Goal: Task Accomplishment & Management: Manage account settings

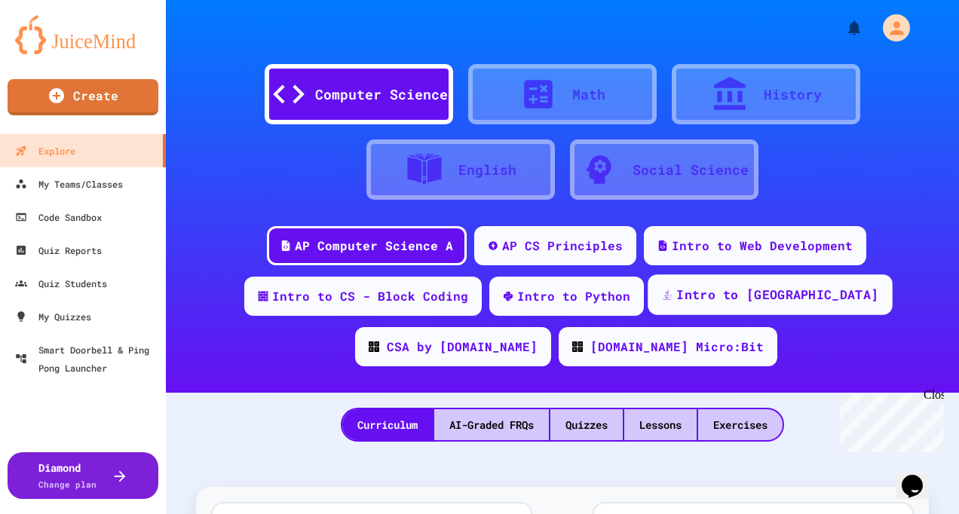
click at [676, 295] on div "Intro to [GEOGRAPHIC_DATA]" at bounding box center [777, 295] width 202 height 19
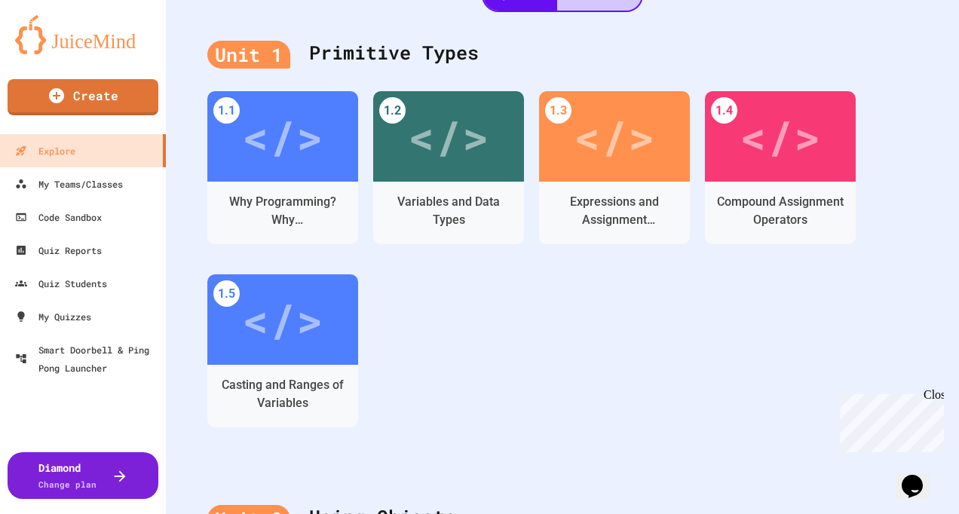
scroll to position [377, 0]
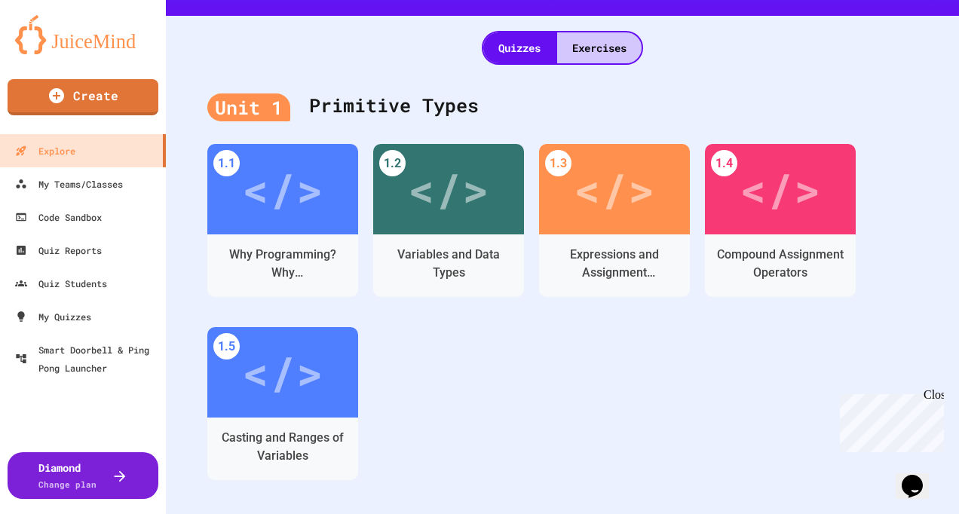
click at [603, 29] on div "Quizzes Exercises" at bounding box center [562, 40] width 793 height 49
click at [606, 39] on div "Exercises" at bounding box center [599, 47] width 84 height 31
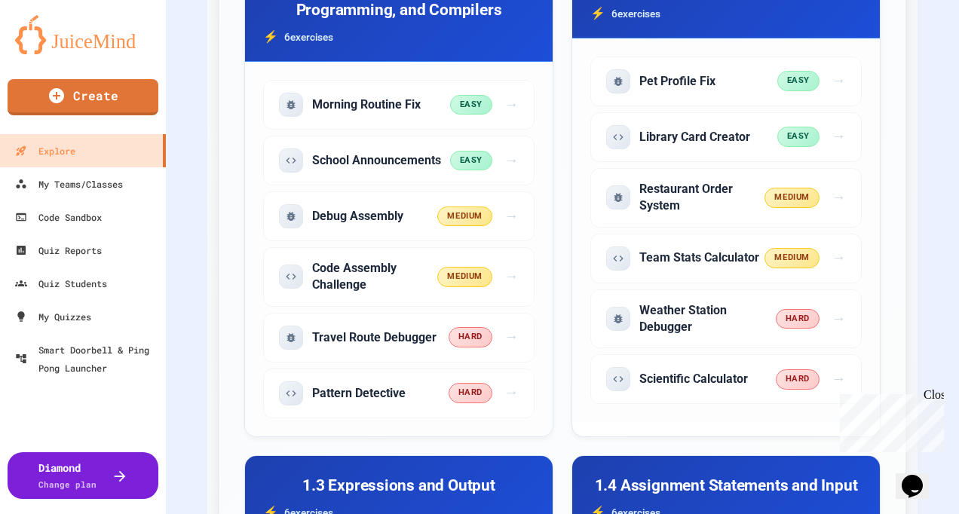
scroll to position [679, 0]
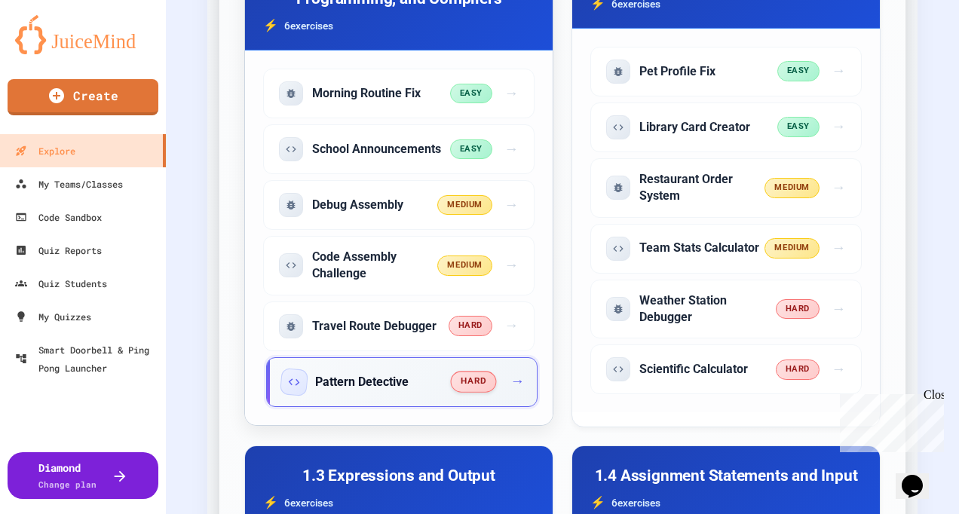
click at [415, 384] on div "Pattern Detective" at bounding box center [367, 382] width 170 height 24
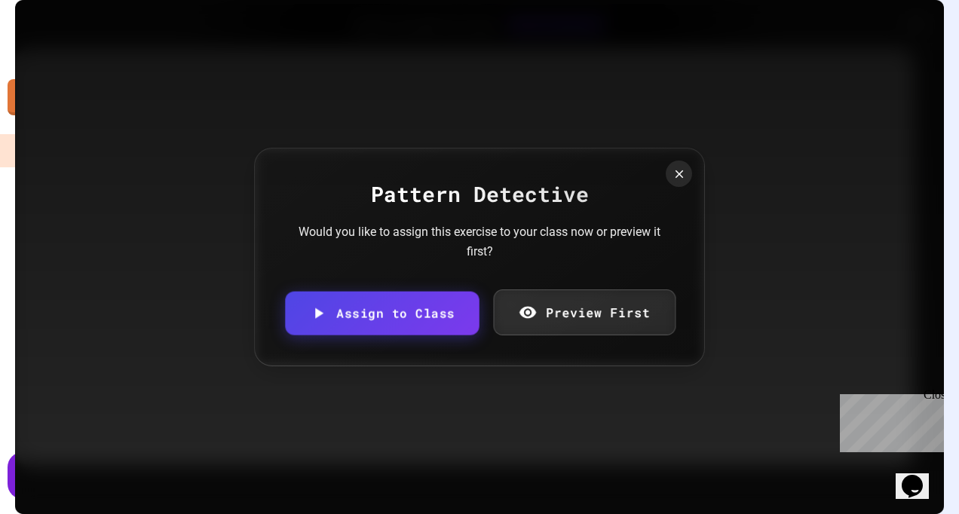
click at [562, 298] on link "Preview First" at bounding box center [584, 313] width 182 height 46
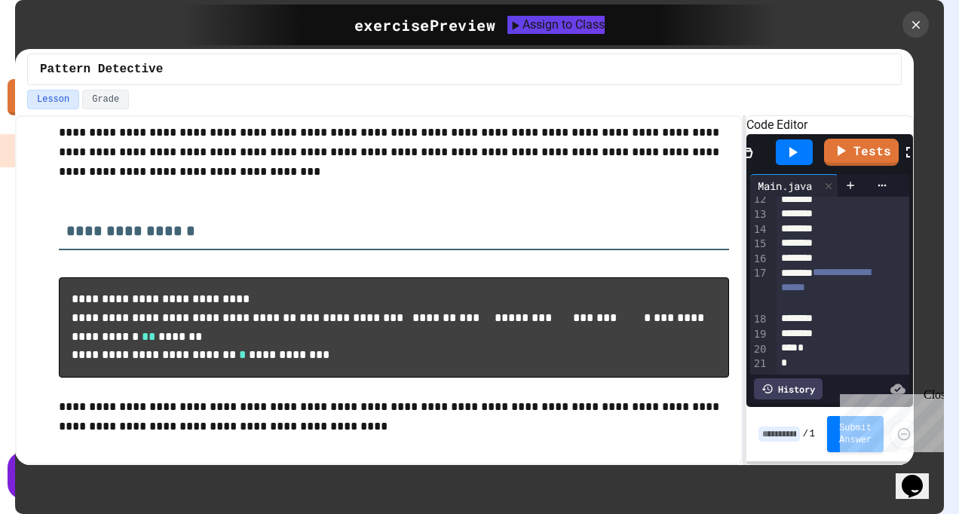
scroll to position [489, 0]
click at [917, 20] on icon at bounding box center [916, 25] width 16 height 16
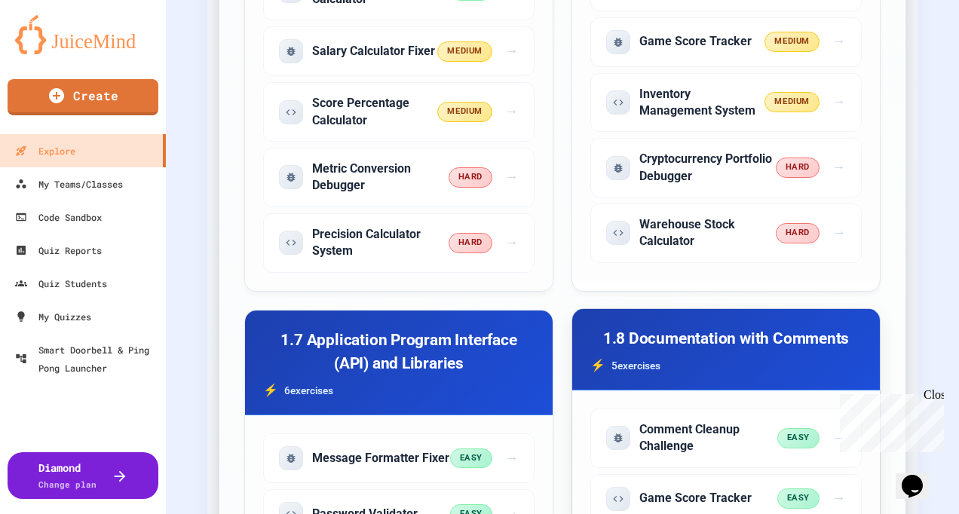
scroll to position [1810, 0]
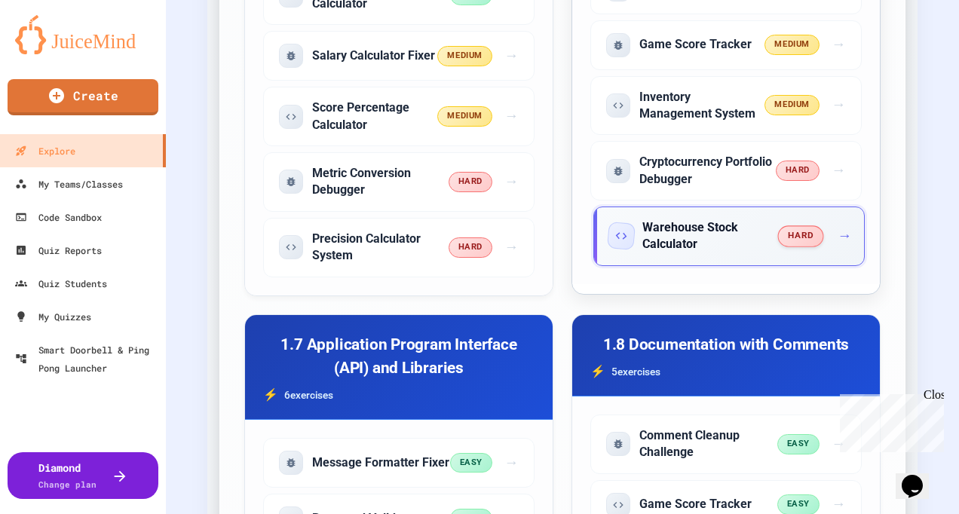
click at [713, 225] on h5 "Warehouse Stock Calculator" at bounding box center [710, 236] width 136 height 34
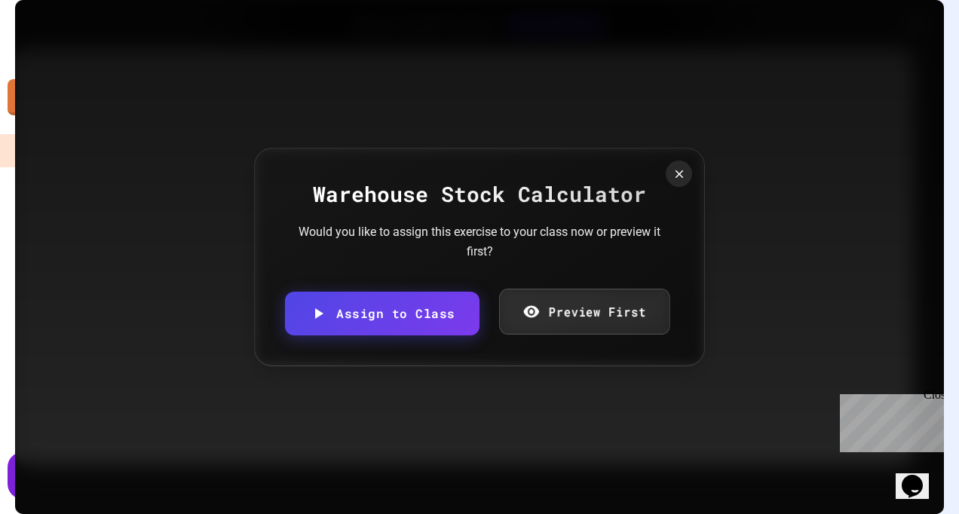
click at [610, 310] on link "Preview First" at bounding box center [584, 312] width 170 height 46
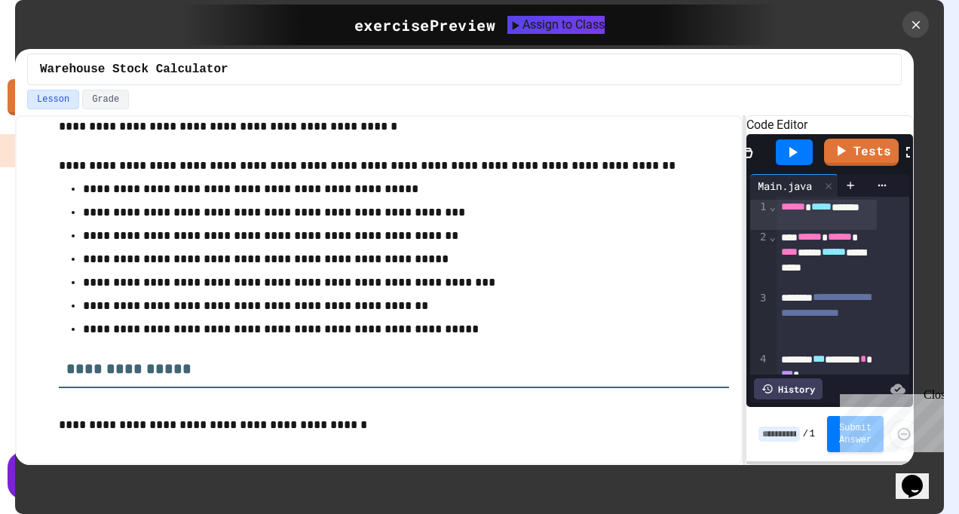
scroll to position [33, 0]
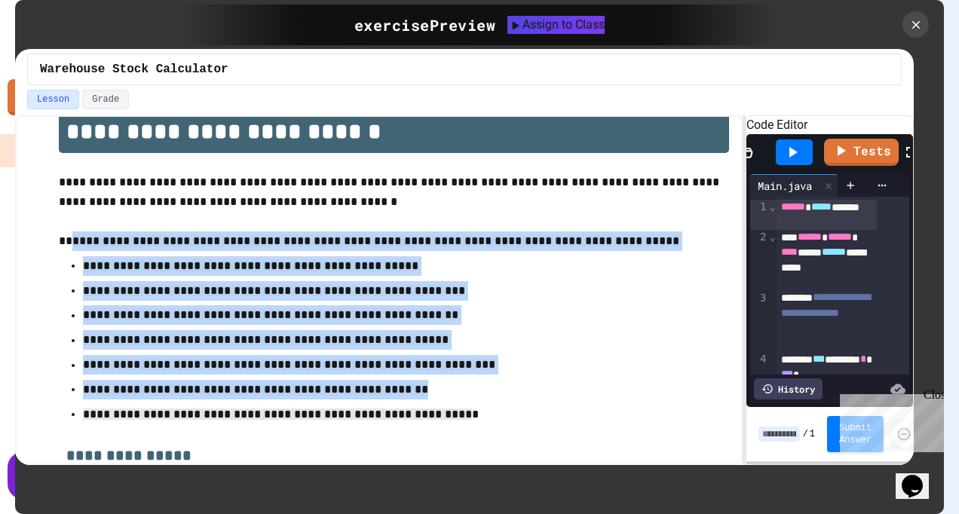
drag, startPoint x: 71, startPoint y: 233, endPoint x: 431, endPoint y: 414, distance: 403.3
click at [431, 414] on div "**********" at bounding box center [394, 433] width 670 height 645
drag, startPoint x: 431, startPoint y: 414, endPoint x: 311, endPoint y: 314, distance: 156.3
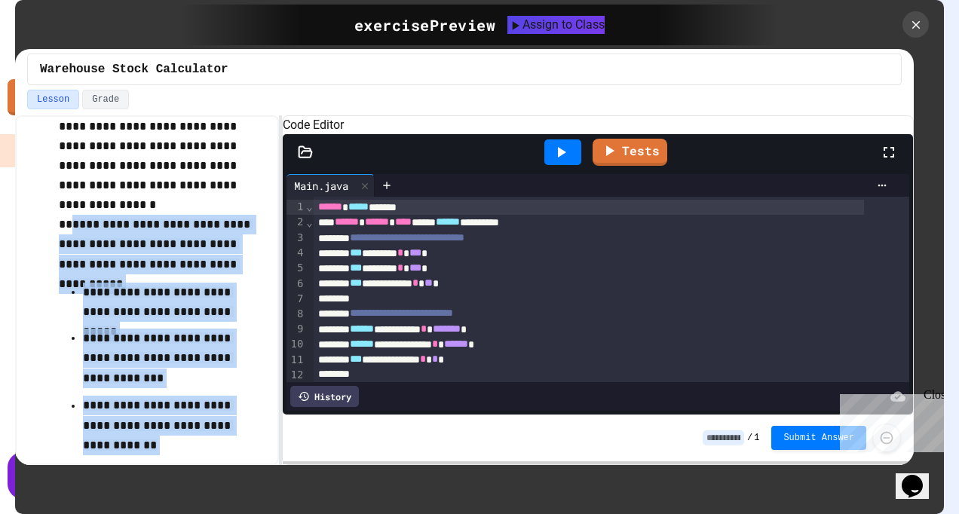
scroll to position [163, 0]
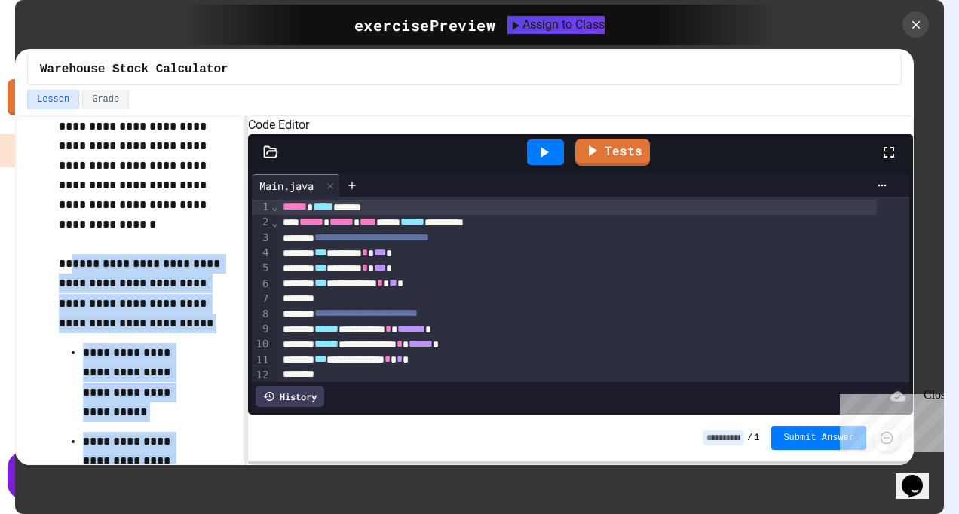
click at [249, 231] on div "**********" at bounding box center [464, 290] width 899 height 350
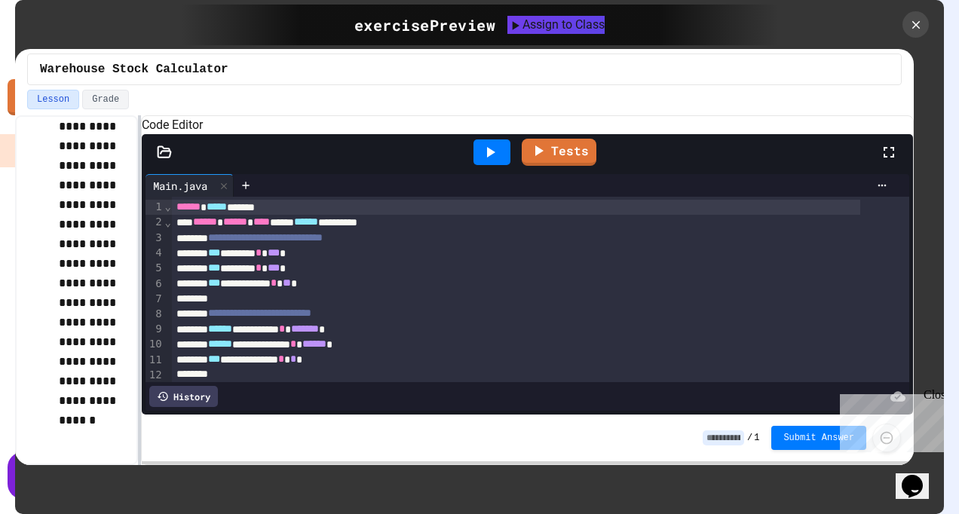
scroll to position [787, 0]
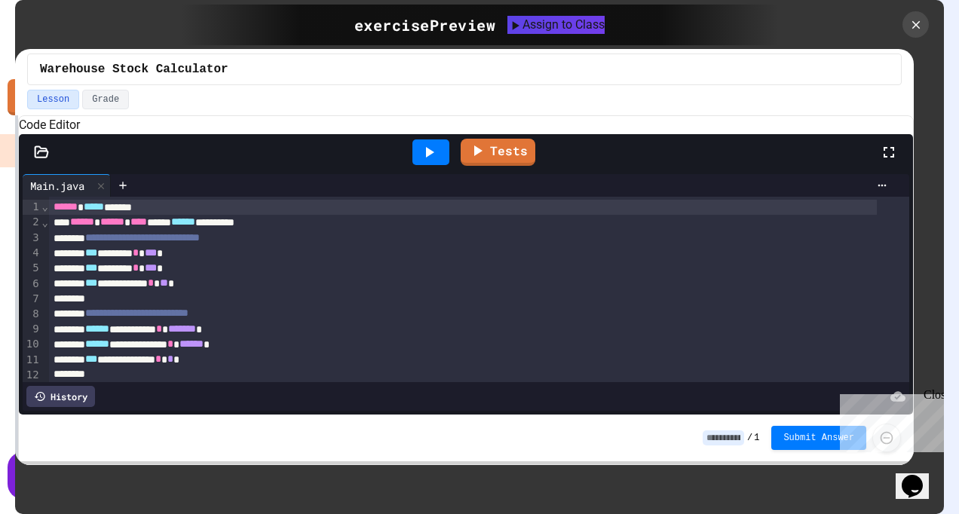
click at [14, 179] on div "**********" at bounding box center [479, 257] width 959 height 514
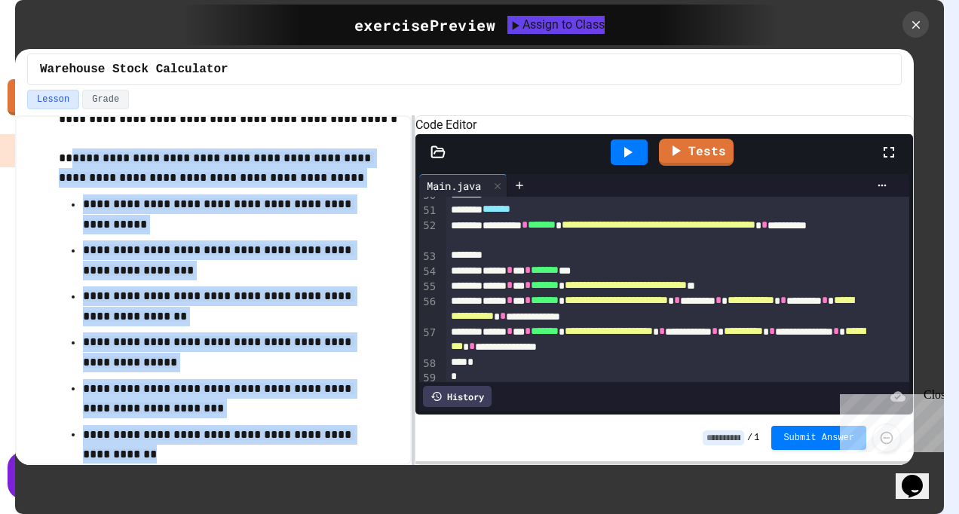
scroll to position [835, 0]
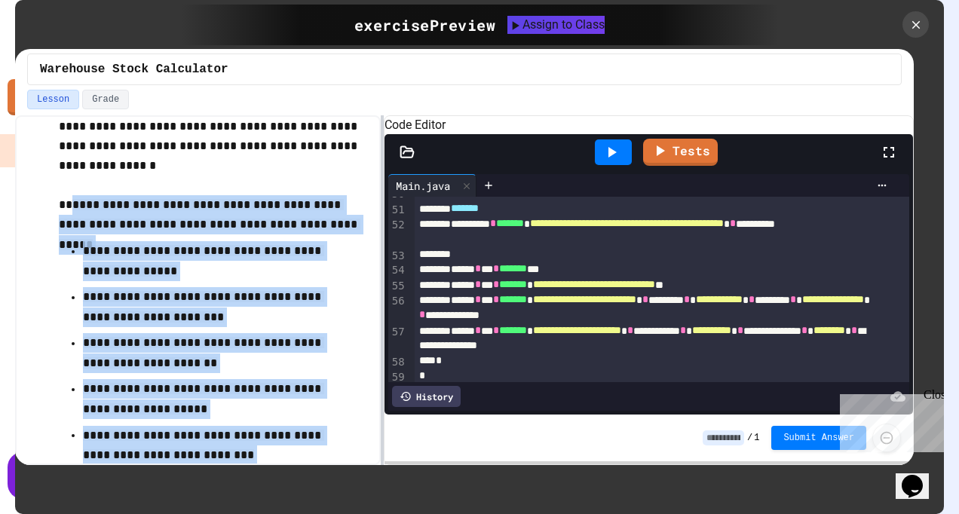
click at [383, 287] on div at bounding box center [382, 290] width 3 height 350
click at [916, 21] on icon at bounding box center [916, 25] width 17 height 17
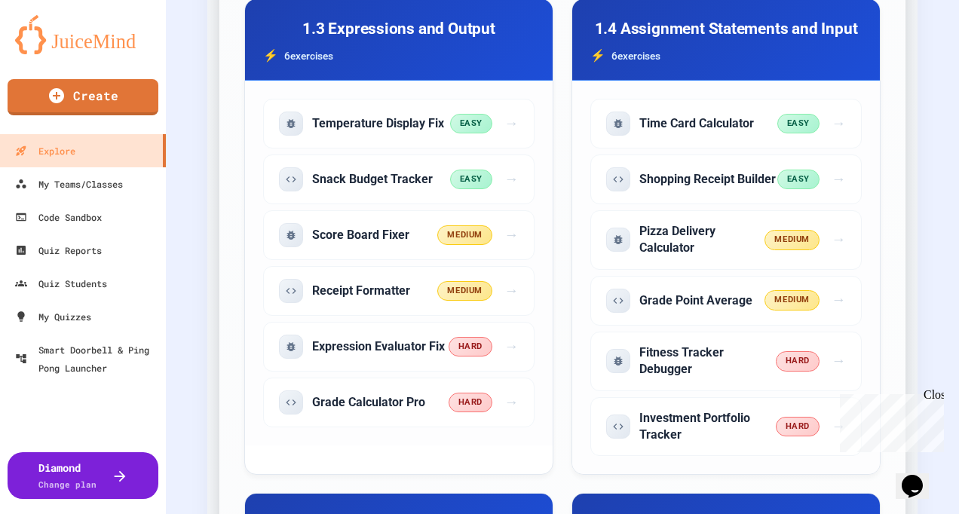
scroll to position [1131, 0]
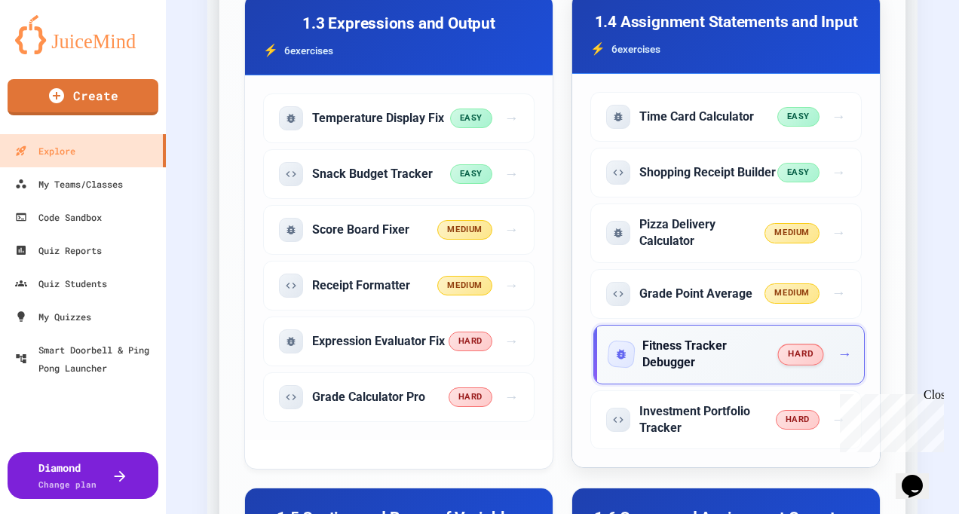
click at [676, 372] on h5 "Fitness Tracker Debugger" at bounding box center [710, 355] width 136 height 34
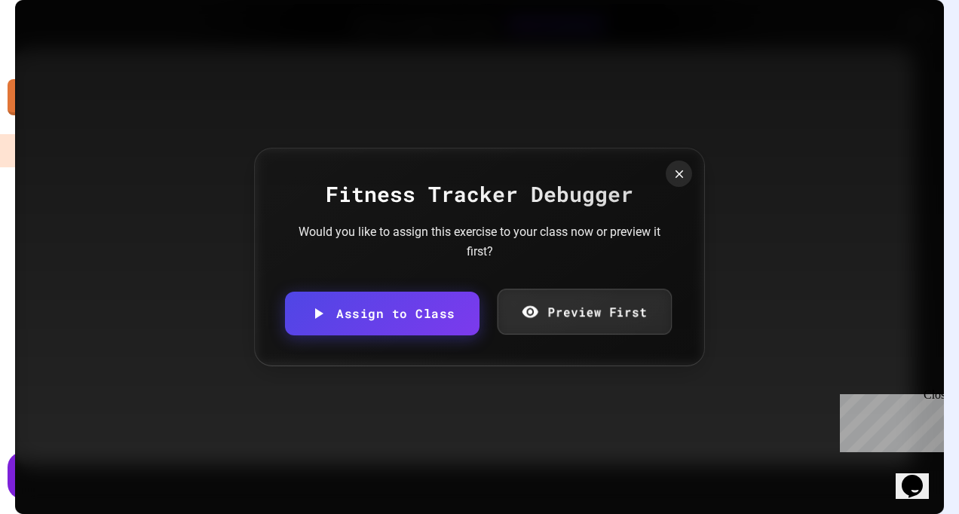
click at [581, 314] on link "Preview First" at bounding box center [584, 312] width 174 height 46
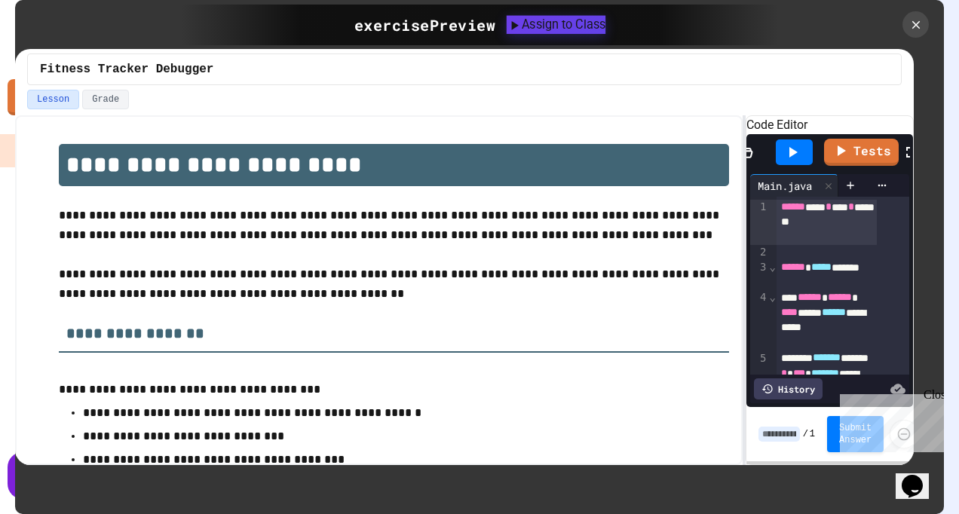
click at [605, 29] on div "Assign to Class" at bounding box center [556, 24] width 99 height 18
click at [492, 286] on body "We are updating our servers at 7PM EST [DATE]. [PERSON_NAME] should continue to…" at bounding box center [479, 257] width 959 height 514
type input "**********"
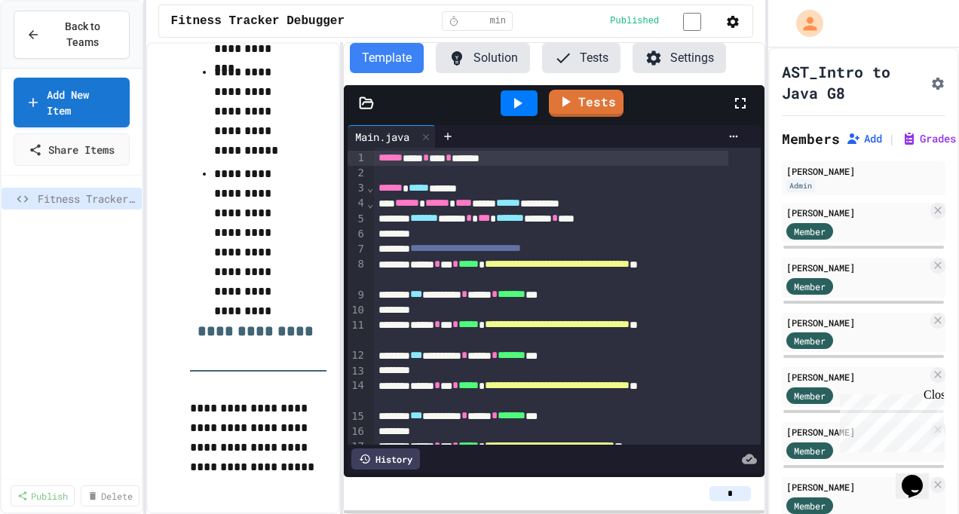
scroll to position [962, 0]
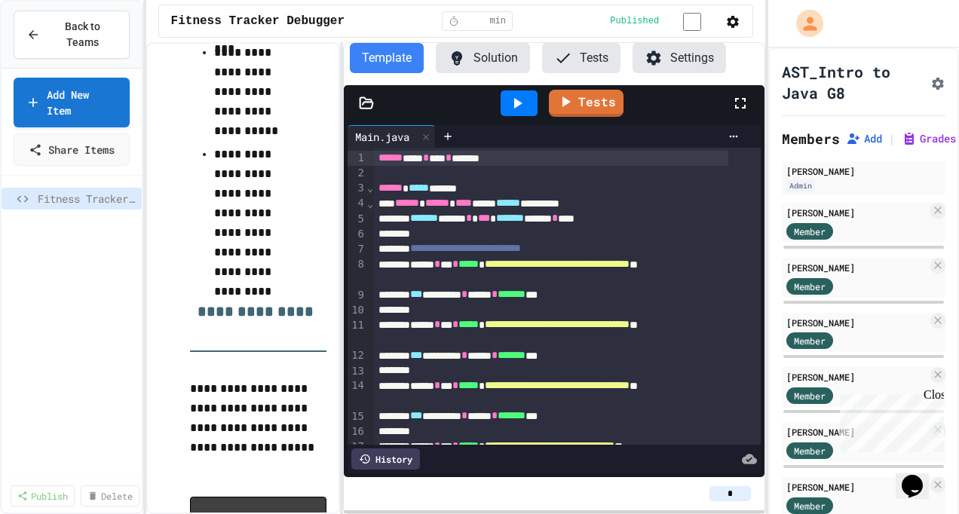
click at [344, 262] on div "**********" at bounding box center [456, 278] width 620 height 472
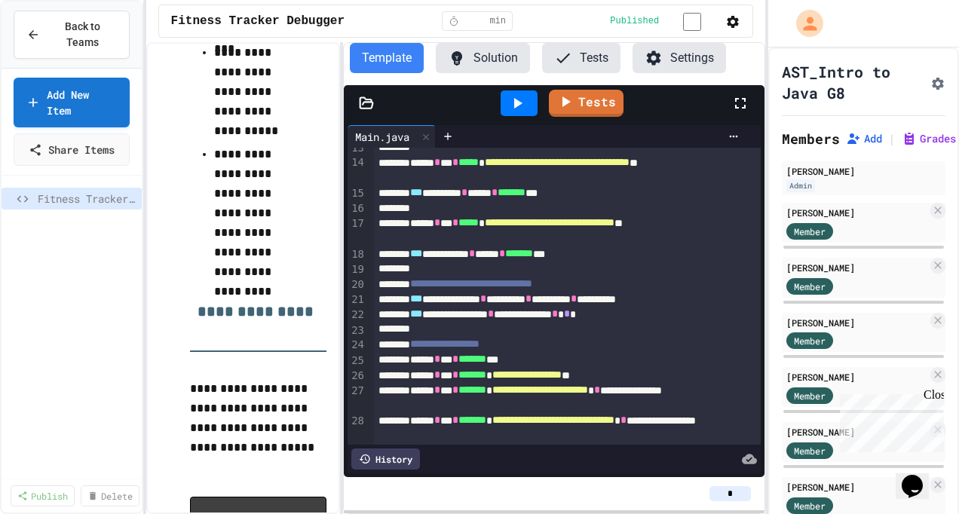
scroll to position [0, 0]
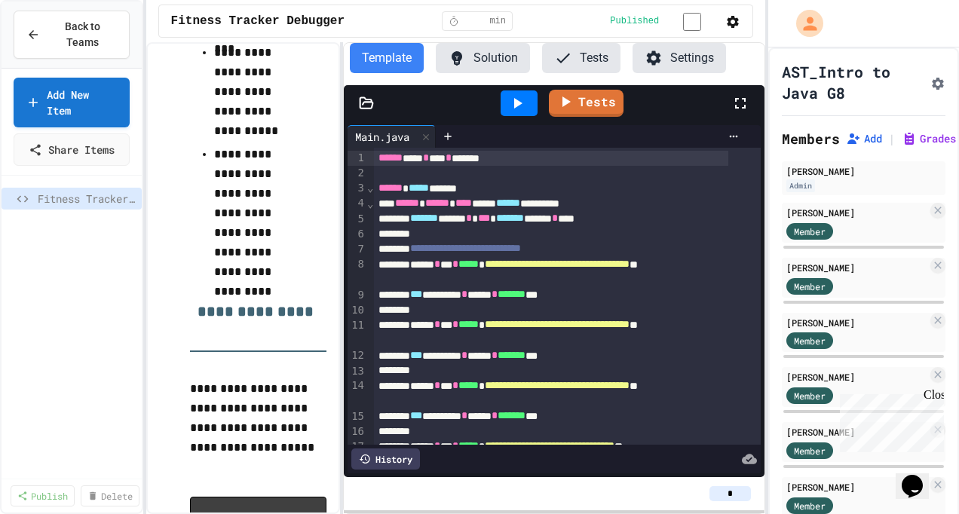
click at [573, 61] on button "Tests" at bounding box center [581, 58] width 78 height 30
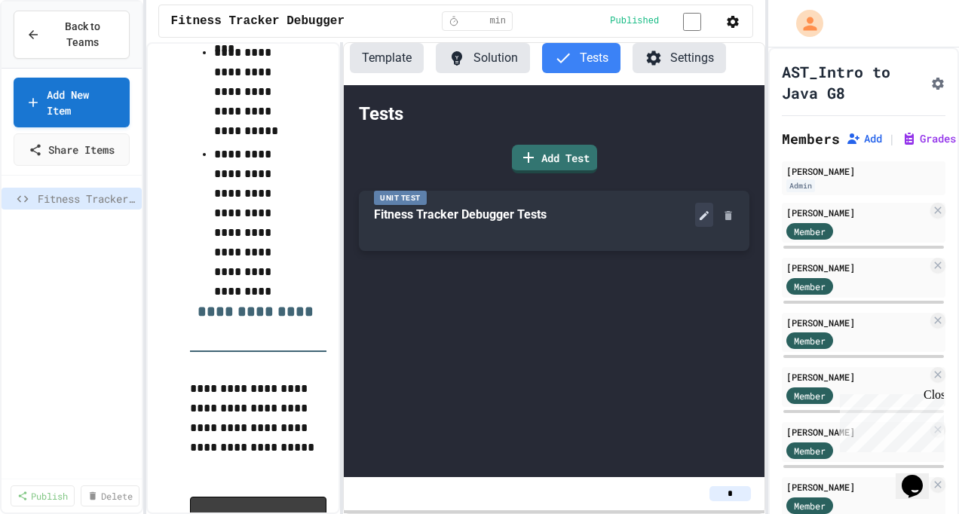
click at [703, 220] on icon at bounding box center [704, 215] width 9 height 9
click at [478, 60] on button "Solution" at bounding box center [483, 58] width 94 height 30
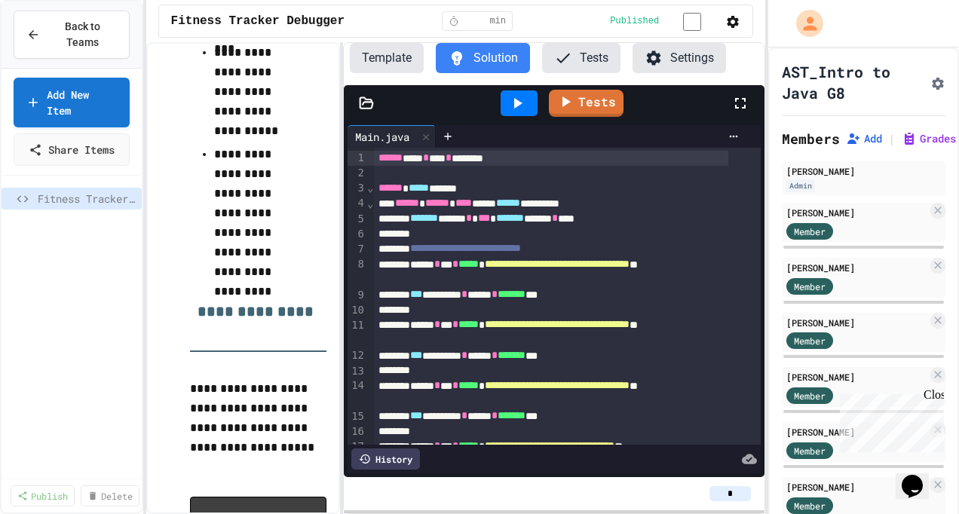
click at [372, 51] on button "Template" at bounding box center [387, 58] width 74 height 30
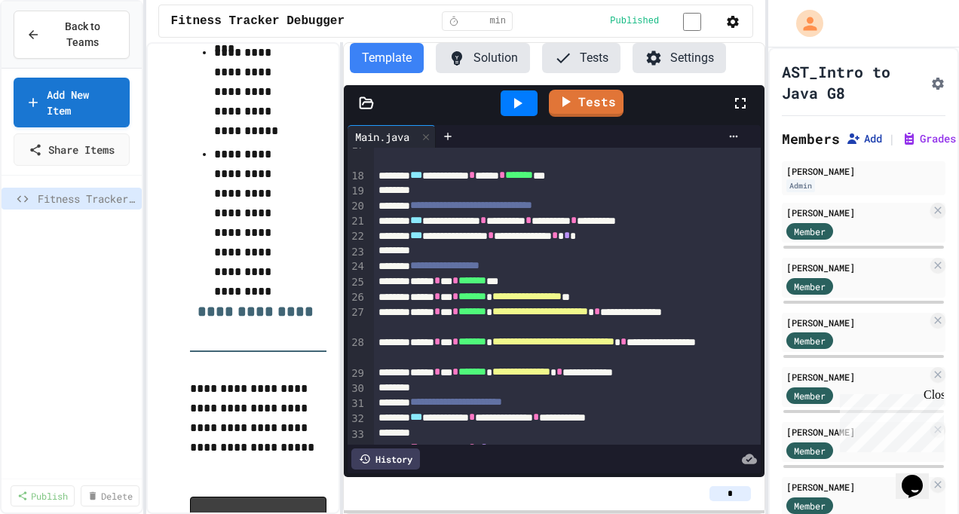
click at [864, 143] on button "Add" at bounding box center [864, 138] width 36 height 15
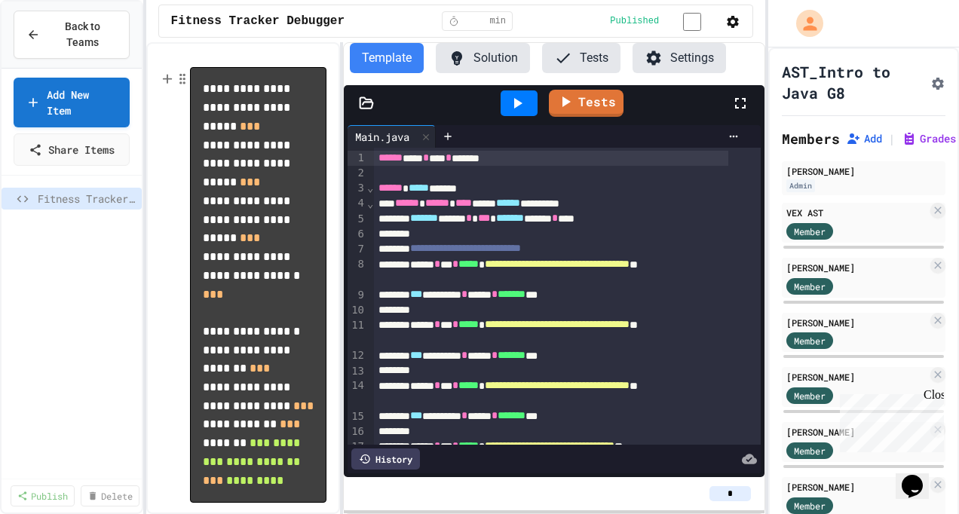
scroll to position [1533, 0]
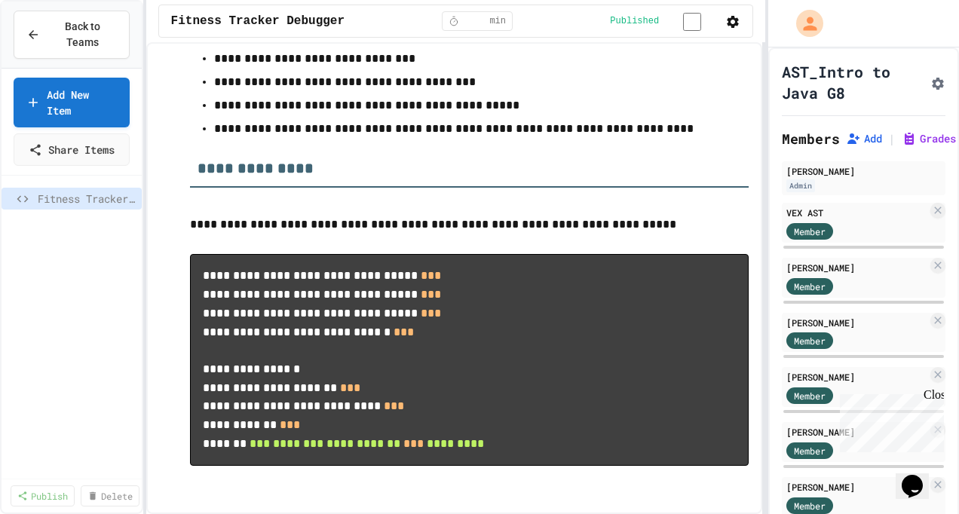
click at [811, 338] on div "**********" at bounding box center [479, 257] width 959 height 514
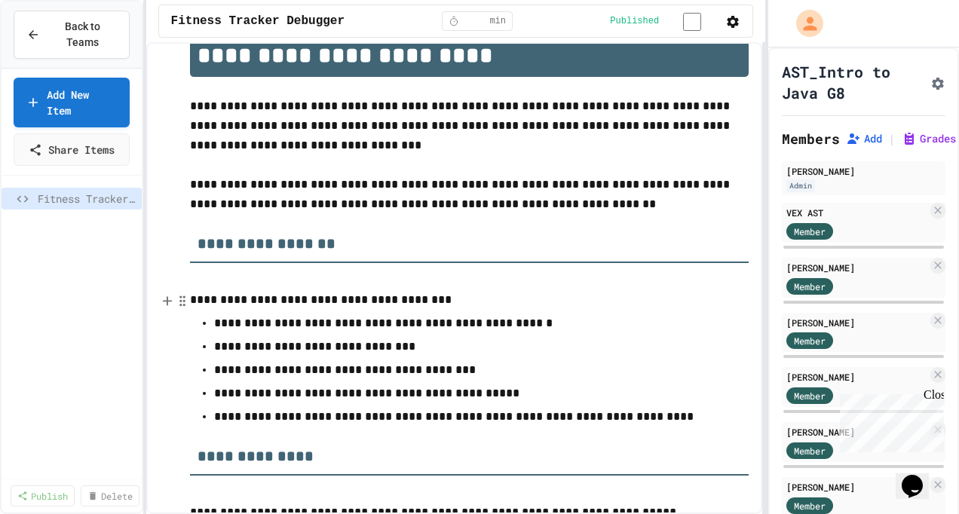
scroll to position [0, 0]
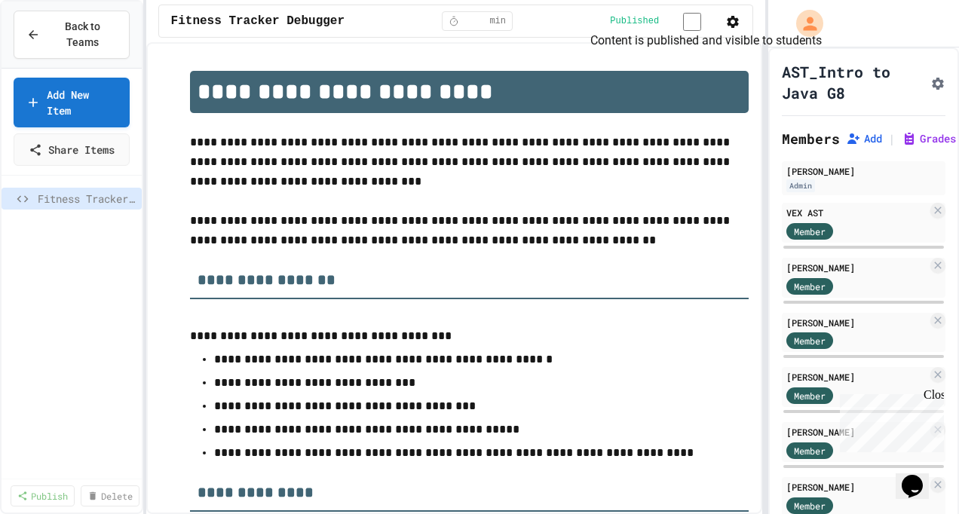
click at [677, 17] on div "Published" at bounding box center [664, 20] width 109 height 19
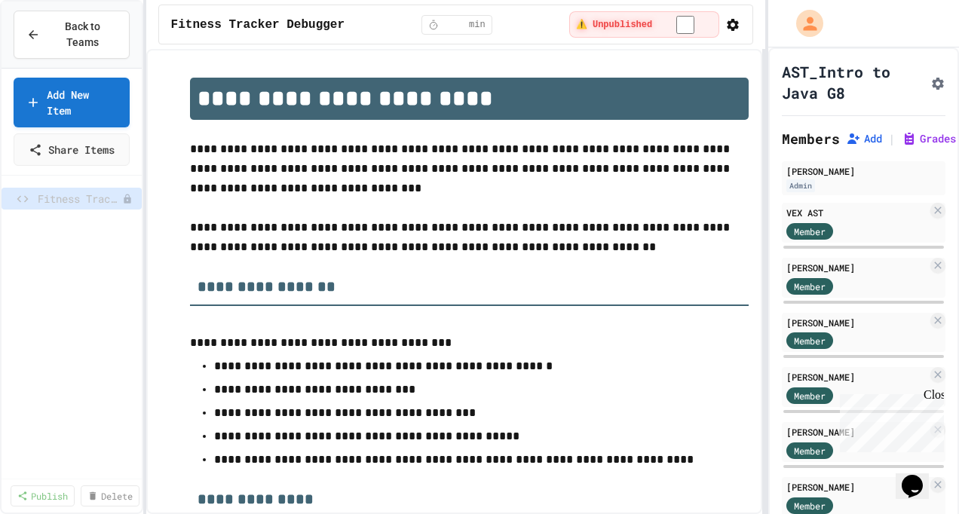
click at [727, 27] on icon "button" at bounding box center [733, 25] width 12 height 12
click at [64, 32] on span "Back to Teams" at bounding box center [83, 35] width 68 height 32
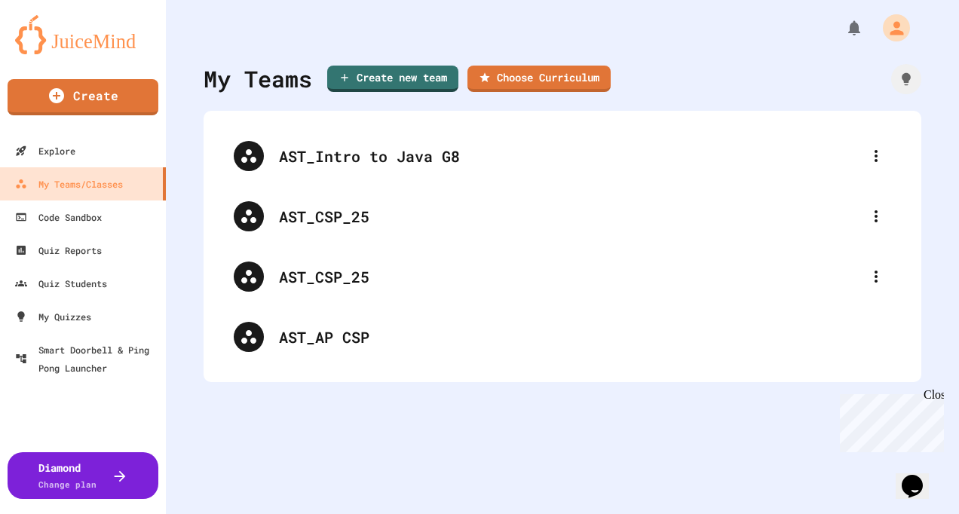
click at [123, 41] on img at bounding box center [83, 34] width 136 height 39
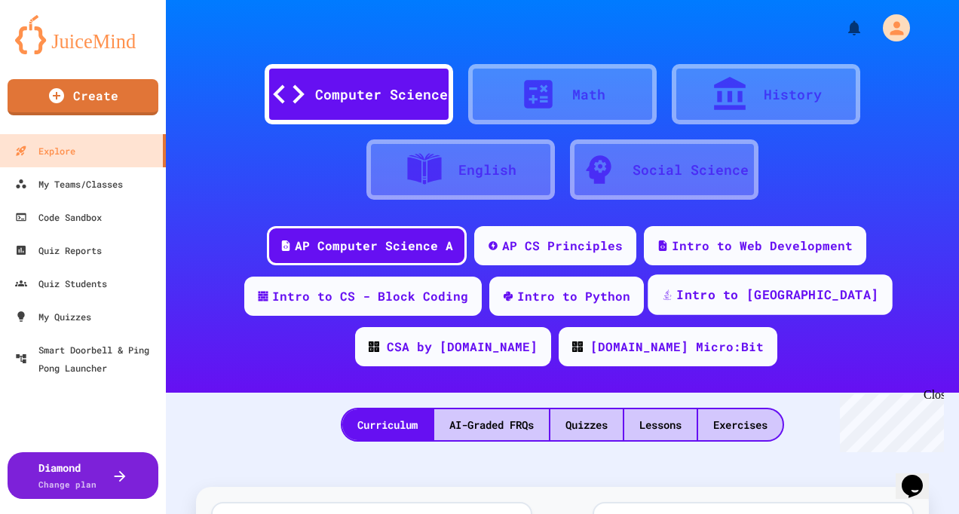
click at [677, 303] on div "Intro to [GEOGRAPHIC_DATA]" at bounding box center [777, 295] width 202 height 19
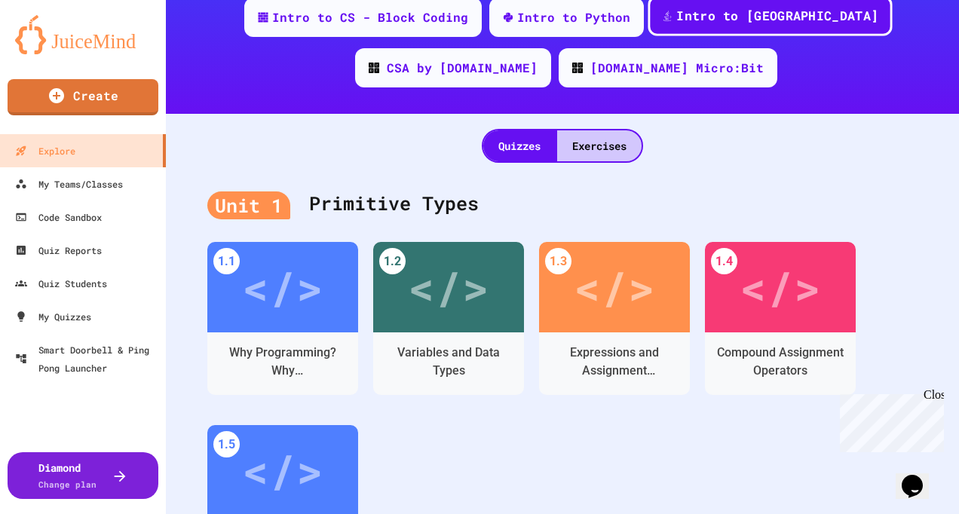
scroll to position [302, 0]
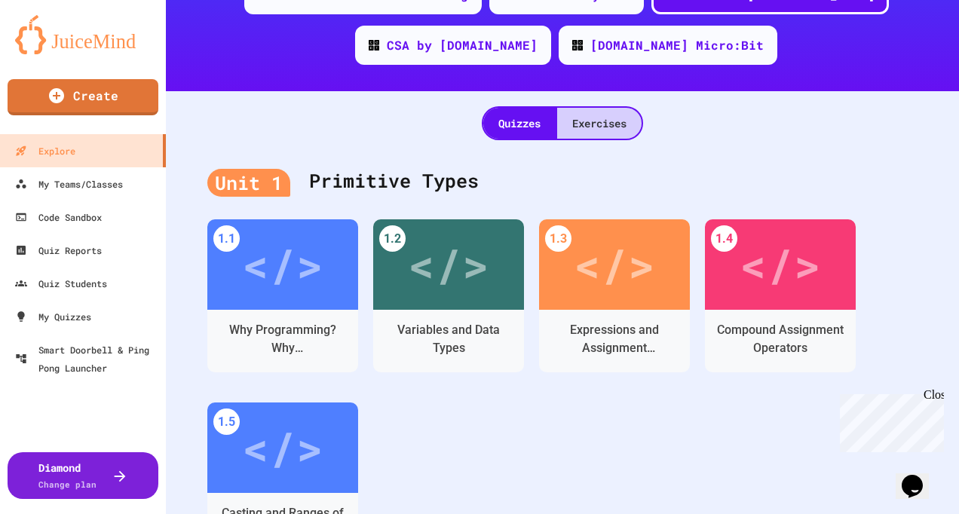
click at [613, 120] on div "Exercises" at bounding box center [599, 123] width 84 height 31
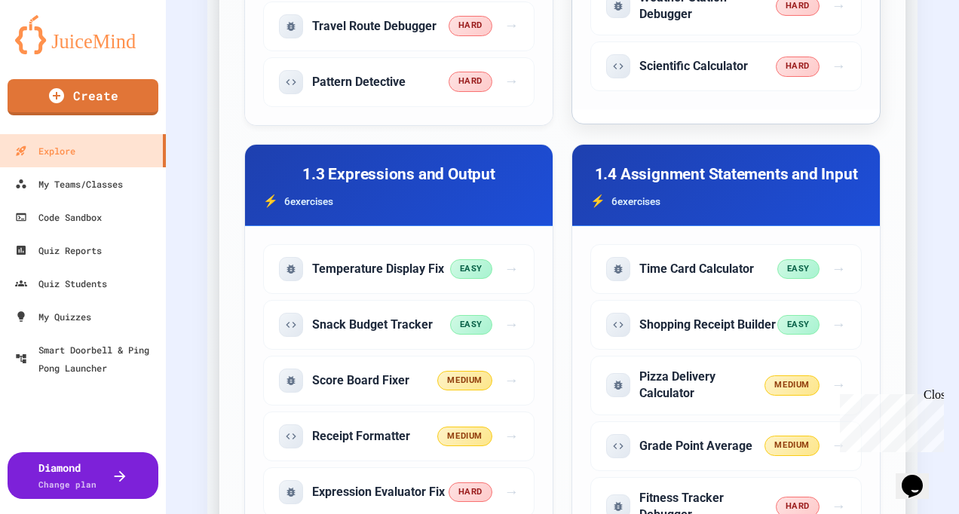
scroll to position [1282, 0]
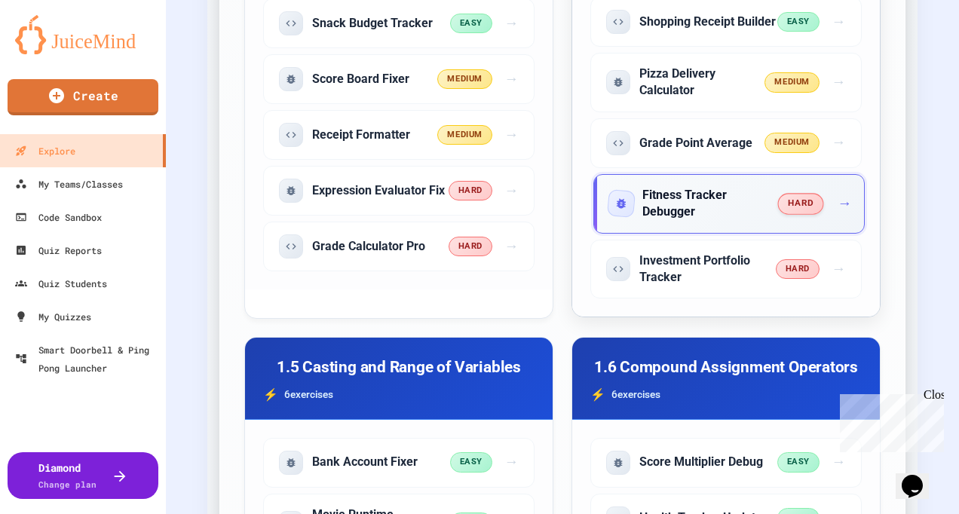
click at [838, 198] on span "→" at bounding box center [845, 204] width 14 height 22
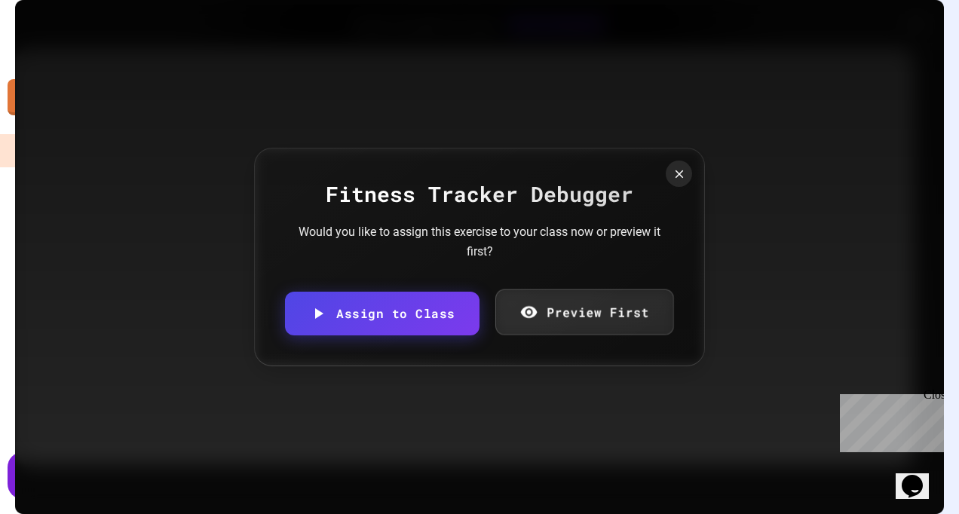
click at [612, 307] on link "Preview First" at bounding box center [584, 312] width 179 height 46
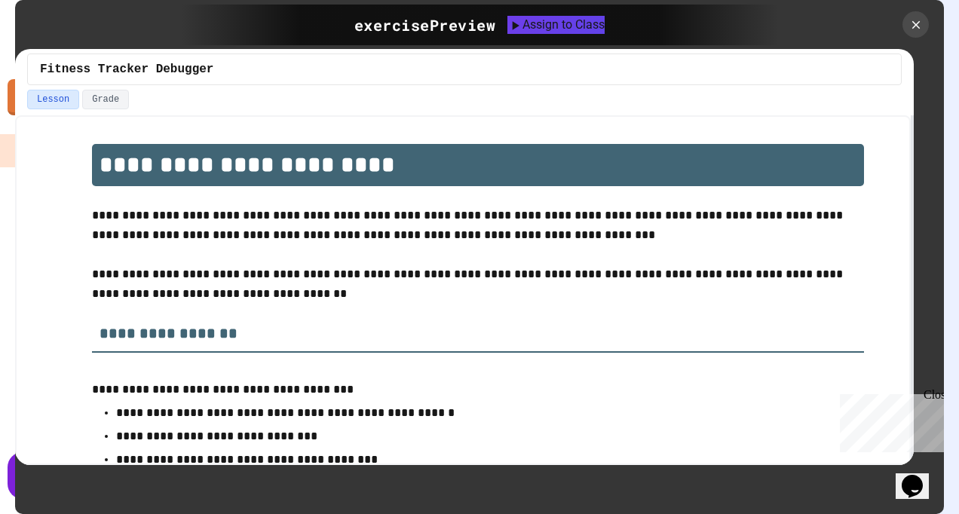
click at [173, 88] on div "Fitness Tracker Debugger" at bounding box center [464, 69] width 899 height 41
click at [919, 25] on icon at bounding box center [916, 25] width 17 height 17
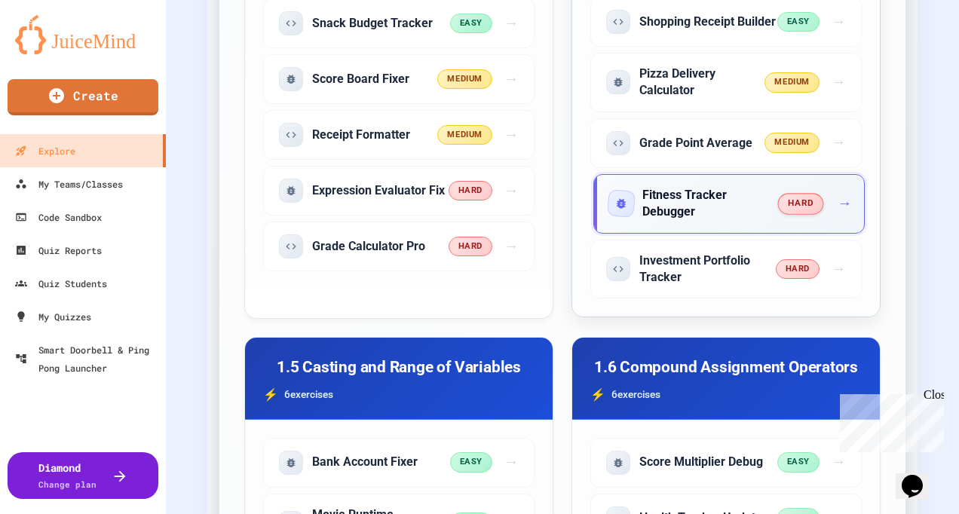
click at [683, 211] on h5 "Fitness Tracker Debugger" at bounding box center [710, 204] width 136 height 34
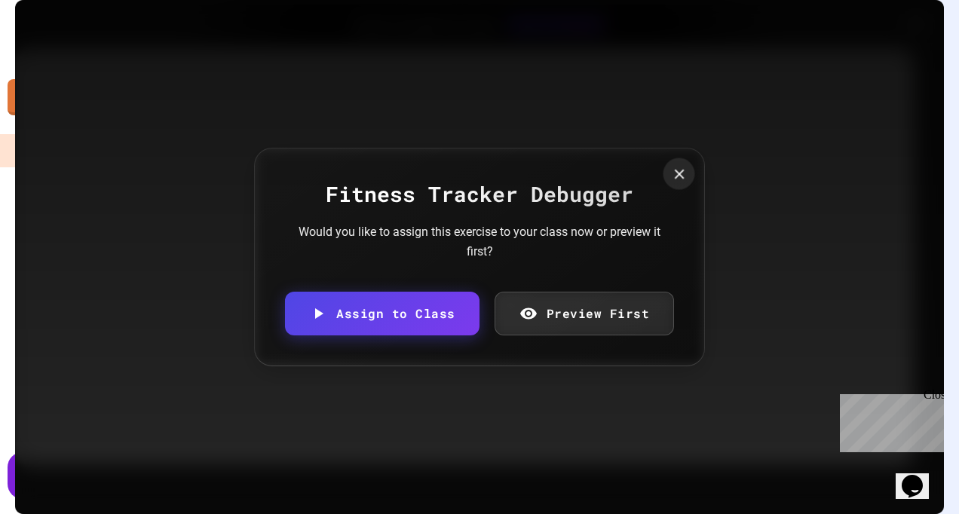
click at [671, 176] on icon at bounding box center [679, 174] width 17 height 17
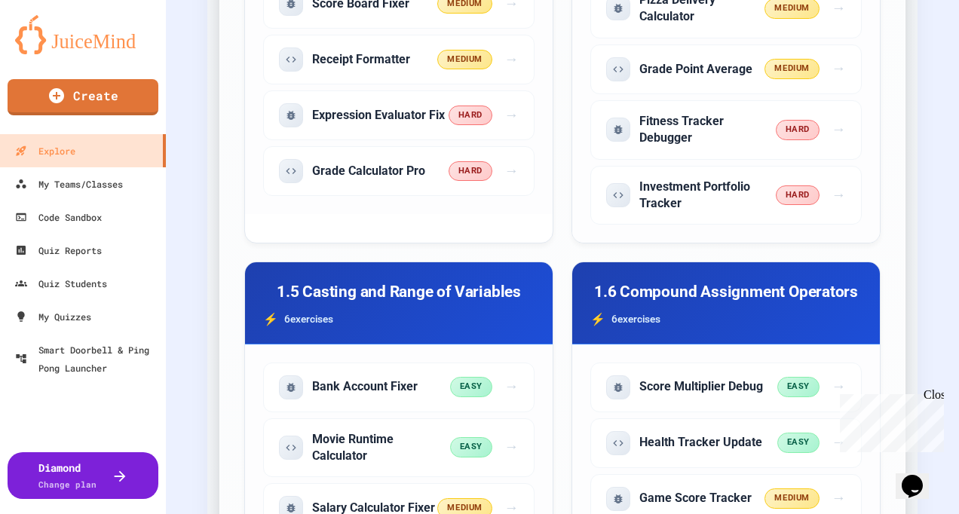
scroll to position [1206, 0]
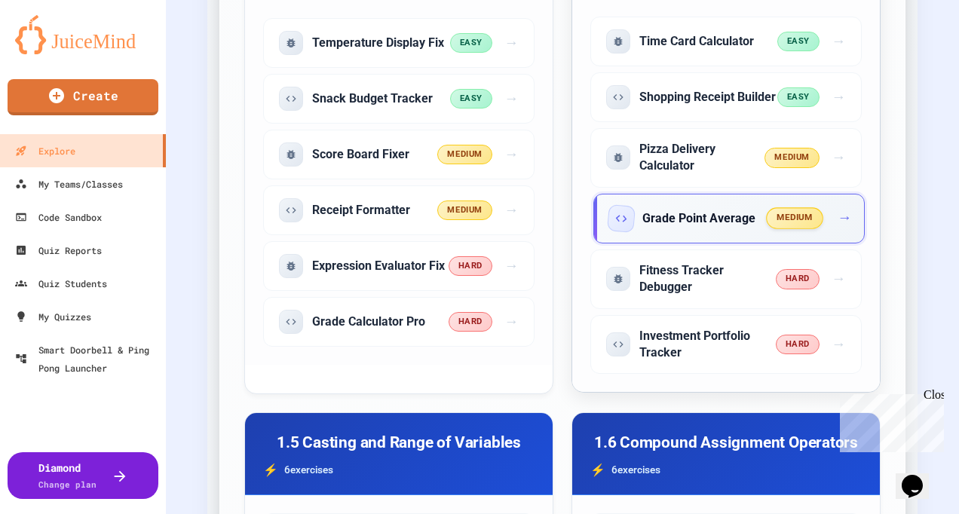
click at [783, 223] on span "medium" at bounding box center [795, 218] width 57 height 21
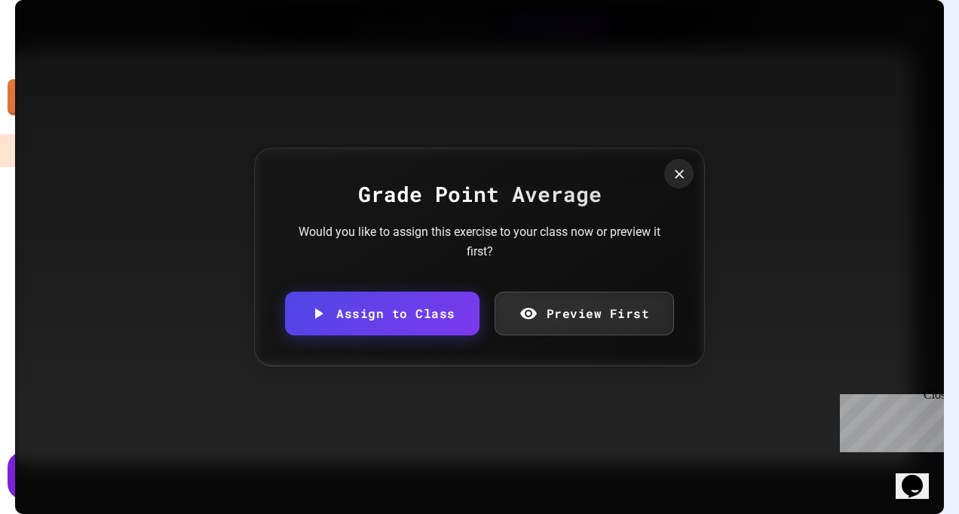
click at [681, 167] on icon at bounding box center [678, 174] width 15 height 15
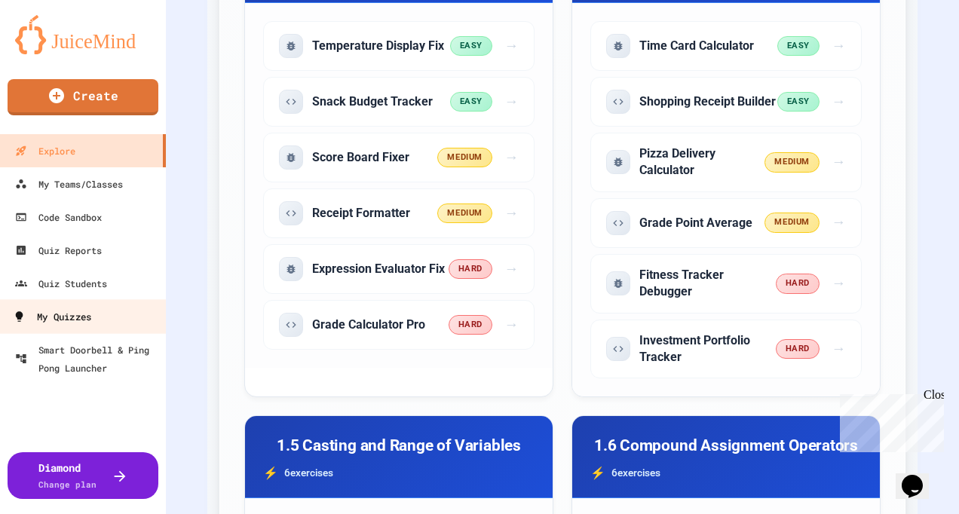
click at [118, 314] on link "My Quizzes" at bounding box center [83, 316] width 171 height 34
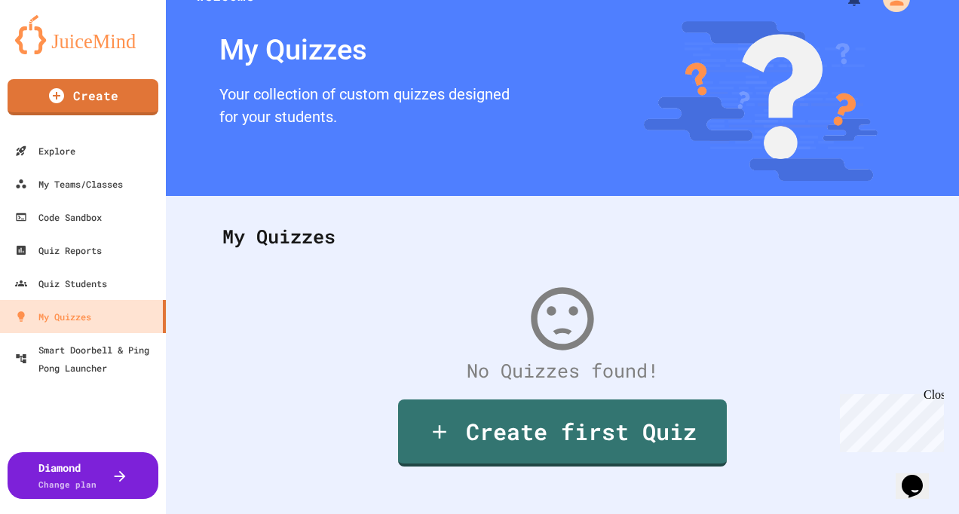
scroll to position [57, 0]
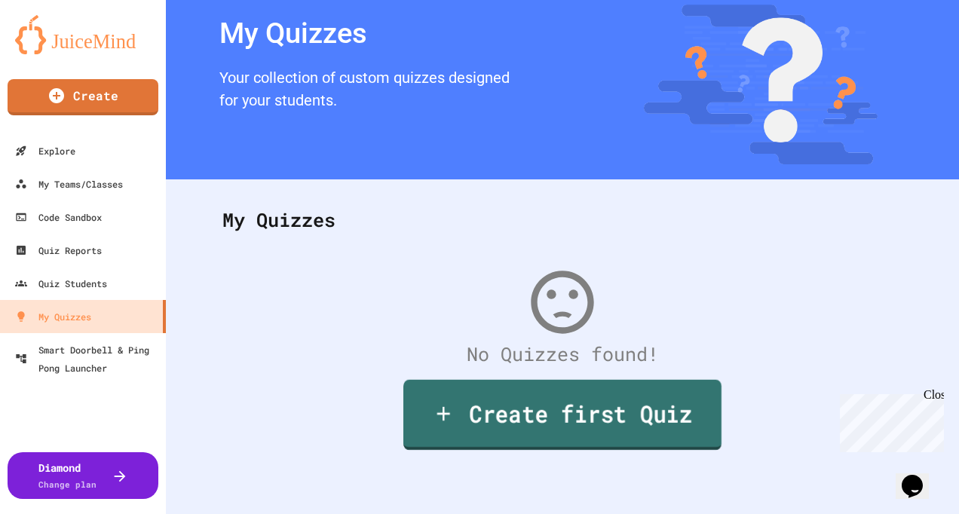
click at [564, 416] on link "Create first Quiz" at bounding box center [562, 415] width 318 height 70
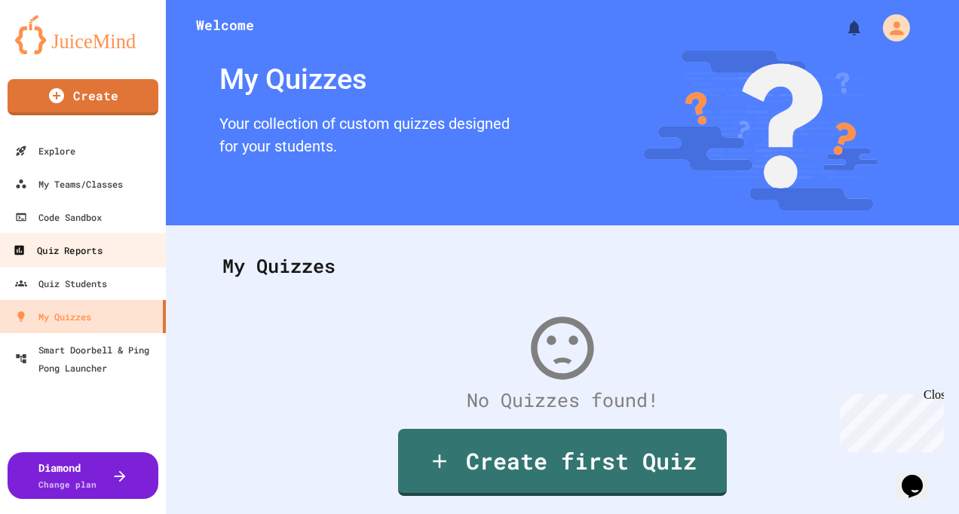
click at [123, 247] on link "Quiz Reports" at bounding box center [83, 250] width 171 height 34
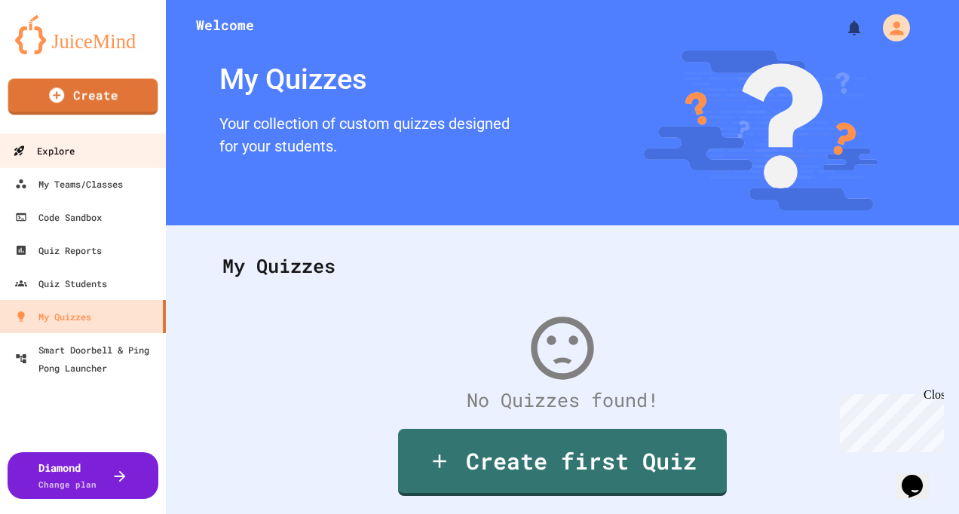
click at [80, 161] on link "Explore" at bounding box center [83, 150] width 171 height 34
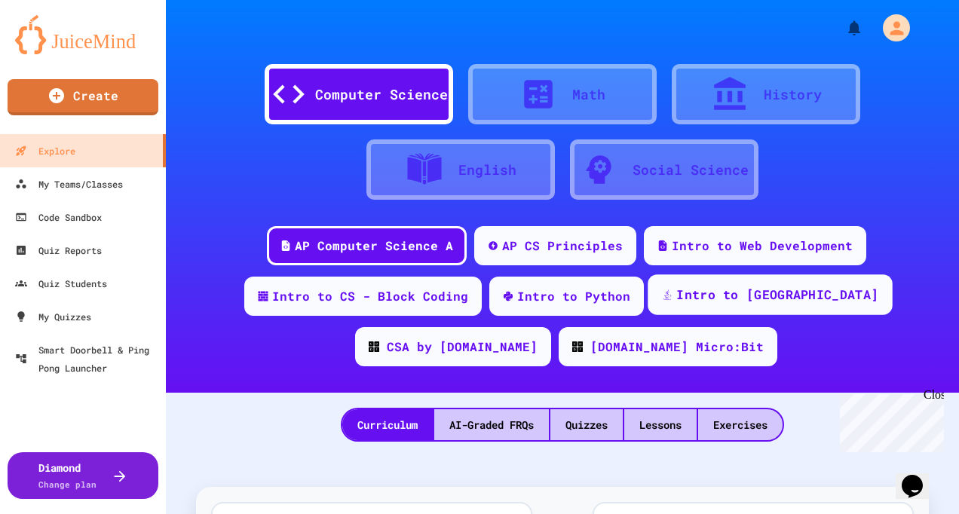
click at [676, 296] on div "Intro to [GEOGRAPHIC_DATA]" at bounding box center [777, 295] width 202 height 19
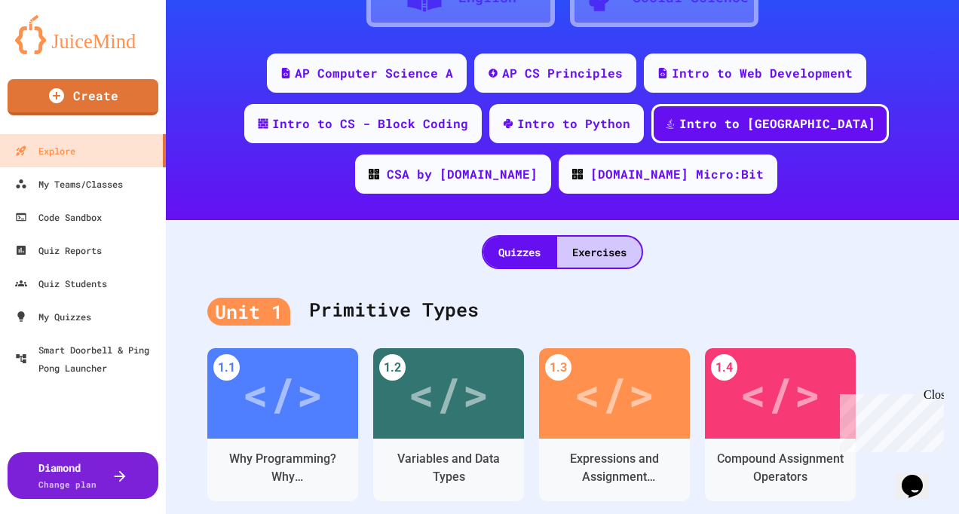
scroll to position [226, 0]
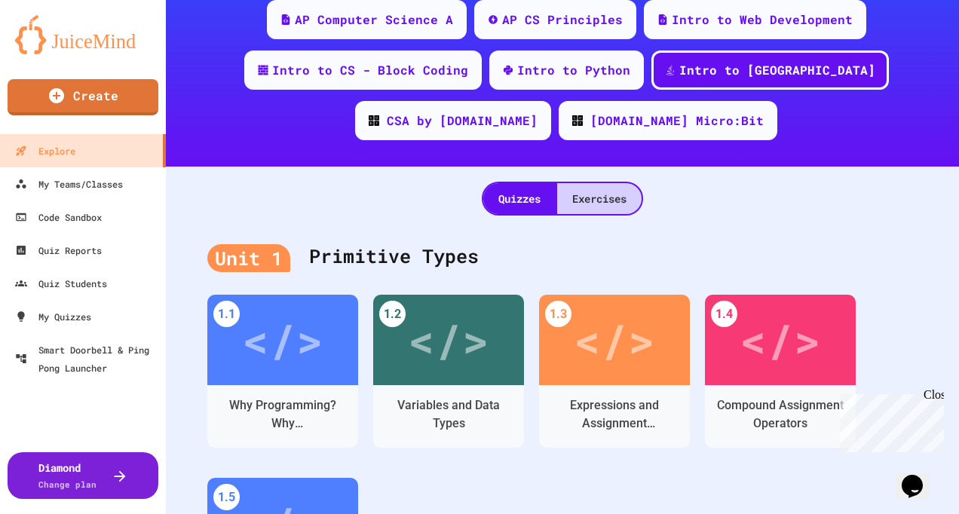
click at [584, 209] on div "Exercises" at bounding box center [599, 198] width 84 height 31
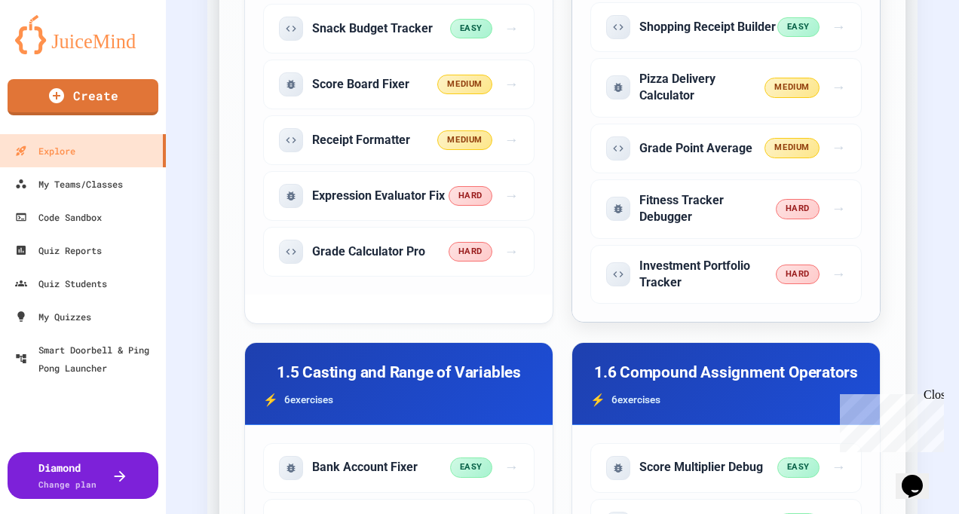
scroll to position [1282, 0]
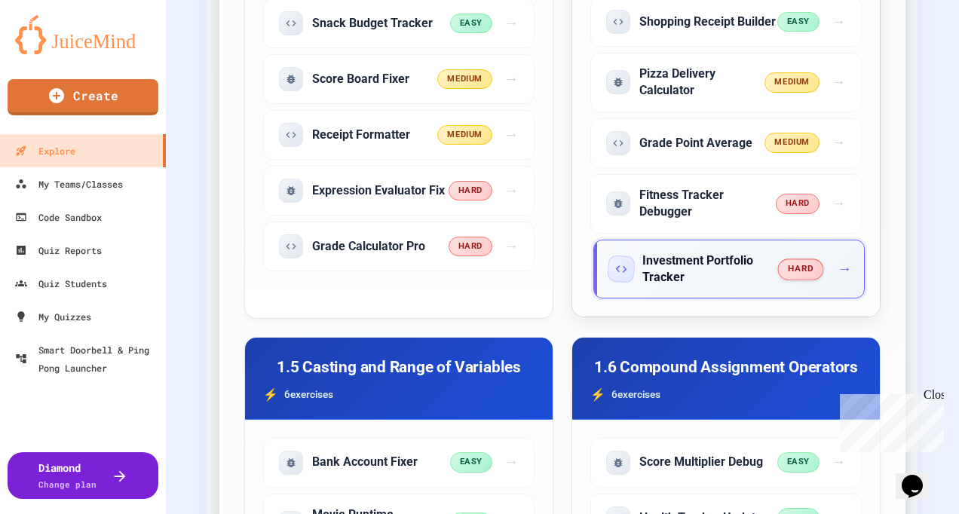
click at [614, 275] on icon "Start exercise: Investment Portfolio Tracker (hard difficulty, code problem)" at bounding box center [621, 269] width 14 height 14
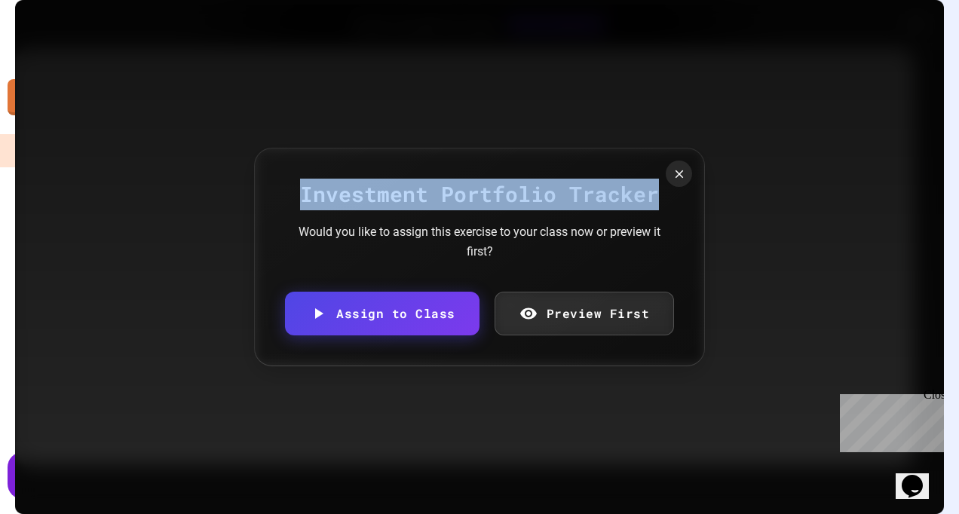
click at [683, 182] on div "Investment Portfolio Tracker Would you like to assign this exercise to your cla…" at bounding box center [479, 257] width 451 height 218
drag, startPoint x: 683, startPoint y: 182, endPoint x: 614, endPoint y: 131, distance: 86.3
click at [678, 171] on icon at bounding box center [679, 175] width 10 height 10
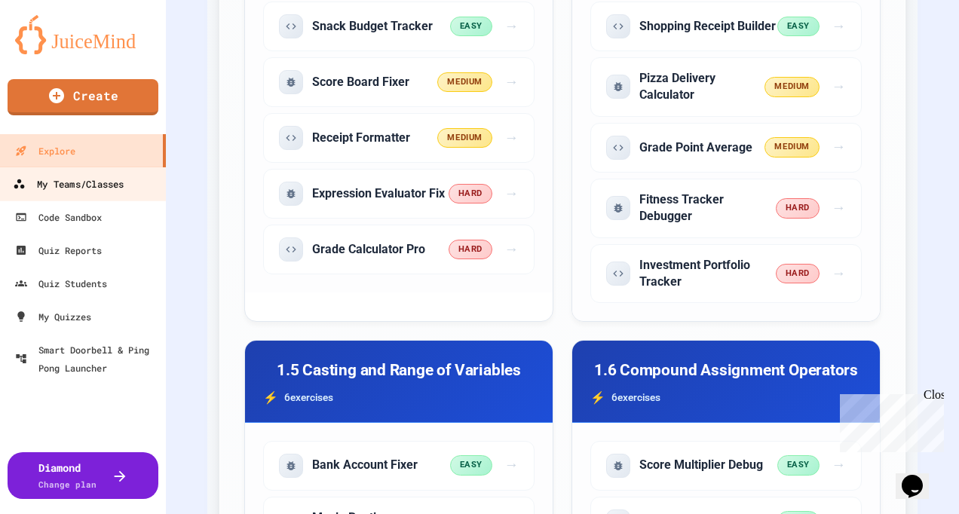
click at [101, 189] on div "My Teams/Classes" at bounding box center [68, 184] width 111 height 19
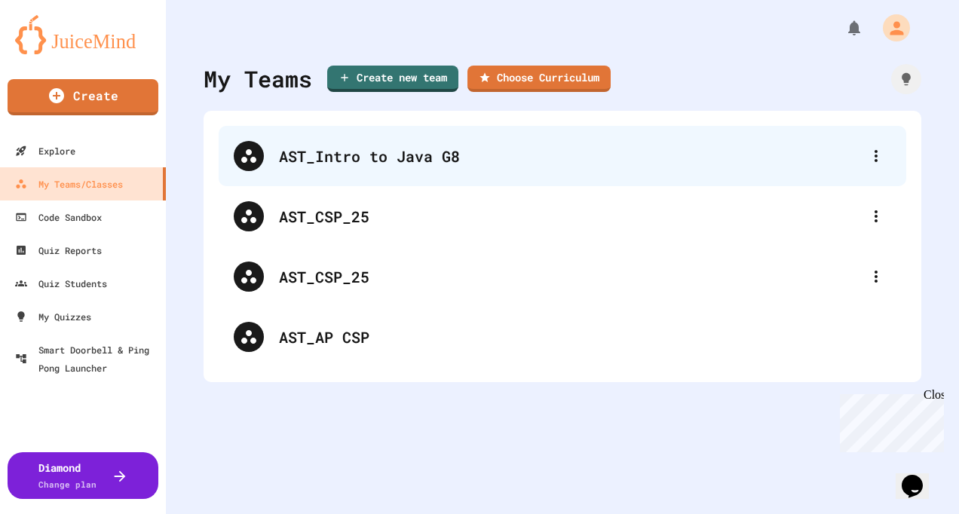
click at [356, 175] on div "AST_Intro to Java G8" at bounding box center [563, 156] width 688 height 60
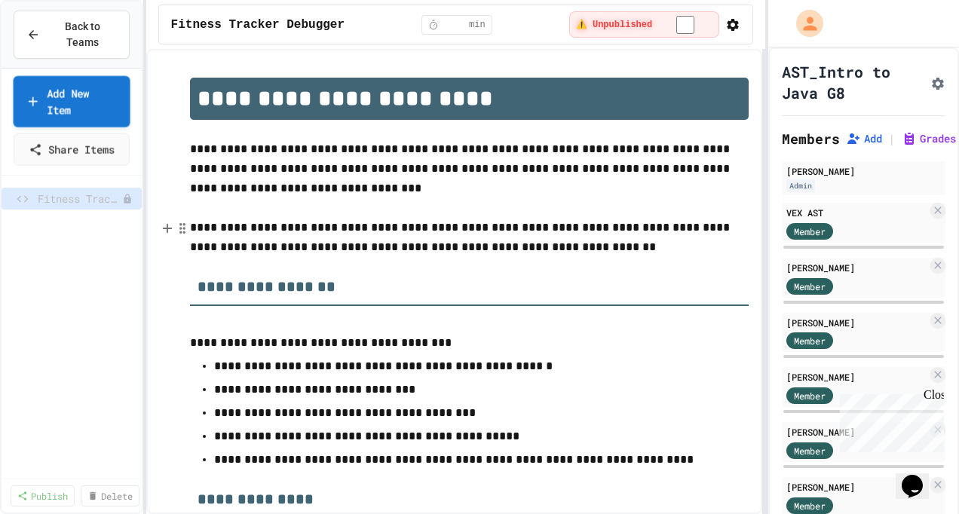
scroll to position [0, 277]
click at [131, 195] on icon at bounding box center [128, 199] width 9 height 9
click at [596, 157] on div at bounding box center [479, 257] width 959 height 514
click at [403, 243] on p "**********" at bounding box center [469, 237] width 559 height 39
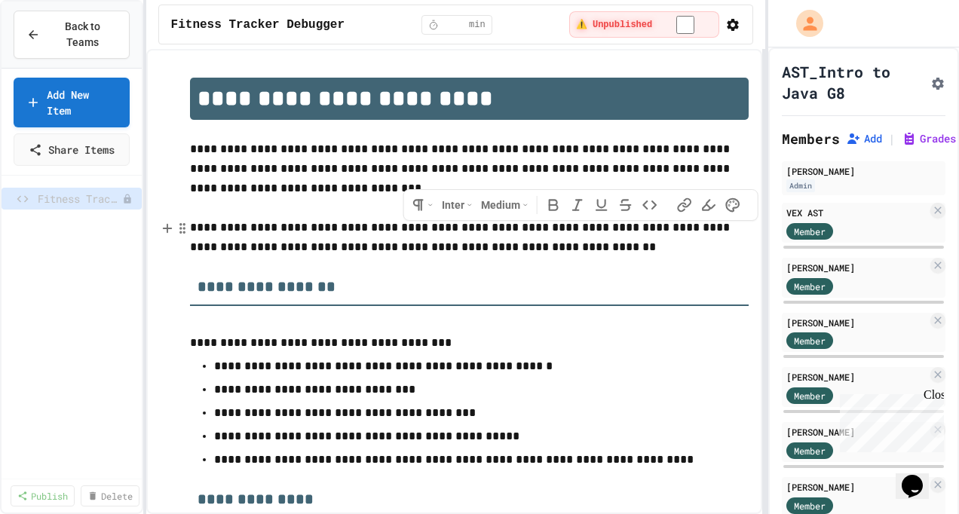
click at [458, 245] on p "**********" at bounding box center [469, 237] width 559 height 39
click at [502, 243] on p "**********" at bounding box center [469, 237] width 559 height 39
click at [502, 244] on p "**********" at bounding box center [469, 237] width 559 height 39
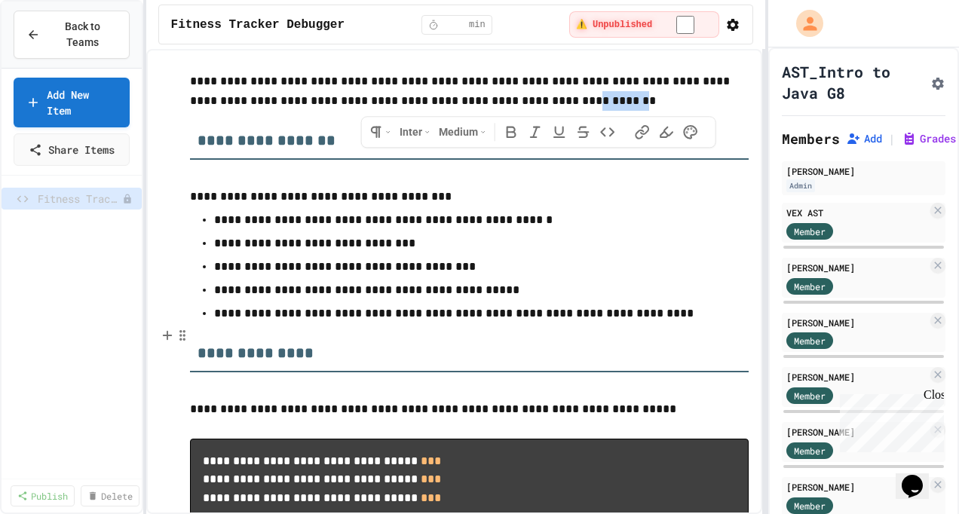
scroll to position [151, 0]
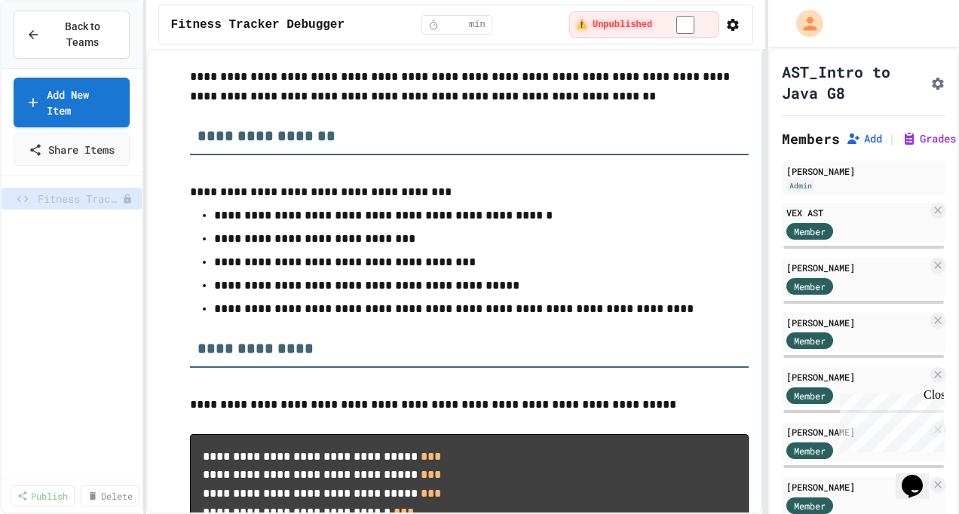
click at [663, 303] on p "**********" at bounding box center [463, 309] width 499 height 20
drag, startPoint x: 660, startPoint y: 308, endPoint x: 578, endPoint y: 308, distance: 82.2
click at [578, 308] on p "**********" at bounding box center [463, 309] width 499 height 20
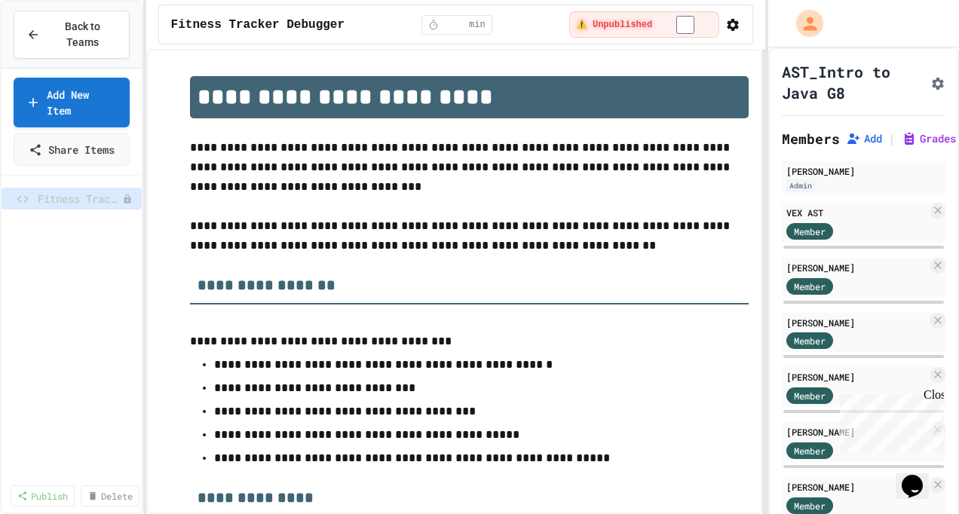
scroll to position [0, 0]
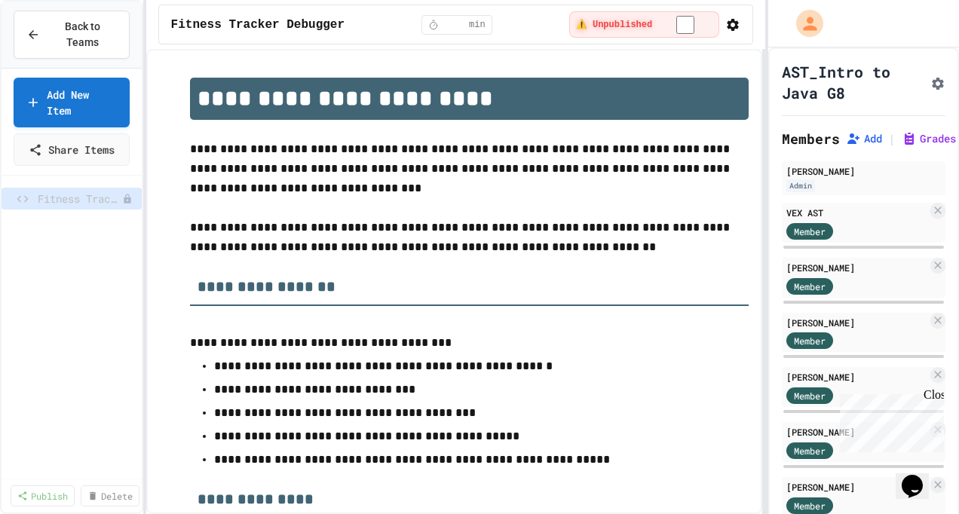
click at [735, 26] on icon "button" at bounding box center [732, 24] width 15 height 15
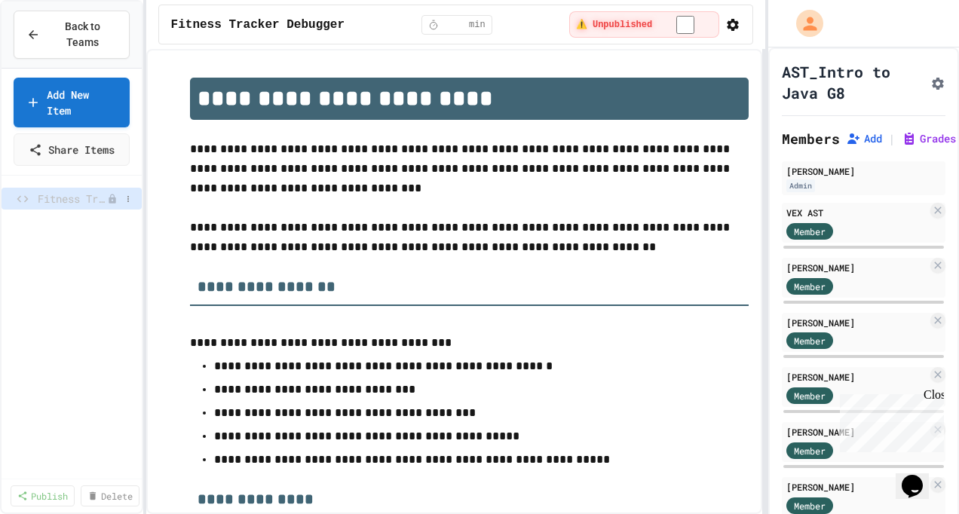
click at [67, 188] on div "Fitness Tracker Debugger" at bounding box center [72, 199] width 140 height 22
click at [464, 23] on input "*" at bounding box center [455, 25] width 24 height 12
click at [439, 22] on icon at bounding box center [433, 25] width 11 height 11
click at [448, 21] on input "*" at bounding box center [455, 25] width 24 height 12
drag, startPoint x: 457, startPoint y: 21, endPoint x: 410, endPoint y: 20, distance: 46.8
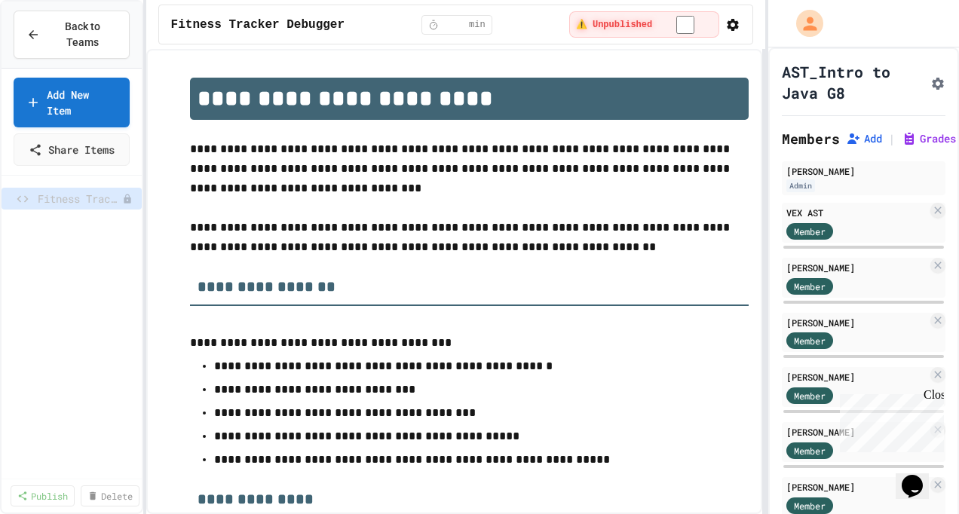
click at [410, 20] on div "Fitness Tracker Debugger * min ⚠️ Unpublished" at bounding box center [456, 25] width 596 height 40
type input "**"
click at [514, 90] on h1 "**********" at bounding box center [469, 99] width 559 height 42
click at [581, 84] on h1 "**********" at bounding box center [469, 99] width 559 height 42
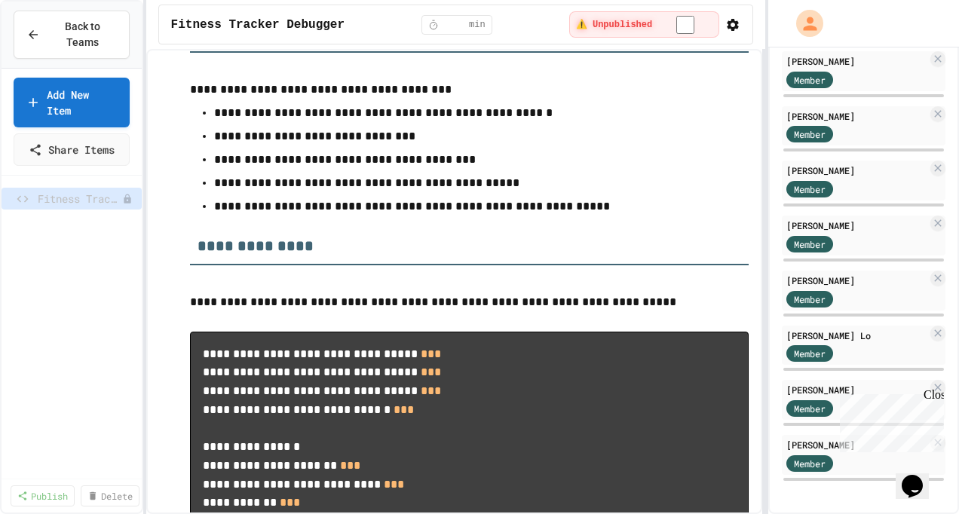
scroll to position [340, 0]
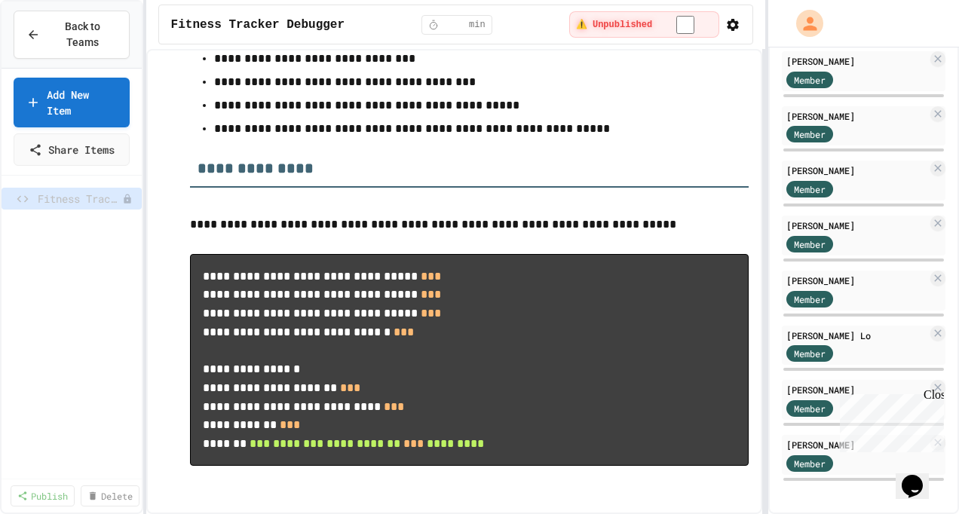
click at [401, 386] on pre "**********" at bounding box center [469, 360] width 559 height 212
click at [584, 215] on p "**********" at bounding box center [469, 225] width 559 height 20
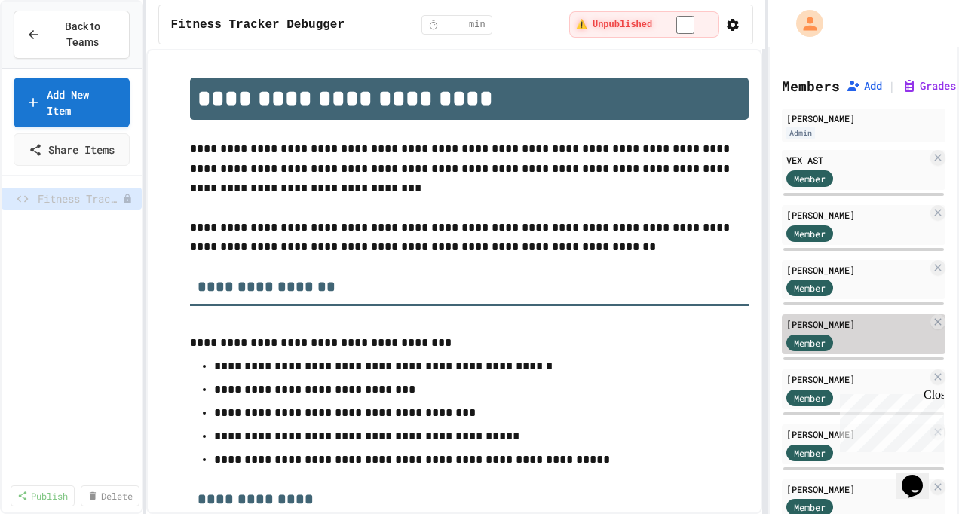
scroll to position [0, 0]
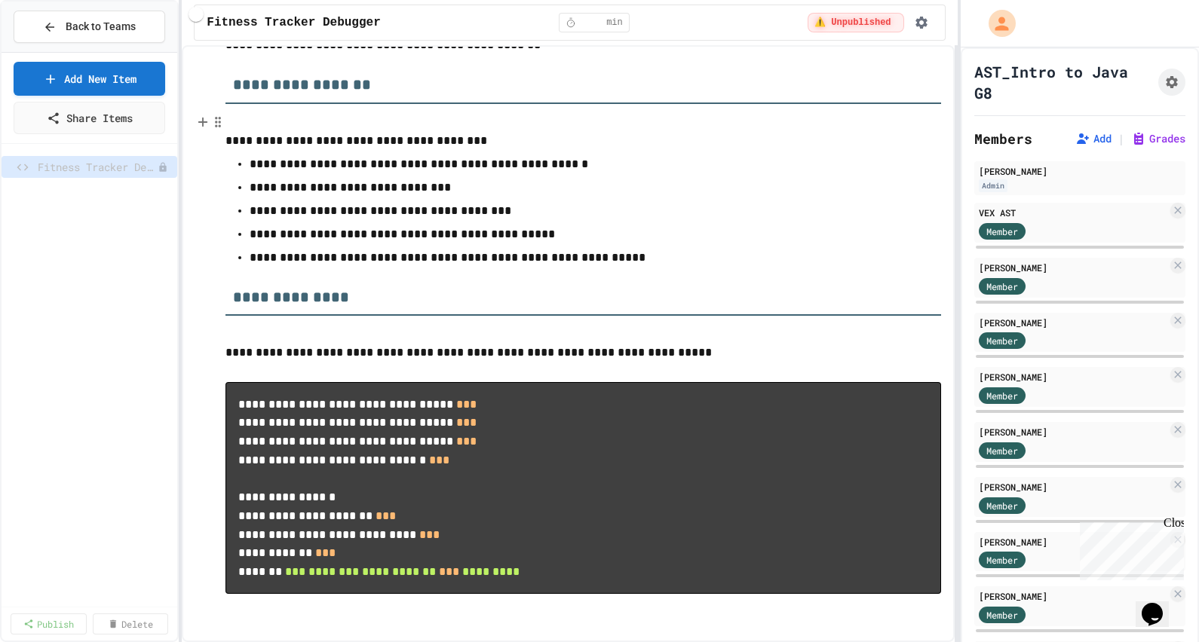
scroll to position [184, 0]
click at [108, 20] on span "Back to Teams" at bounding box center [101, 27] width 70 height 16
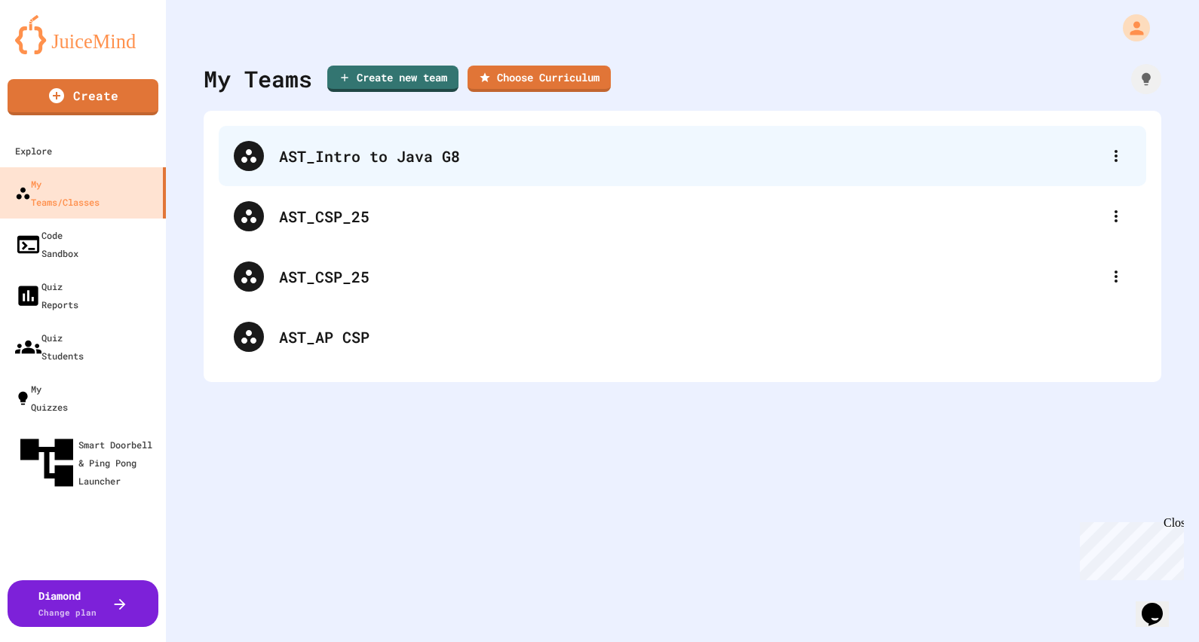
click at [322, 158] on div "AST_Intro to Java G8" at bounding box center [690, 156] width 822 height 23
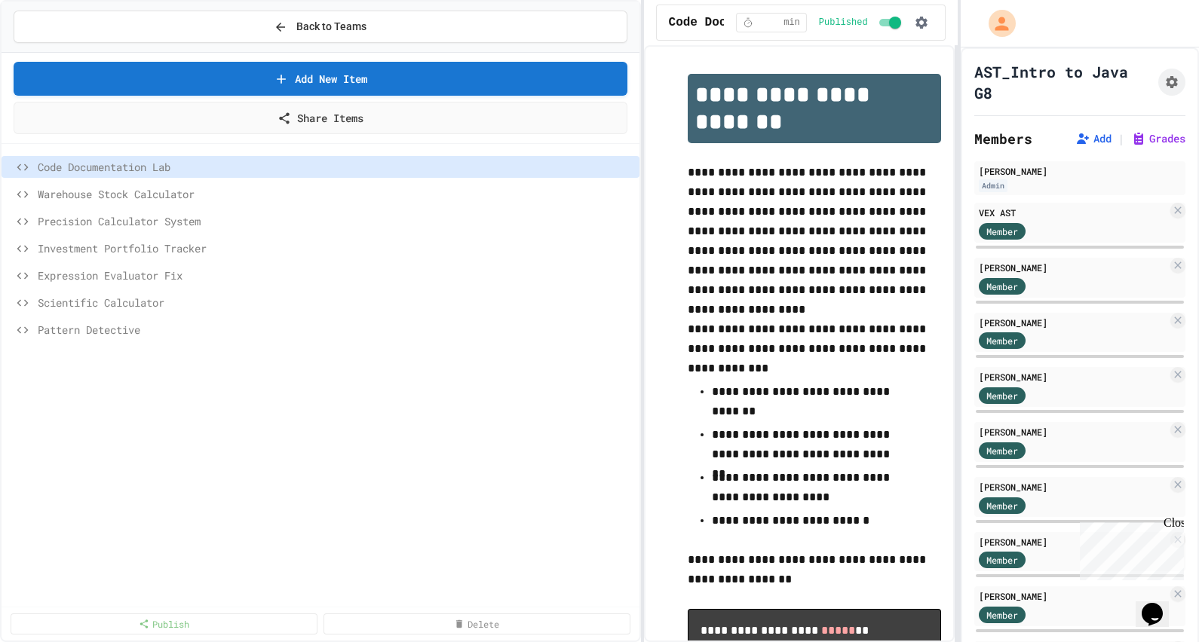
drag, startPoint x: 271, startPoint y: 445, endPoint x: 192, endPoint y: 412, distance: 85.8
click at [192, 412] on div "Code Documentation Lab Warehouse Stock Calculator Precision Calculator System I…" at bounding box center [321, 376] width 638 height 453
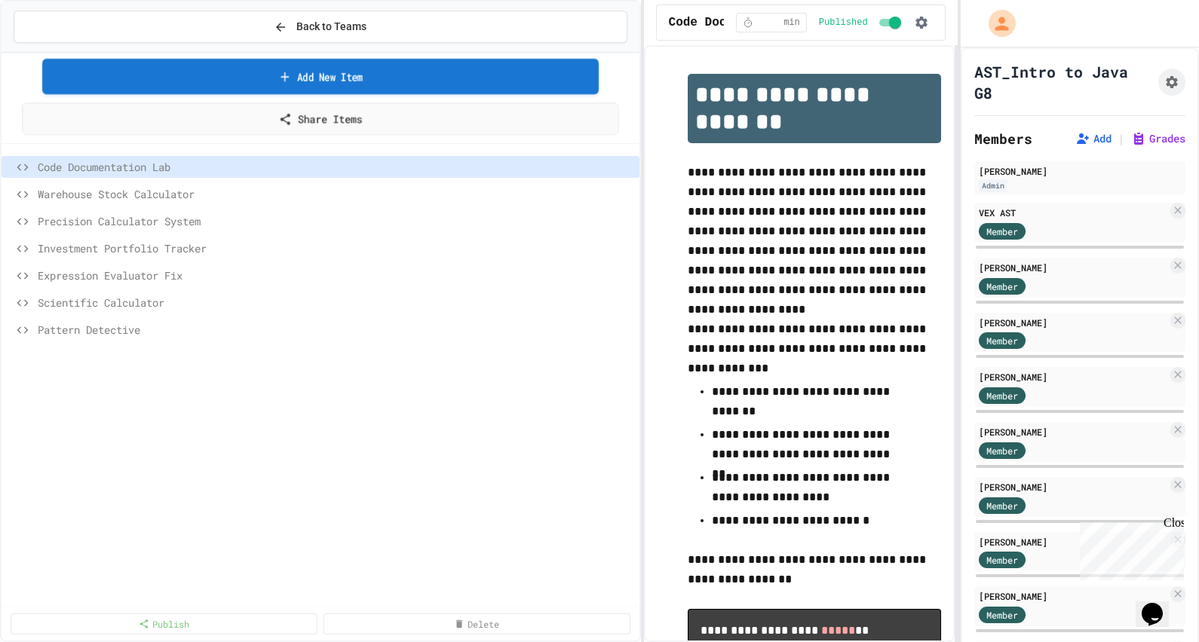
scroll to position [0, 278]
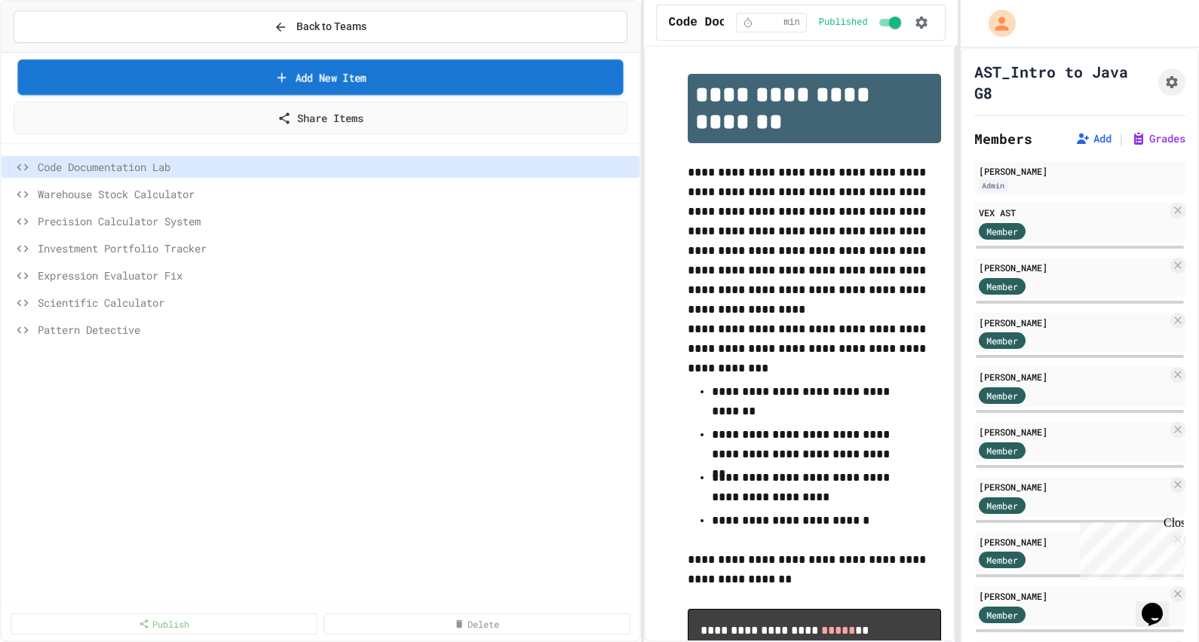
click at [310, 75] on link "Add New Item" at bounding box center [319, 77] width 605 height 35
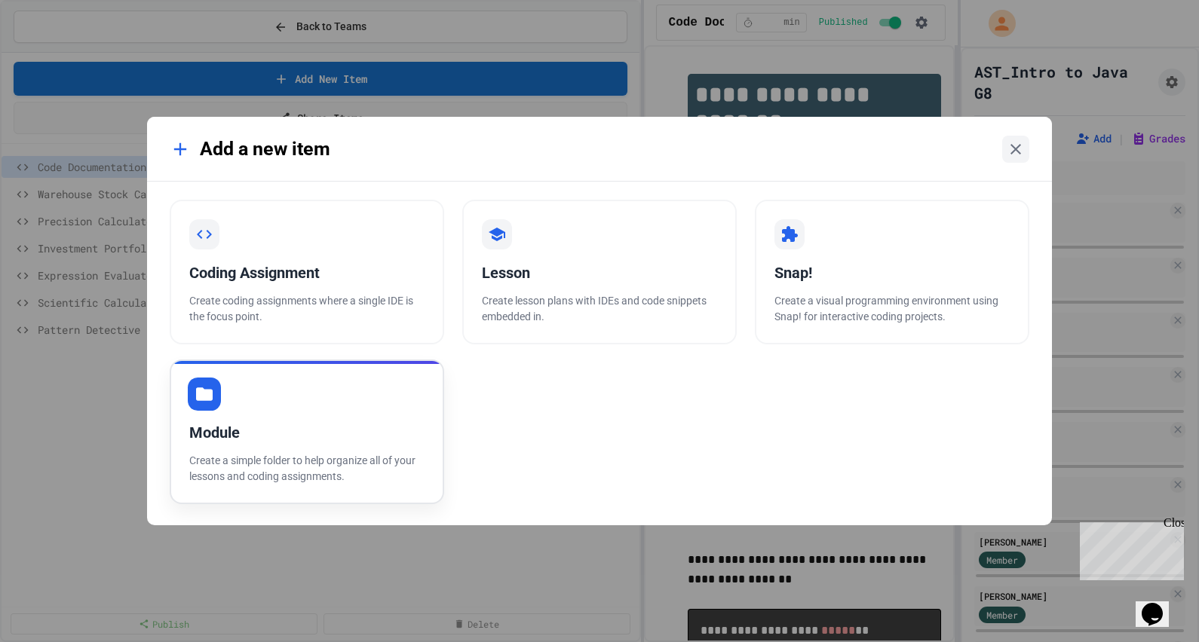
click at [231, 414] on div "Module Create a simple folder to help organize all of your lessons and coding a…" at bounding box center [307, 432] width 274 height 145
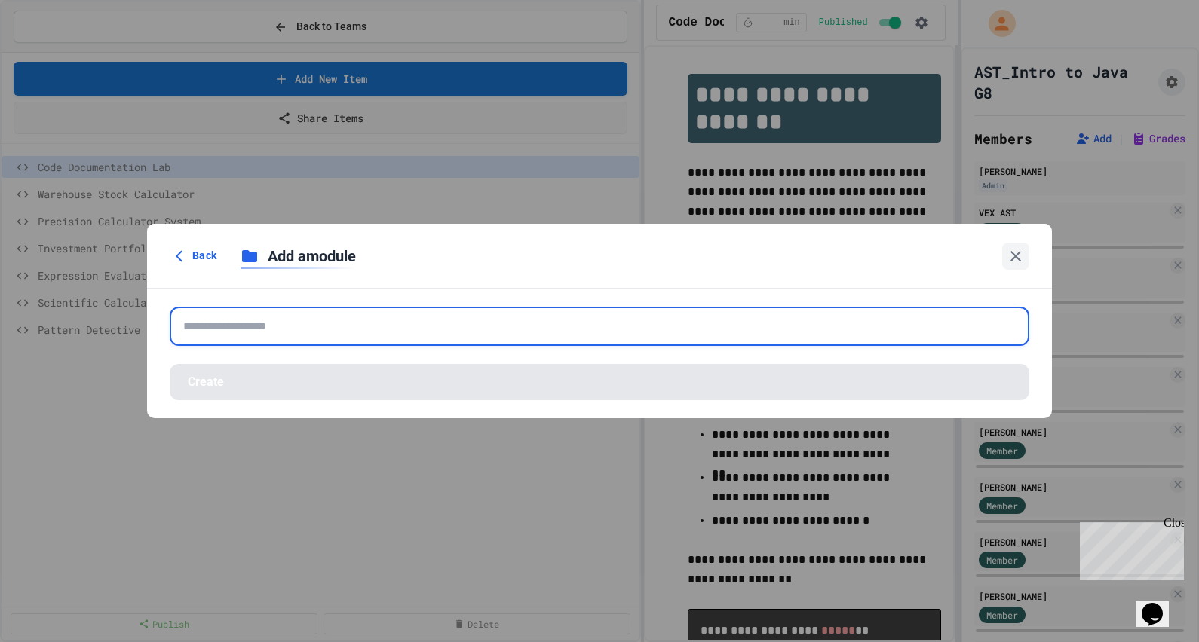
click at [293, 327] on input "text" at bounding box center [600, 326] width 860 height 39
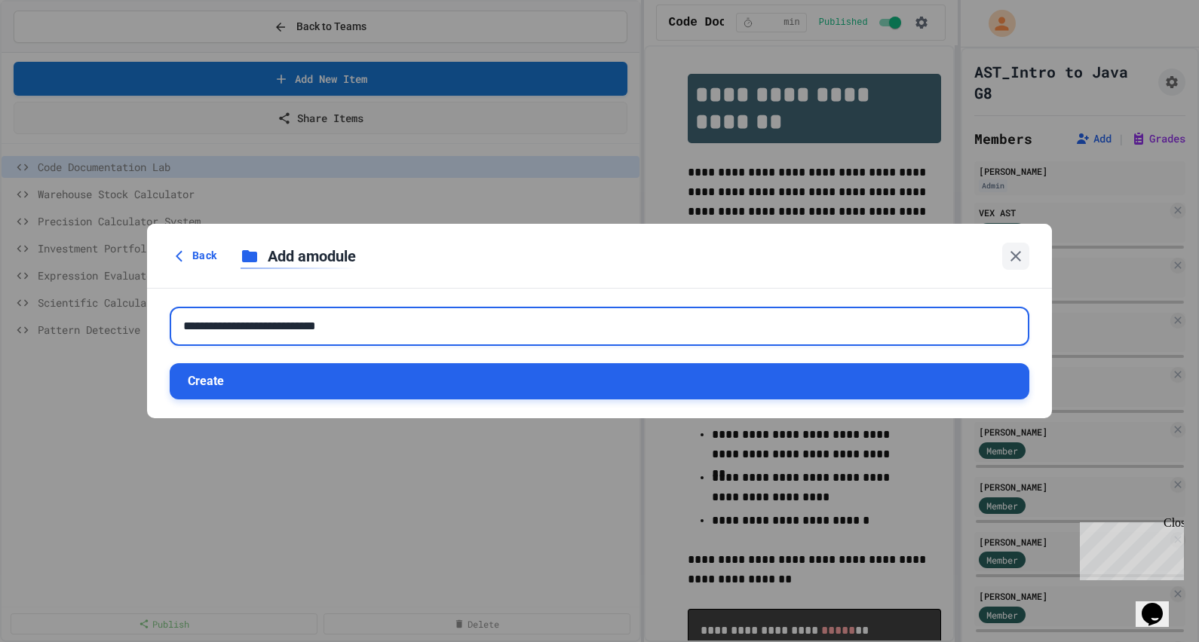
type input "**********"
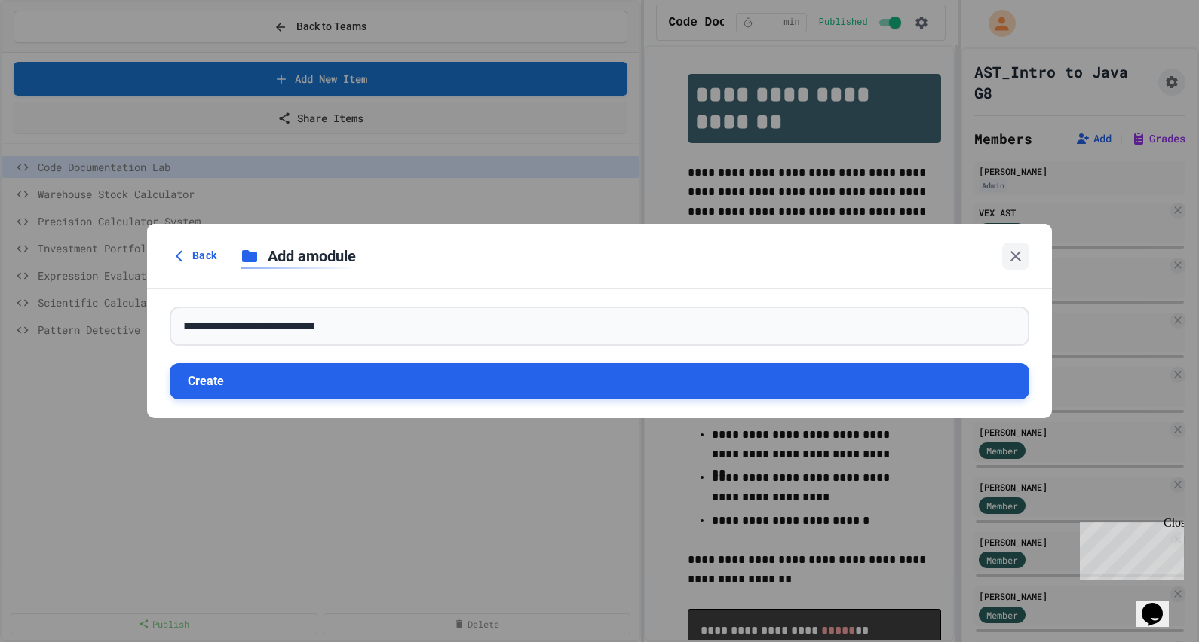
click at [305, 388] on button "Create" at bounding box center [600, 381] width 860 height 36
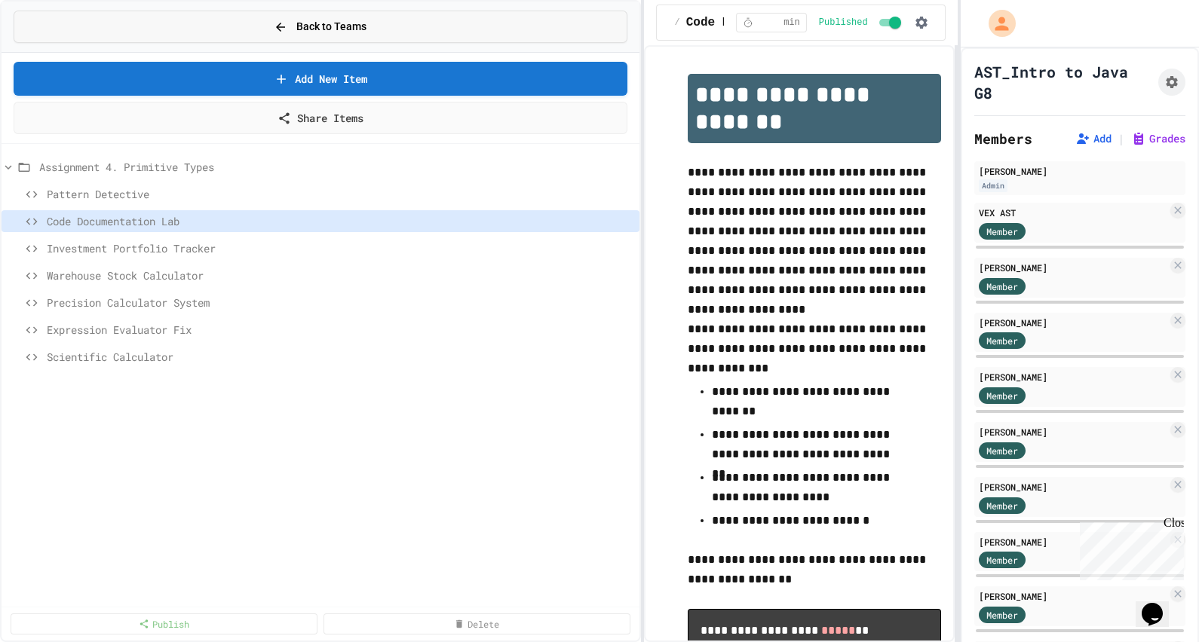
click at [367, 26] on button "Back to Teams" at bounding box center [321, 27] width 614 height 32
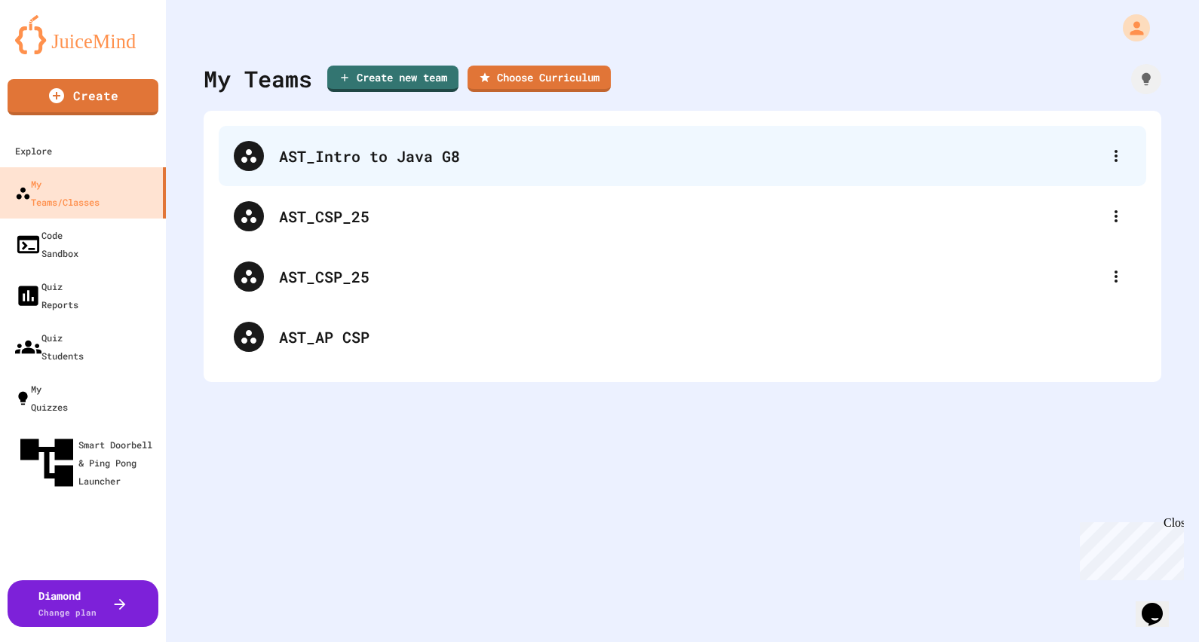
click at [958, 163] on div "AST_Intro to Java G8" at bounding box center [690, 156] width 822 height 23
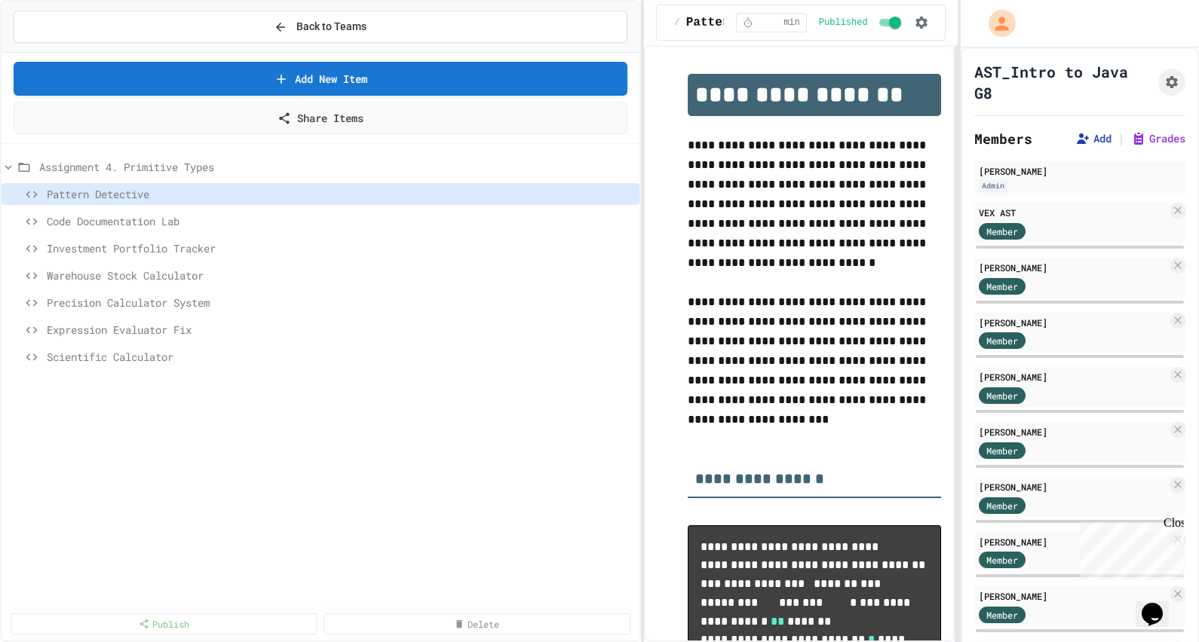
click at [958, 143] on button "Add" at bounding box center [1093, 138] width 36 height 15
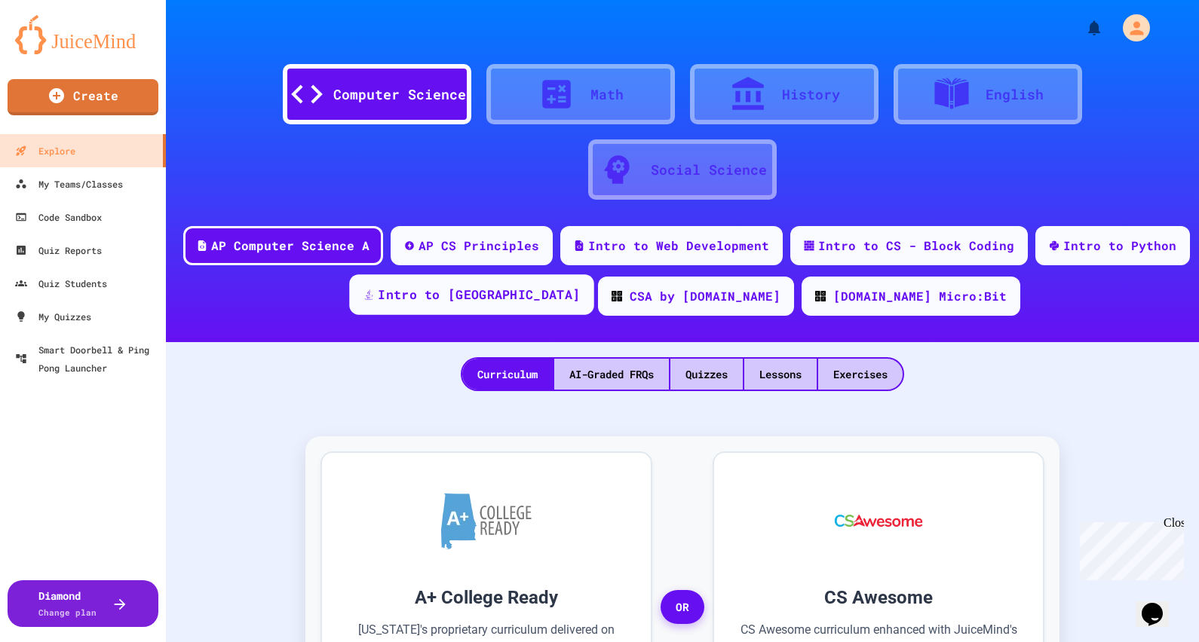
click at [566, 290] on div "Intro to [GEOGRAPHIC_DATA]" at bounding box center [471, 294] width 244 height 41
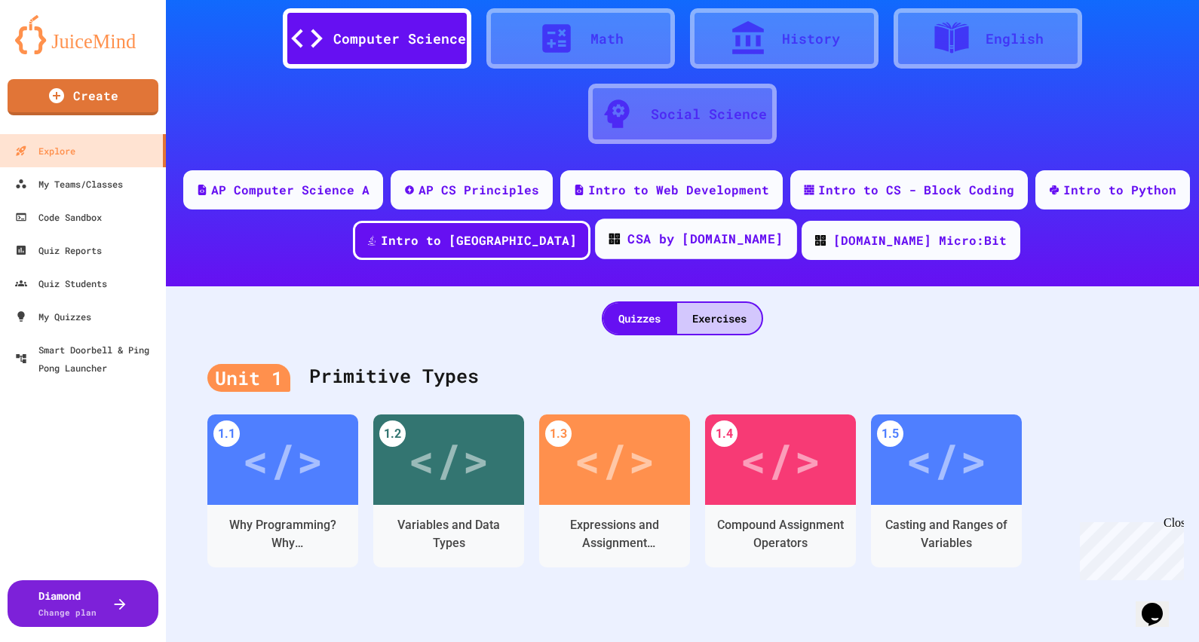
scroll to position [188, 0]
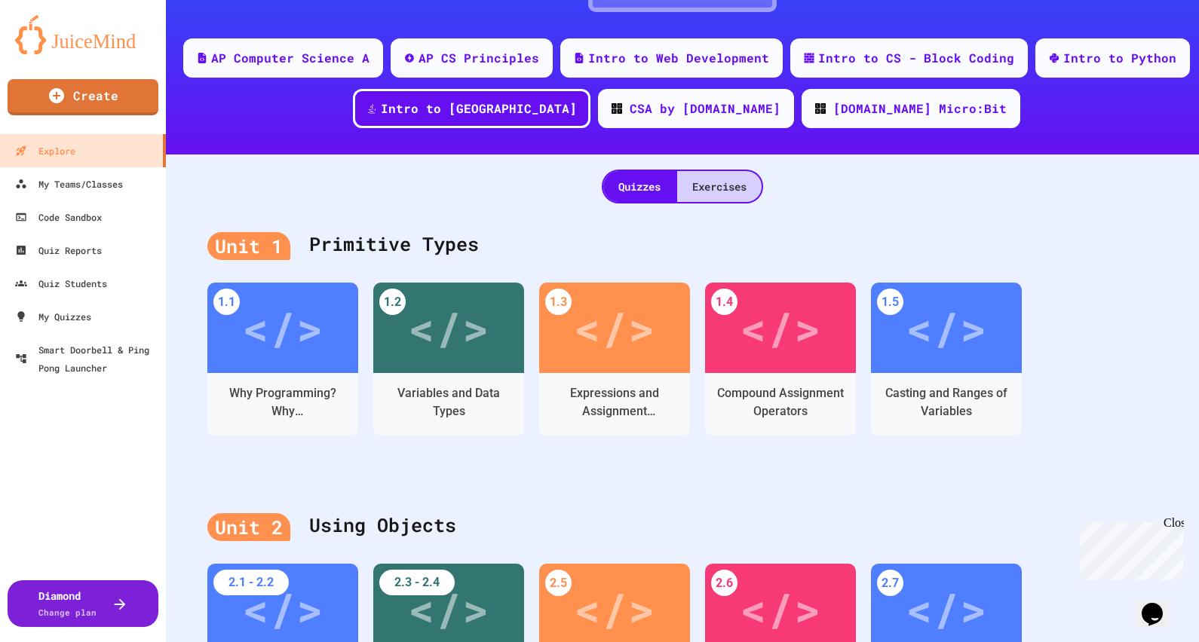
click at [731, 176] on div "Exercises" at bounding box center [719, 186] width 84 height 31
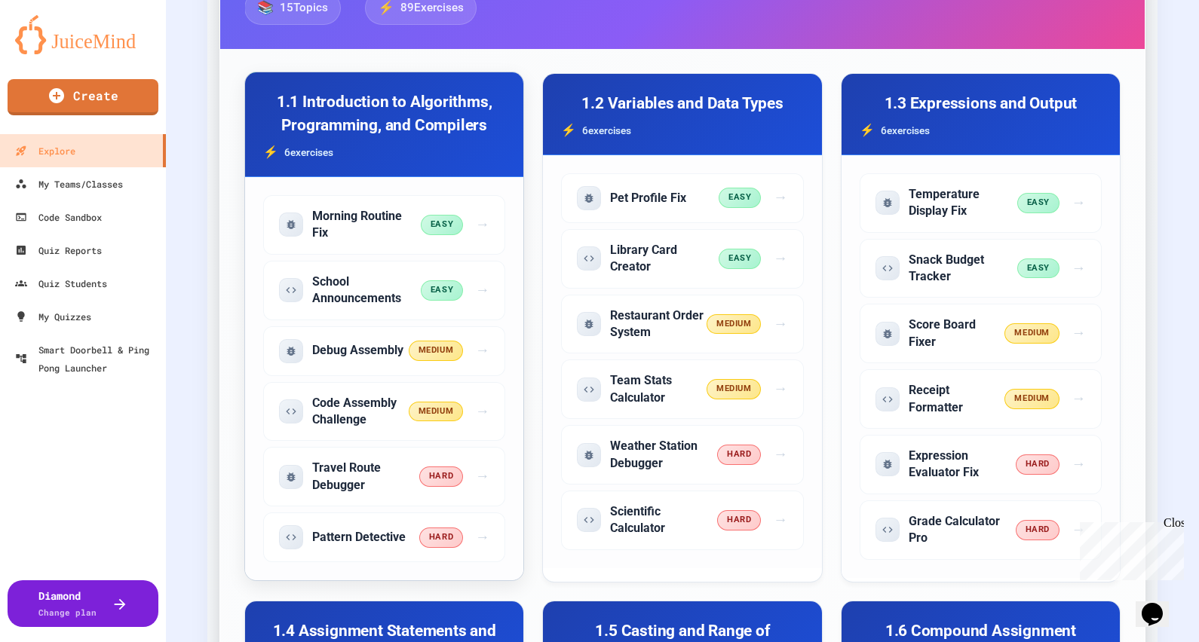
scroll to position [471, 0]
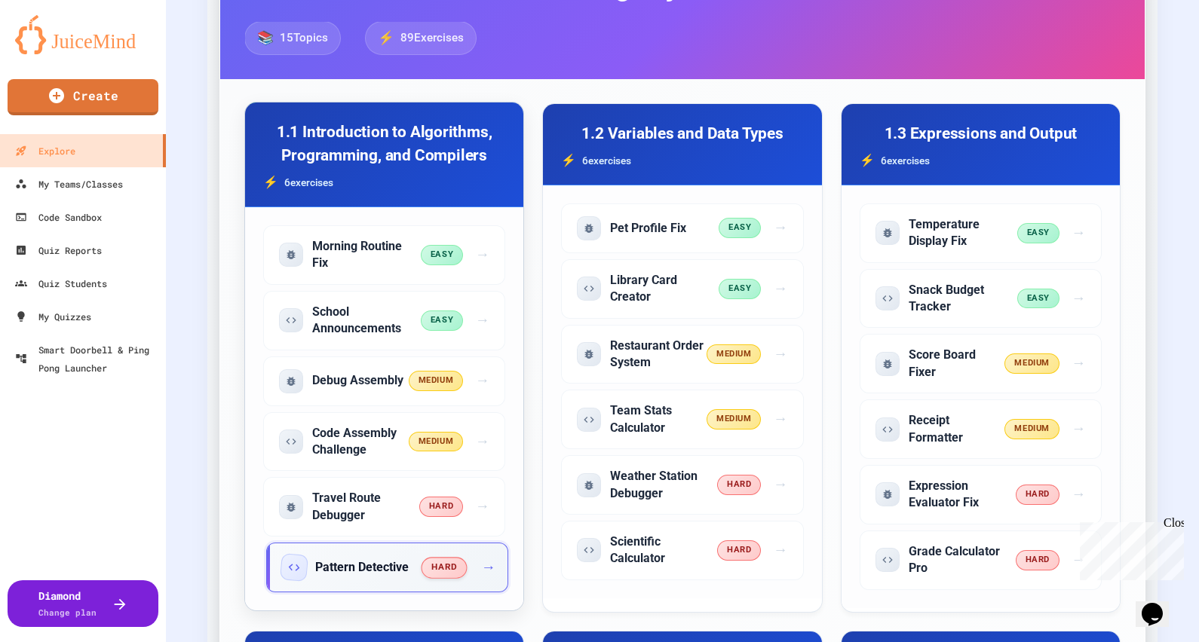
click at [481, 562] on span "→" at bounding box center [488, 568] width 14 height 22
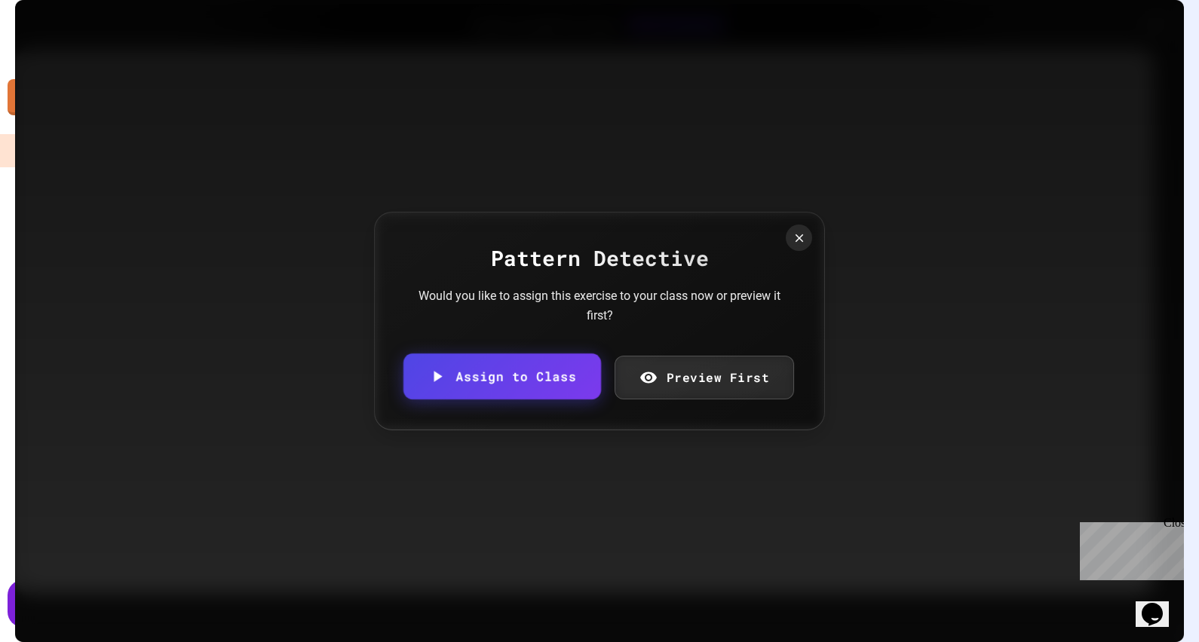
click at [554, 387] on link "Assign to Class" at bounding box center [502, 377] width 198 height 46
click at [690, 352] on body "We are updating our servers at 7PM EST [DATE]. [PERSON_NAME] should continue to…" at bounding box center [599, 321] width 1199 height 642
type input "**********"
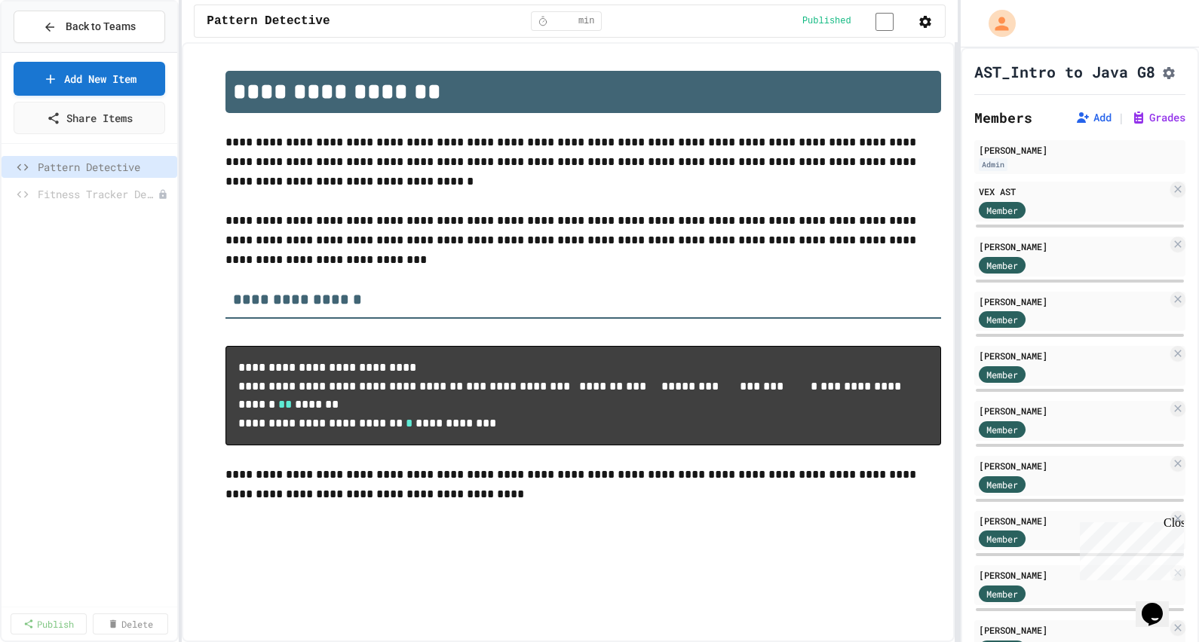
scroll to position [0, 278]
click at [74, 31] on span "Back to Teams" at bounding box center [101, 27] width 70 height 16
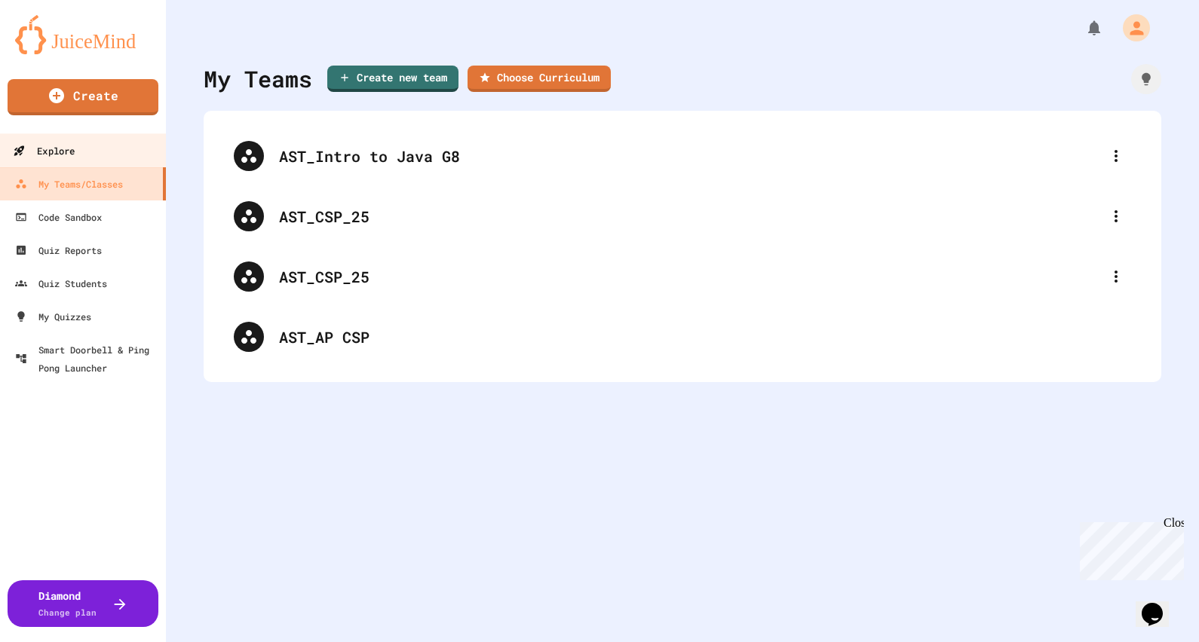
click at [111, 149] on link "Explore" at bounding box center [83, 150] width 171 height 34
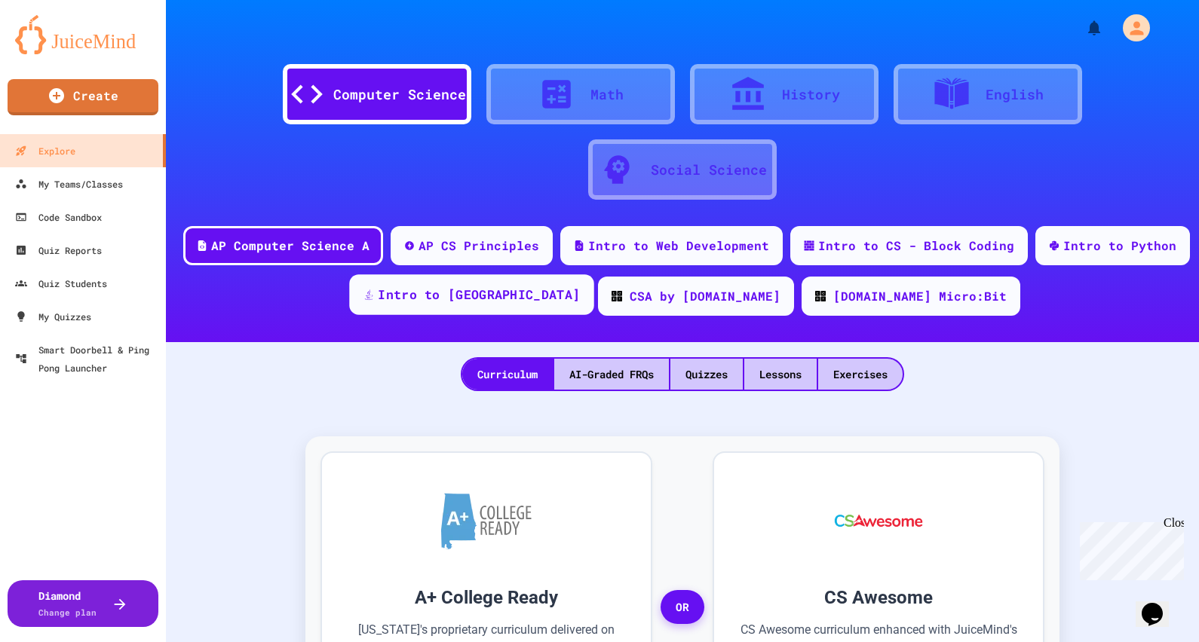
click at [552, 298] on div "Intro to [GEOGRAPHIC_DATA]" at bounding box center [479, 295] width 202 height 19
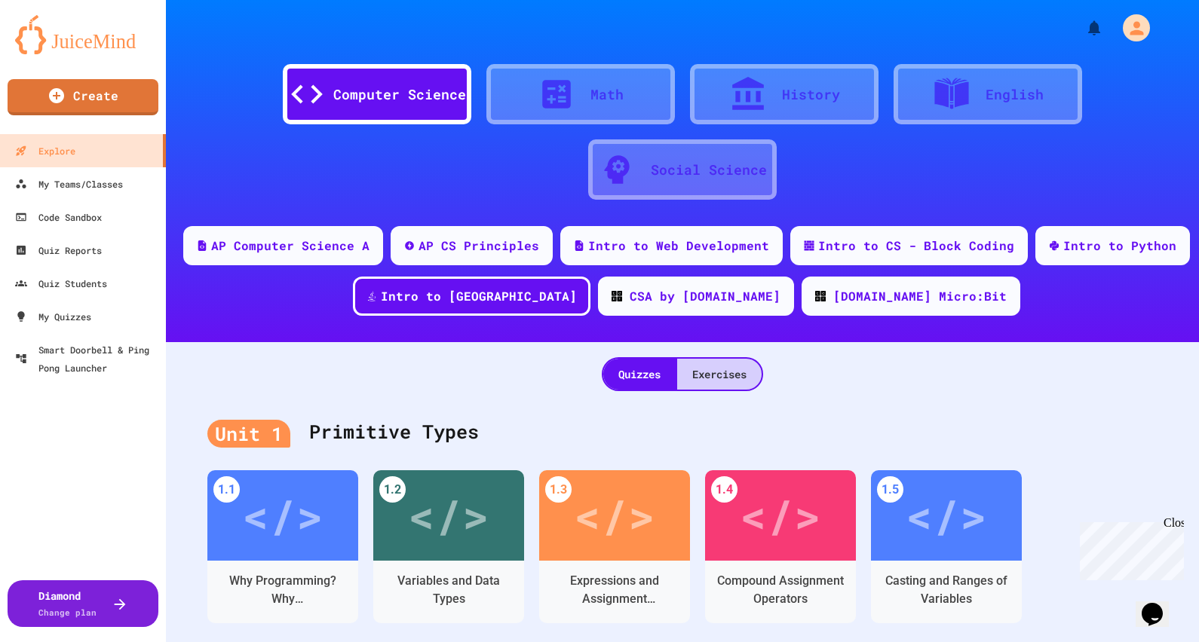
click at [693, 372] on div "Exercises" at bounding box center [719, 374] width 84 height 31
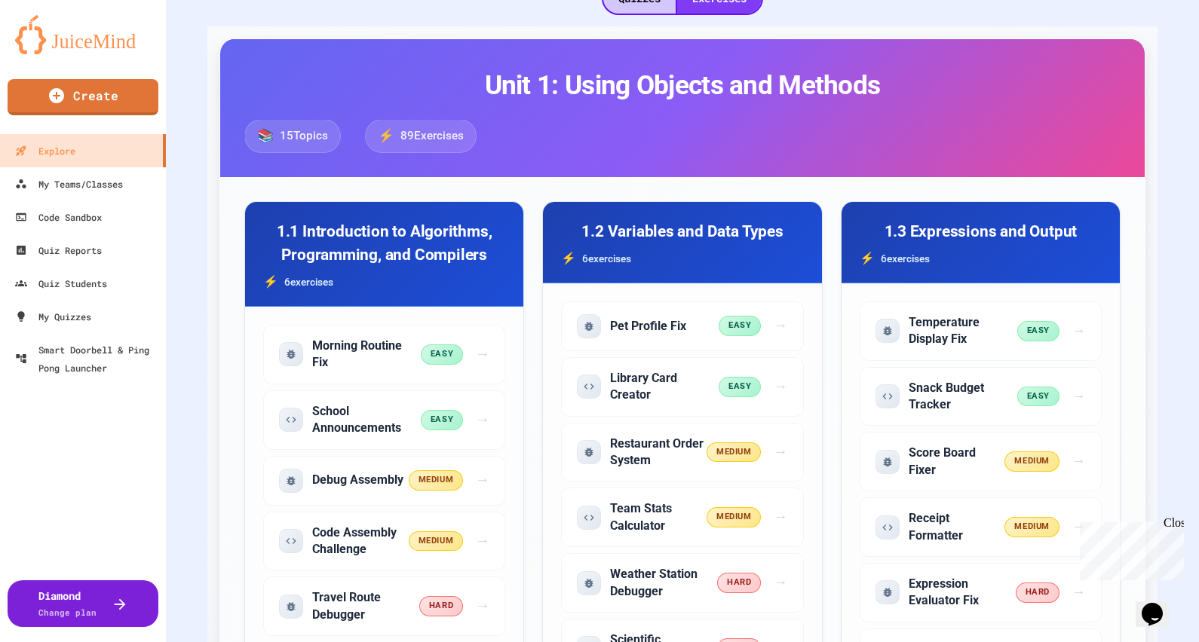
scroll to position [565, 0]
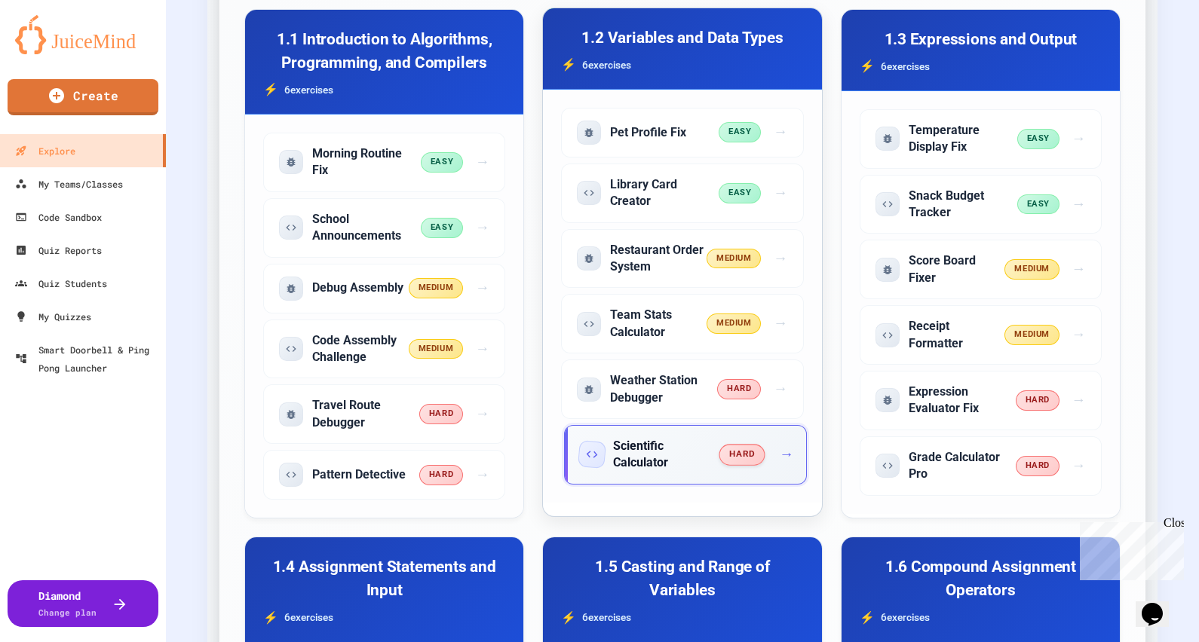
drag, startPoint x: 643, startPoint y: 452, endPoint x: 740, endPoint y: 459, distance: 96.7
click at [740, 459] on span "hard" at bounding box center [742, 454] width 46 height 21
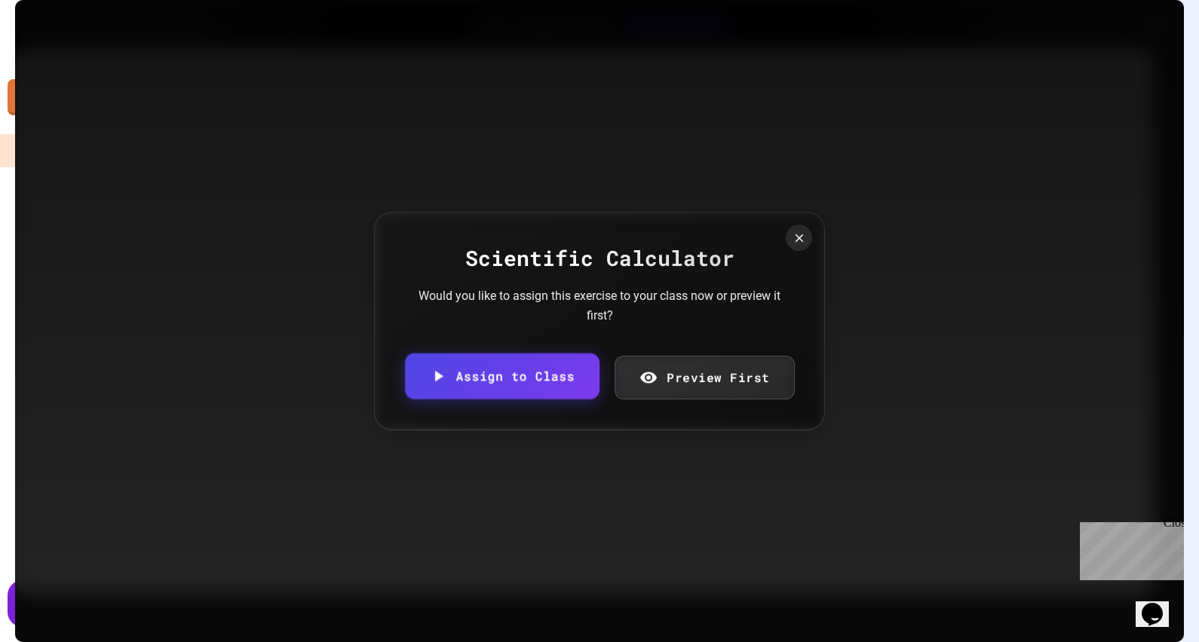
click at [572, 383] on link "Assign to Class" at bounding box center [502, 376] width 195 height 46
click at [587, 358] on body "We are updating our servers at 7PM EST [DATE]. [PERSON_NAME] should continue to…" at bounding box center [599, 321] width 1199 height 642
type input "**********"
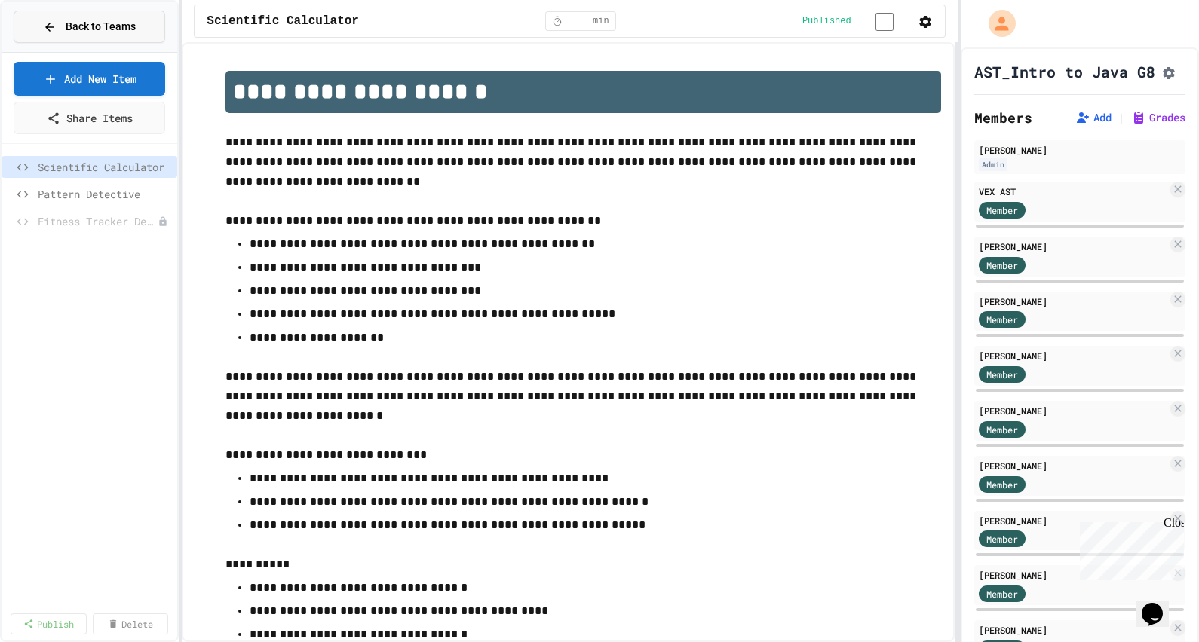
scroll to position [0, 278]
click at [85, 26] on span "Back to Teams" at bounding box center [101, 27] width 70 height 16
click at [62, 20] on div "Back to Teams" at bounding box center [89, 27] width 93 height 16
click at [102, 79] on link "Add New Item" at bounding box center [89, 77] width 150 height 35
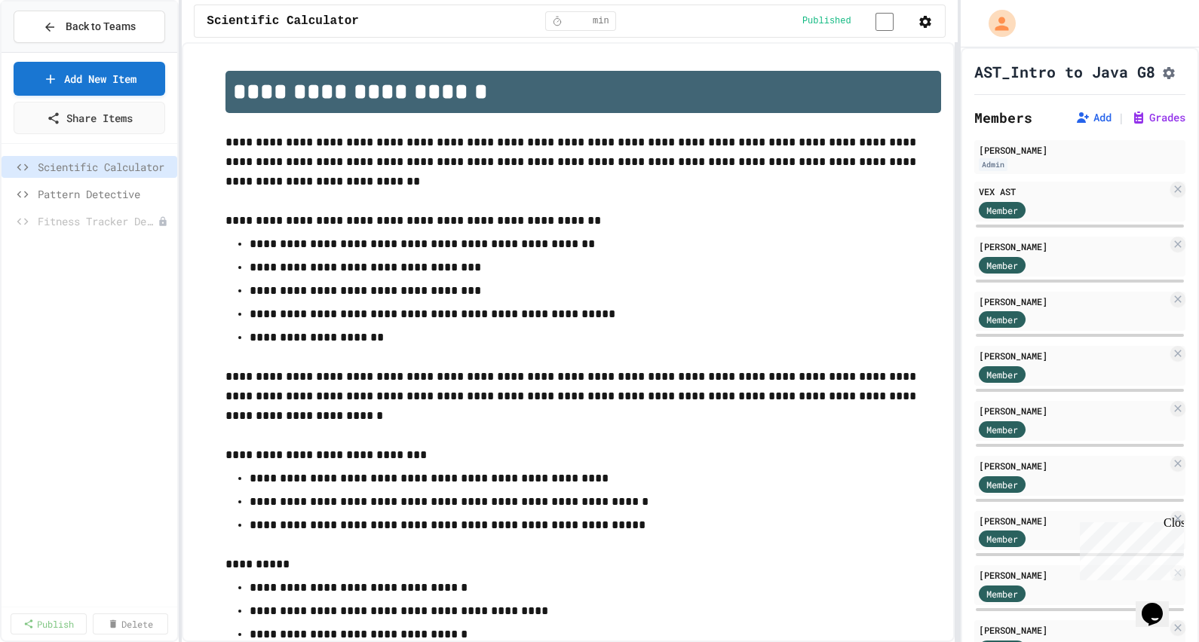
click at [87, 19] on span "Back to Teams" at bounding box center [101, 27] width 70 height 16
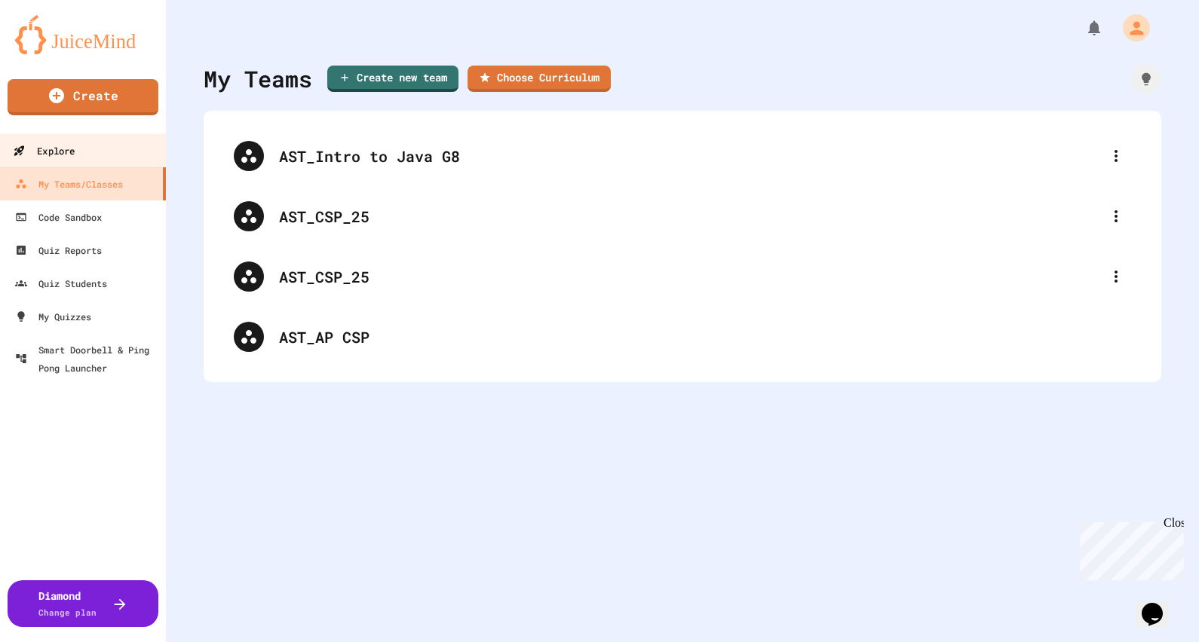
click at [87, 143] on link "Explore" at bounding box center [83, 150] width 171 height 34
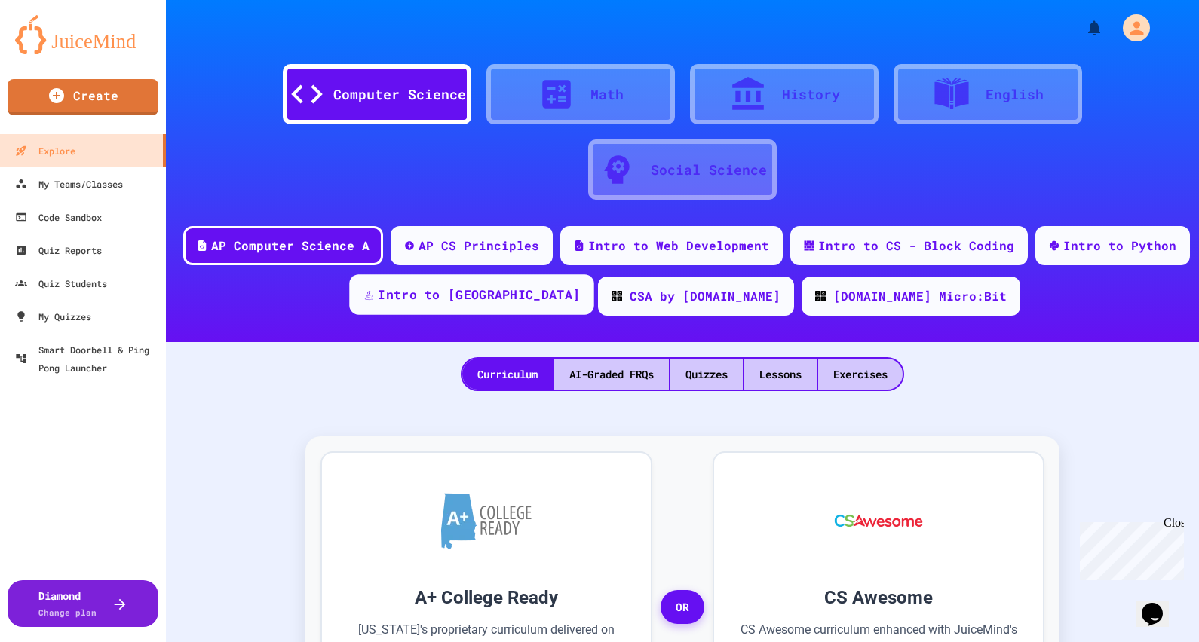
click at [523, 290] on div "Intro to [GEOGRAPHIC_DATA]" at bounding box center [479, 295] width 202 height 19
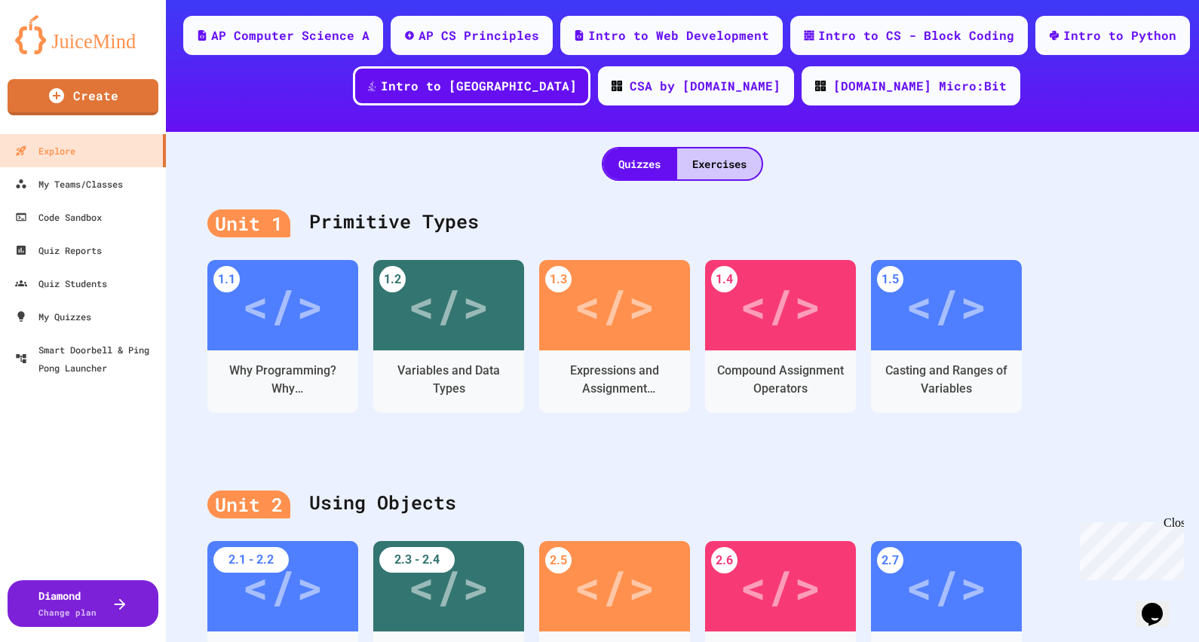
scroll to position [283, 0]
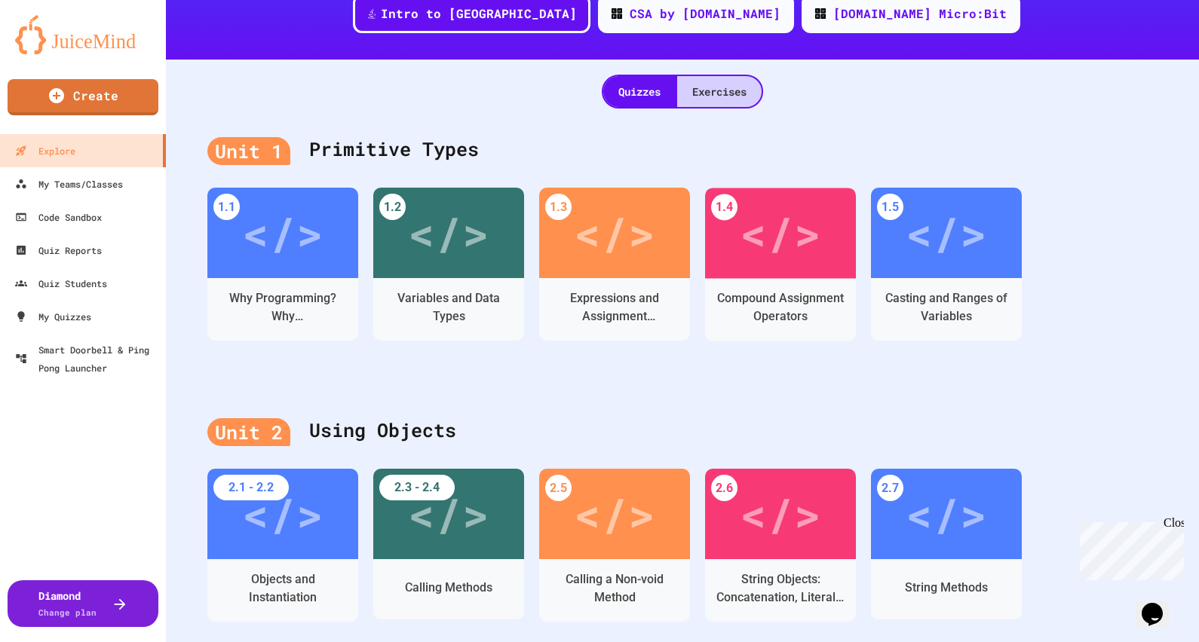
click at [740, 96] on div "Exercises" at bounding box center [719, 91] width 84 height 31
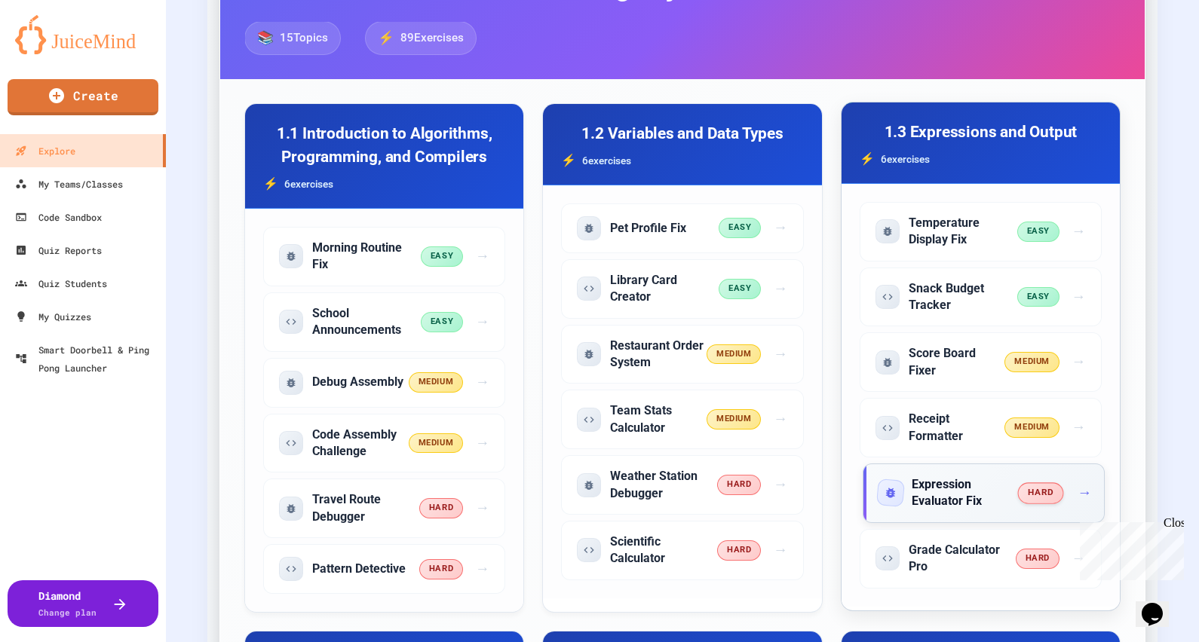
scroll to position [565, 0]
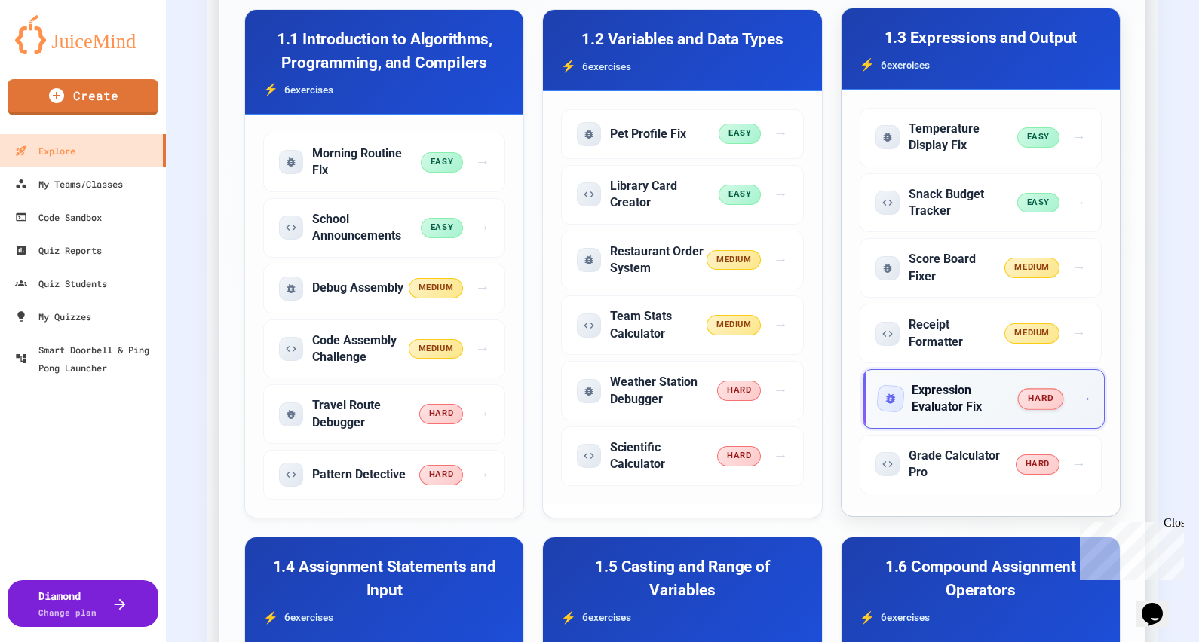
drag, startPoint x: 966, startPoint y: 403, endPoint x: 877, endPoint y: 400, distance: 89.0
click at [885, 400] on icon "Start exercise: Expression Evaluator Fix (hard difficulty, fix problem)" at bounding box center [890, 399] width 10 height 11
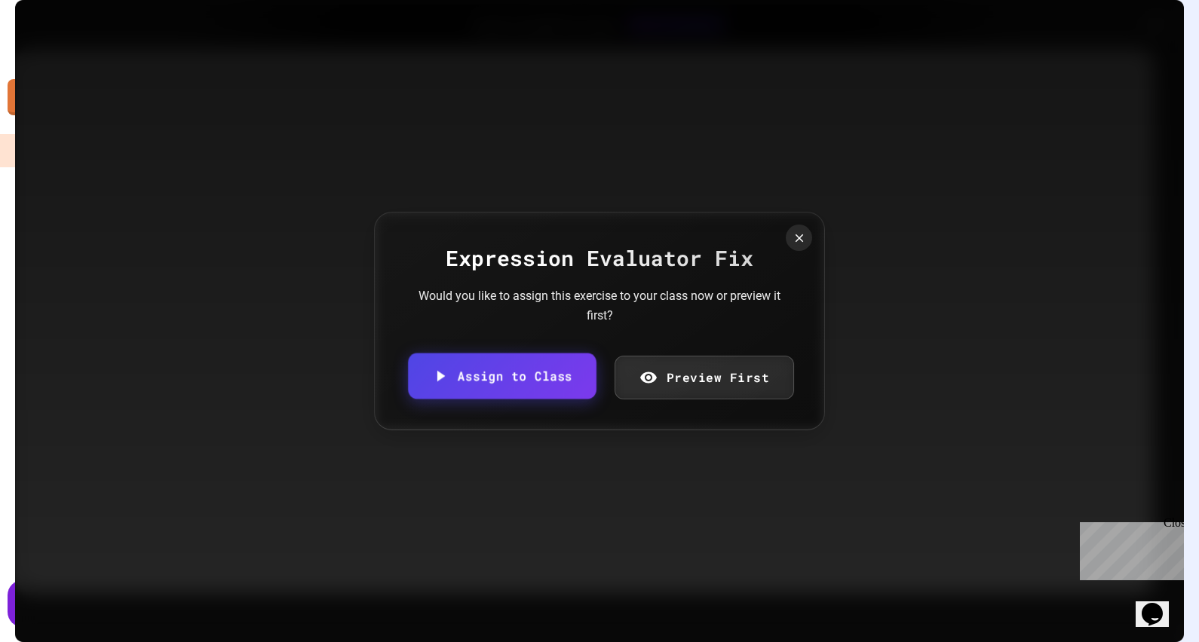
click at [573, 374] on link "Assign to Class" at bounding box center [502, 376] width 188 height 46
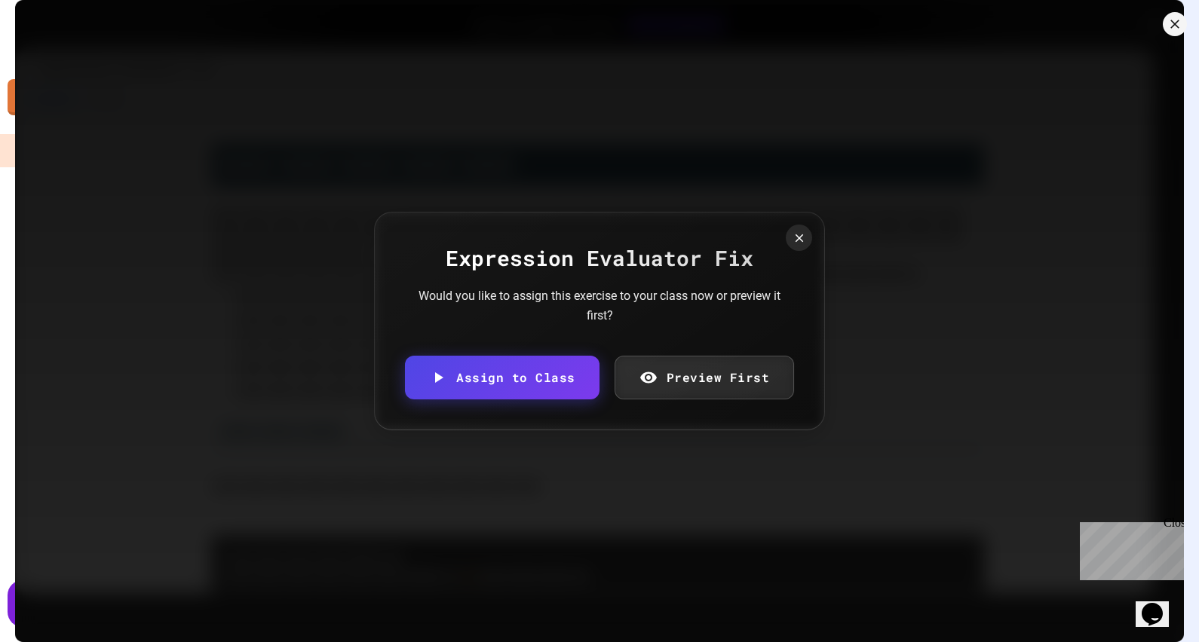
click at [546, 358] on body "We are updating our servers at 7PM EST [DATE]. [PERSON_NAME] should continue to…" at bounding box center [599, 321] width 1199 height 642
type input "**********"
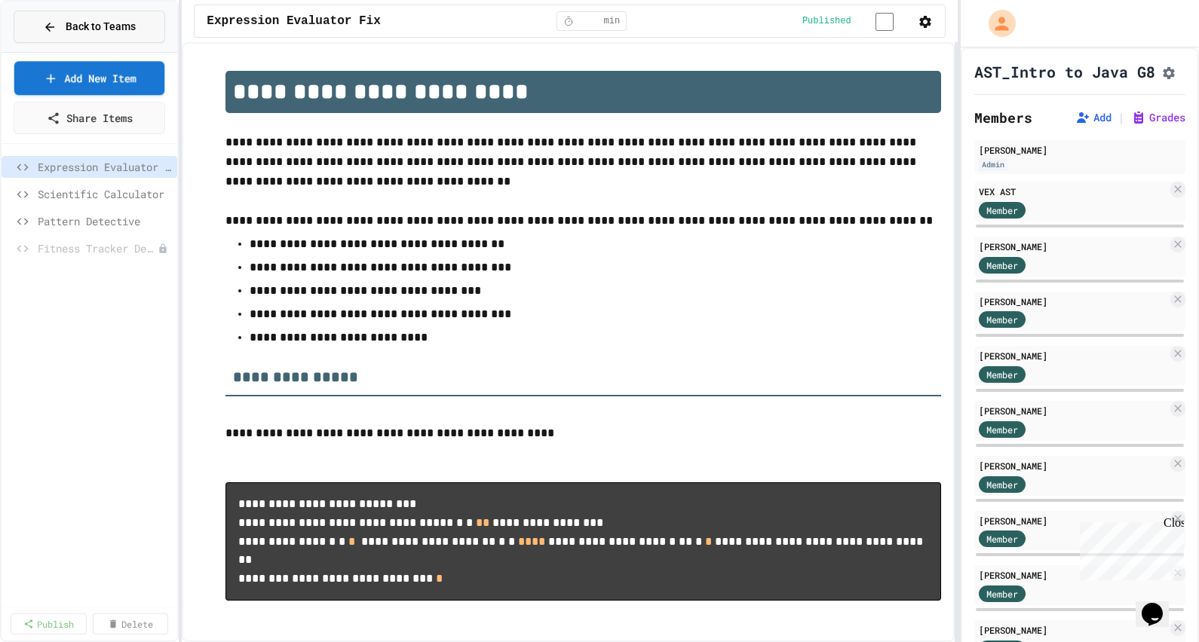
click at [109, 34] on span "Back to Teams" at bounding box center [101, 27] width 70 height 16
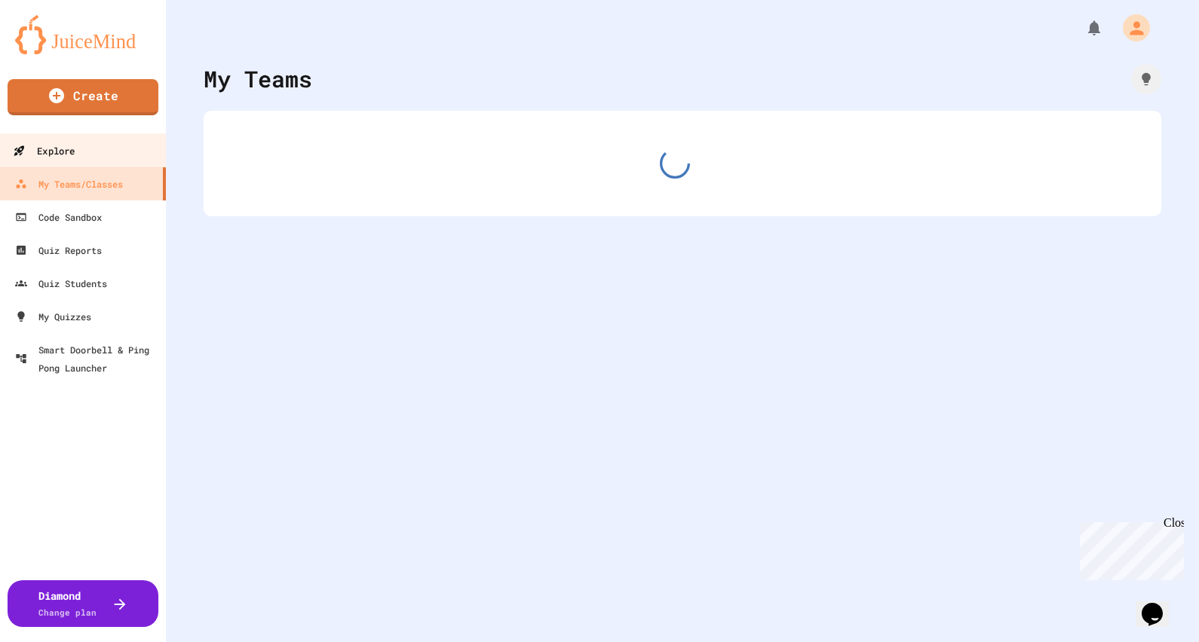
click at [119, 147] on link "Explore" at bounding box center [83, 150] width 171 height 34
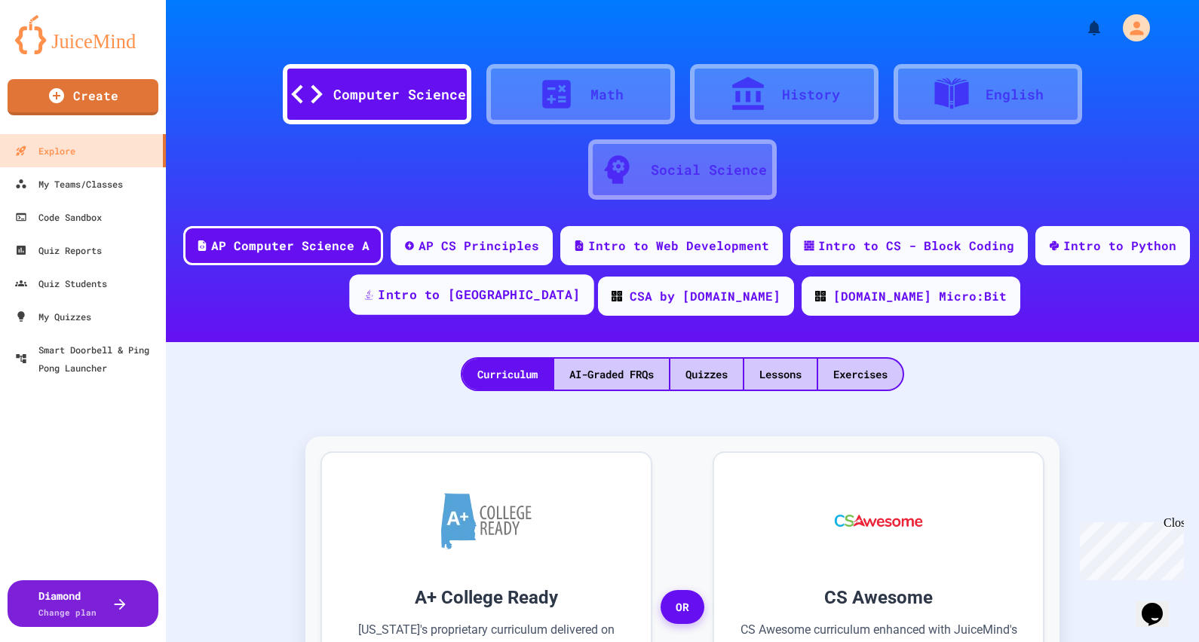
click at [558, 302] on div "Intro to [GEOGRAPHIC_DATA]" at bounding box center [479, 295] width 202 height 19
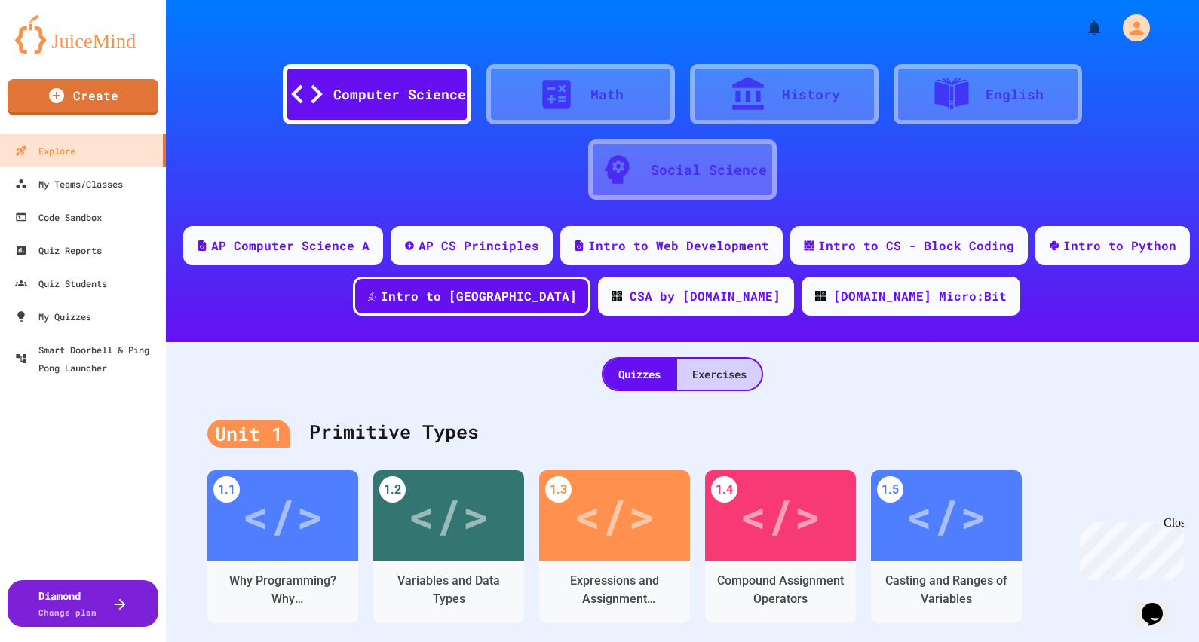
click at [726, 380] on div "Exercises" at bounding box center [719, 374] width 84 height 31
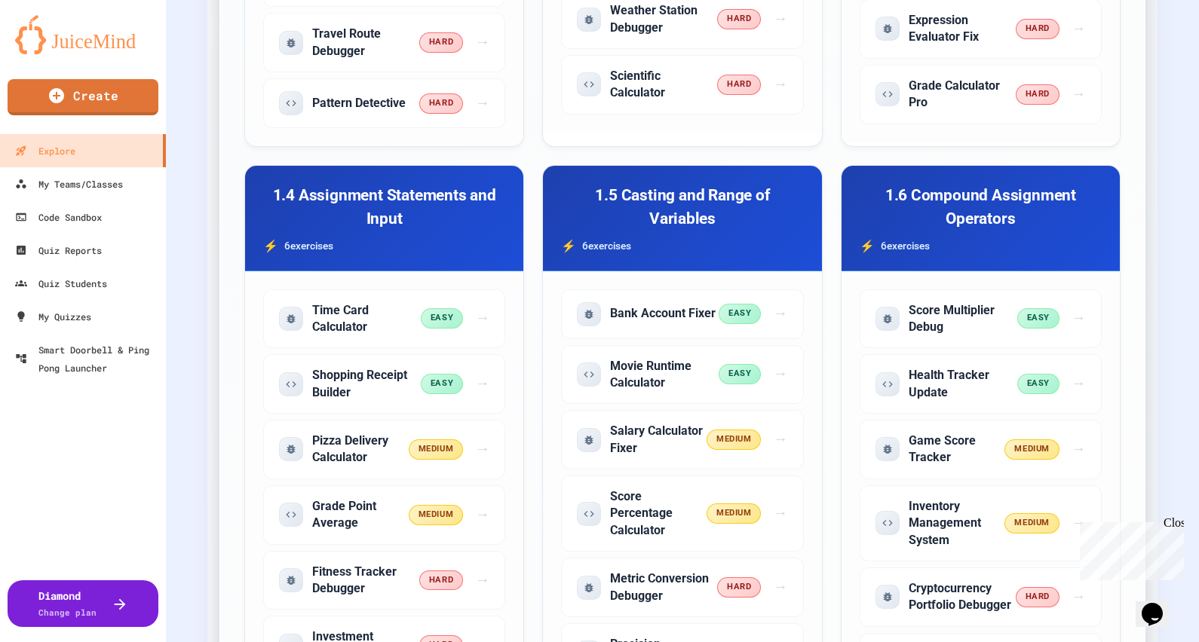
scroll to position [942, 0]
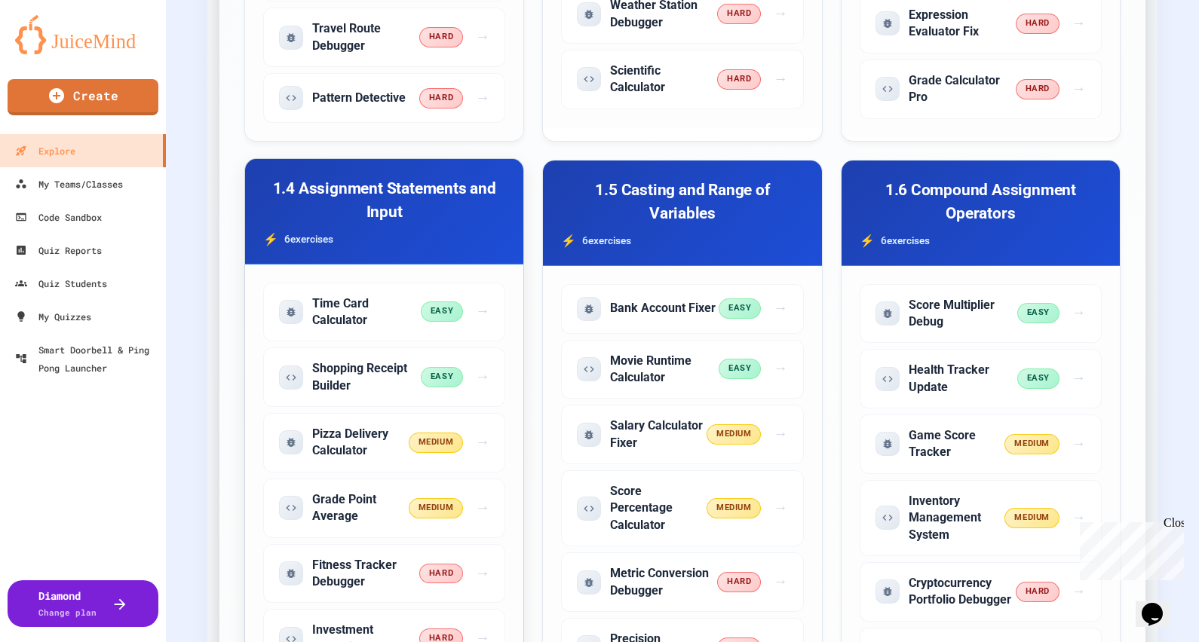
click at [433, 216] on h3 "1.4 Assignment Statements and Input" at bounding box center [384, 200] width 242 height 47
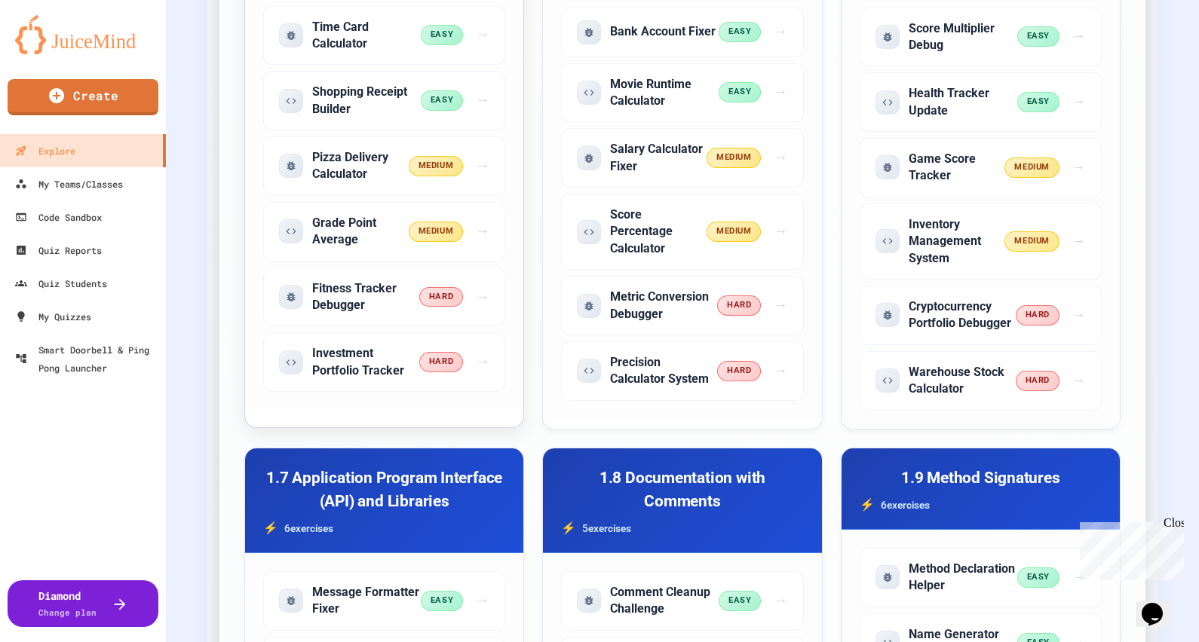
scroll to position [1224, 0]
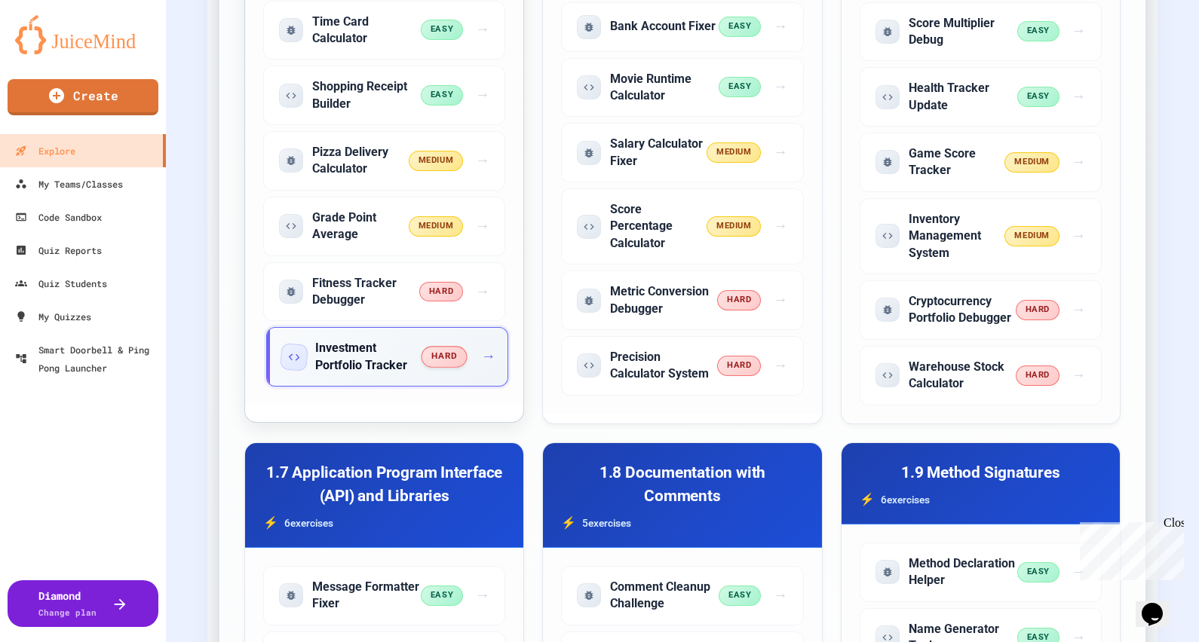
click at [449, 351] on span "hard" at bounding box center [444, 357] width 46 height 21
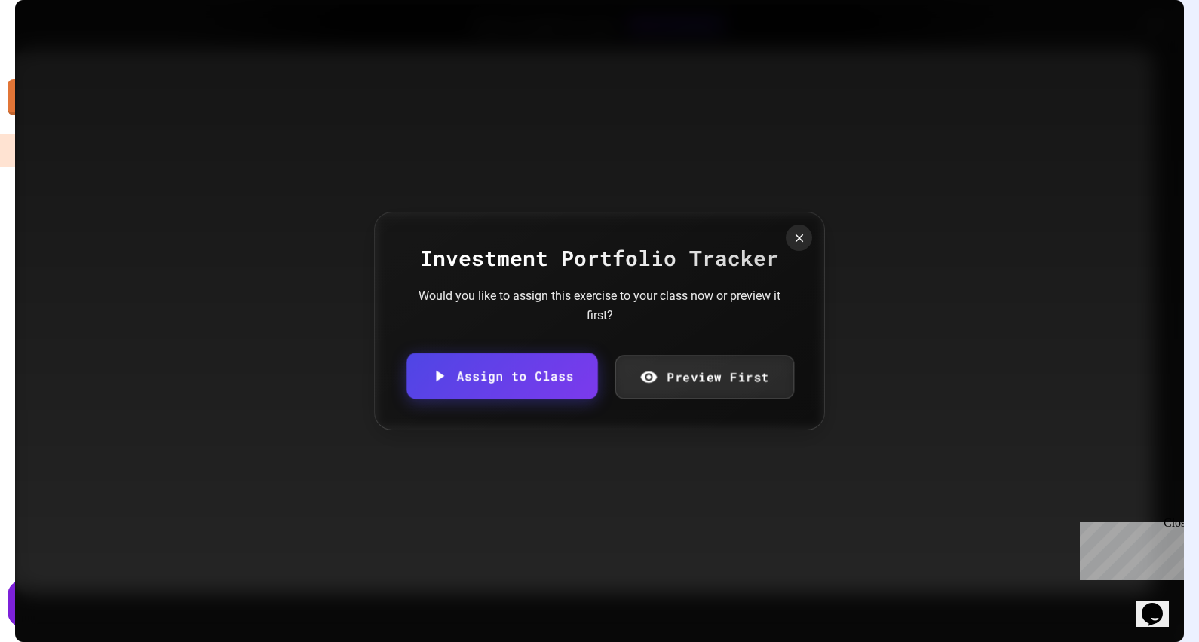
click at [539, 371] on link "Assign to Class" at bounding box center [501, 376] width 191 height 46
click at [604, 351] on body "We are updating our servers at 7PM EST [DATE]. [PERSON_NAME] should continue to…" at bounding box center [599, 321] width 1199 height 642
type input "**********"
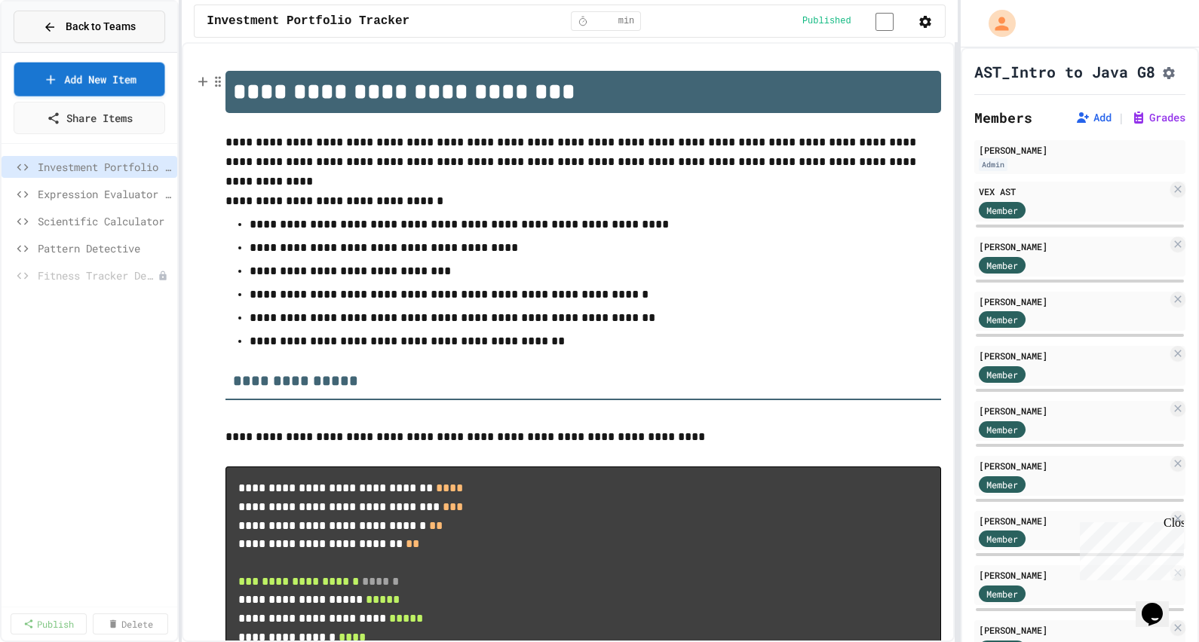
scroll to position [0, 278]
click at [118, 29] on span "Back to Teams" at bounding box center [101, 27] width 70 height 16
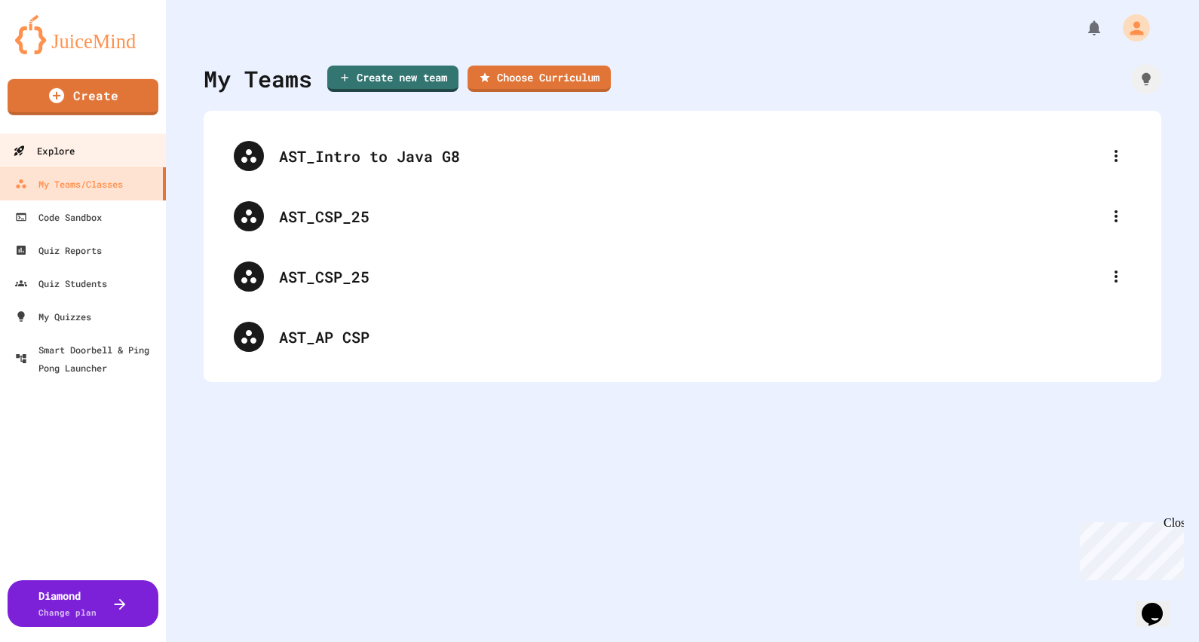
click at [107, 143] on link "Explore" at bounding box center [83, 150] width 171 height 34
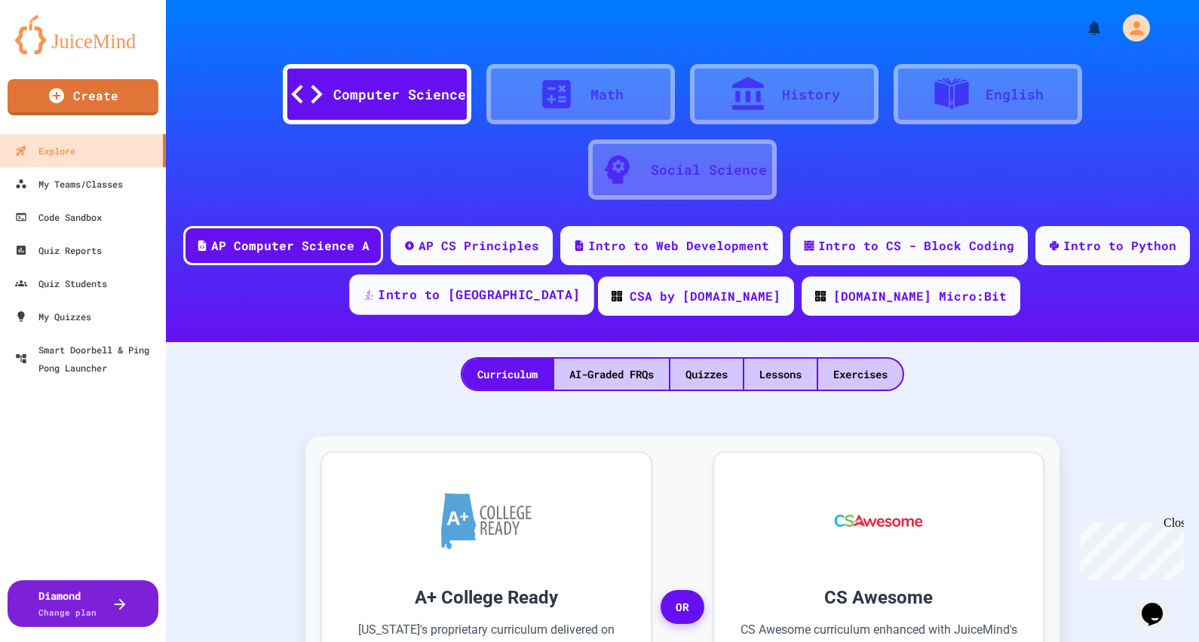
click at [550, 280] on div "Intro to [GEOGRAPHIC_DATA]" at bounding box center [471, 294] width 244 height 41
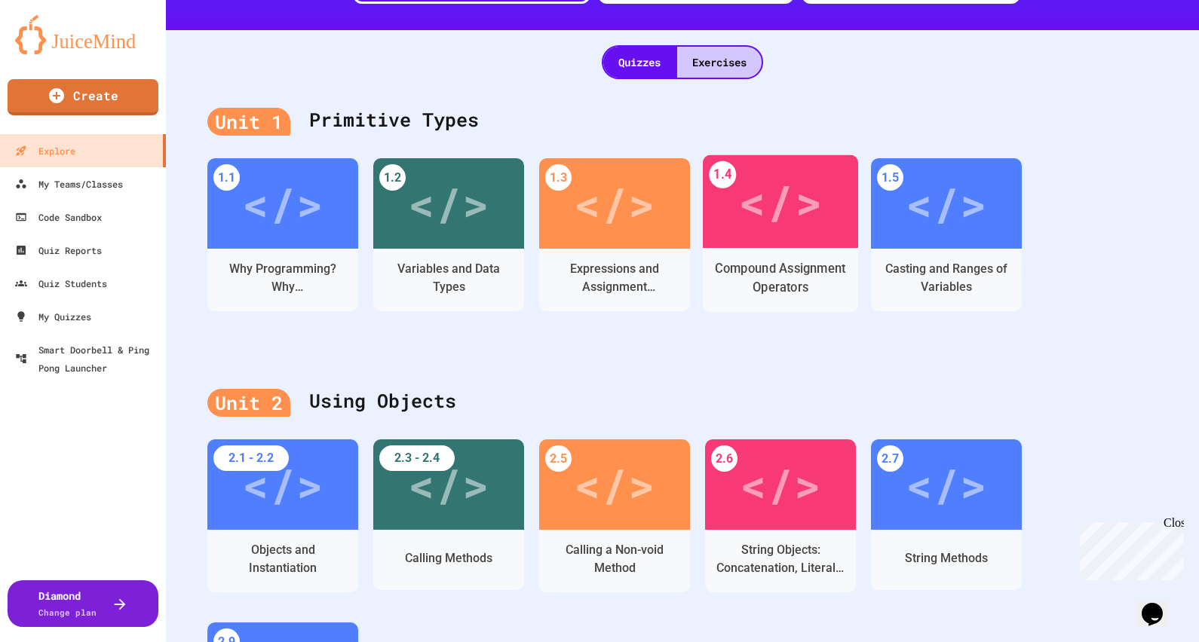
scroll to position [283, 0]
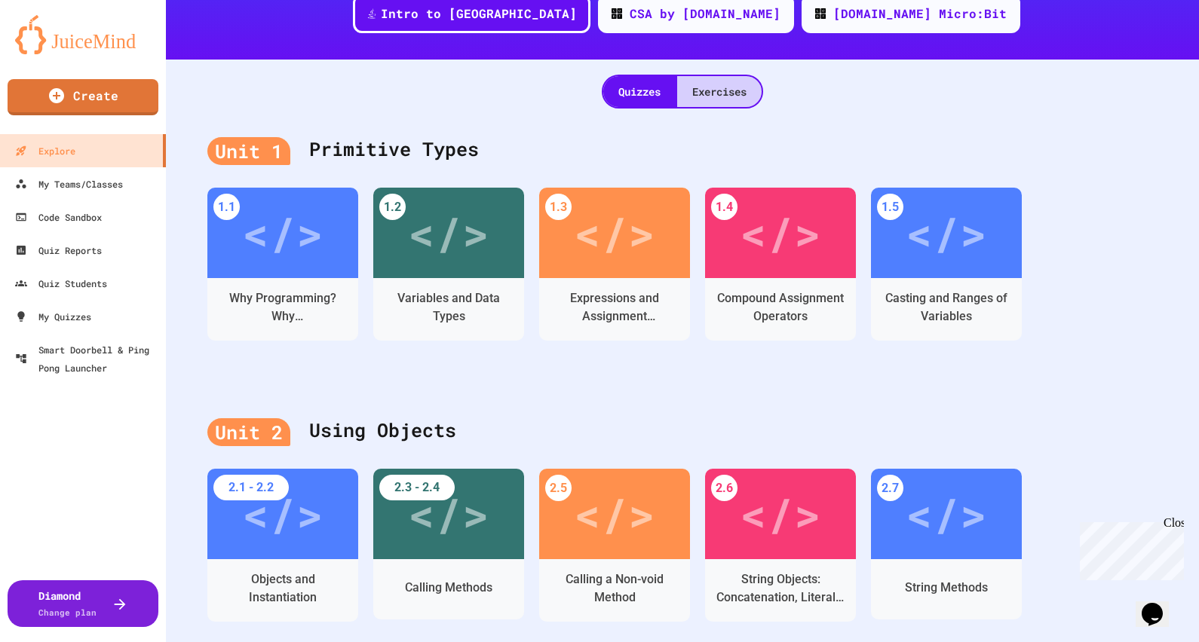
click at [715, 97] on div "Exercises" at bounding box center [719, 91] width 84 height 31
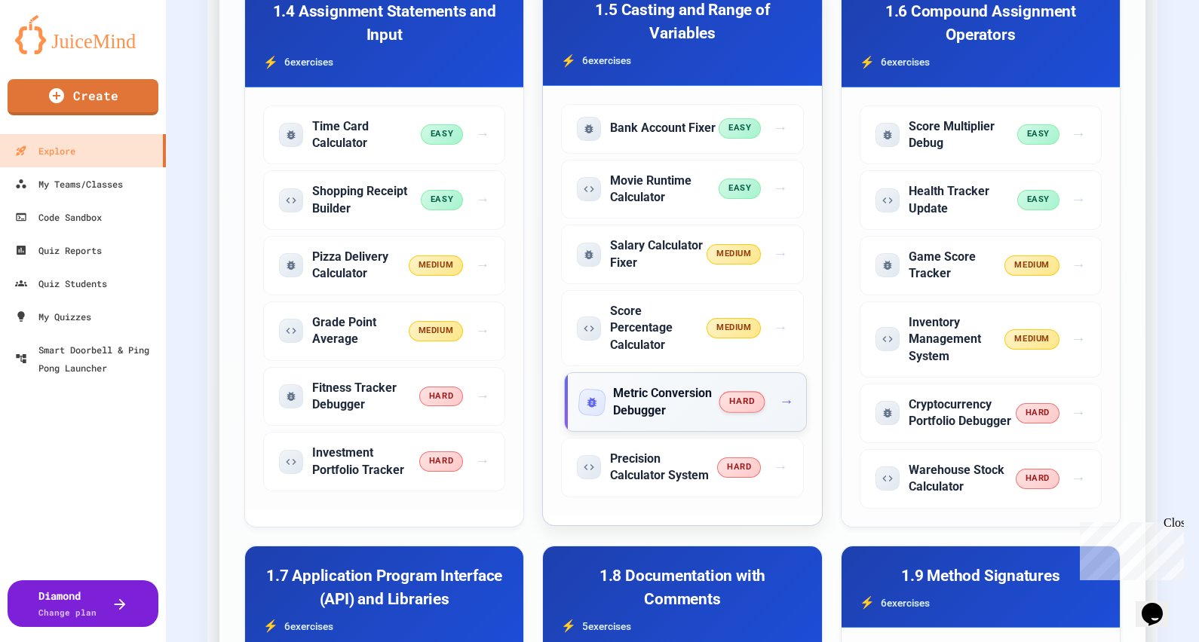
scroll to position [1131, 0]
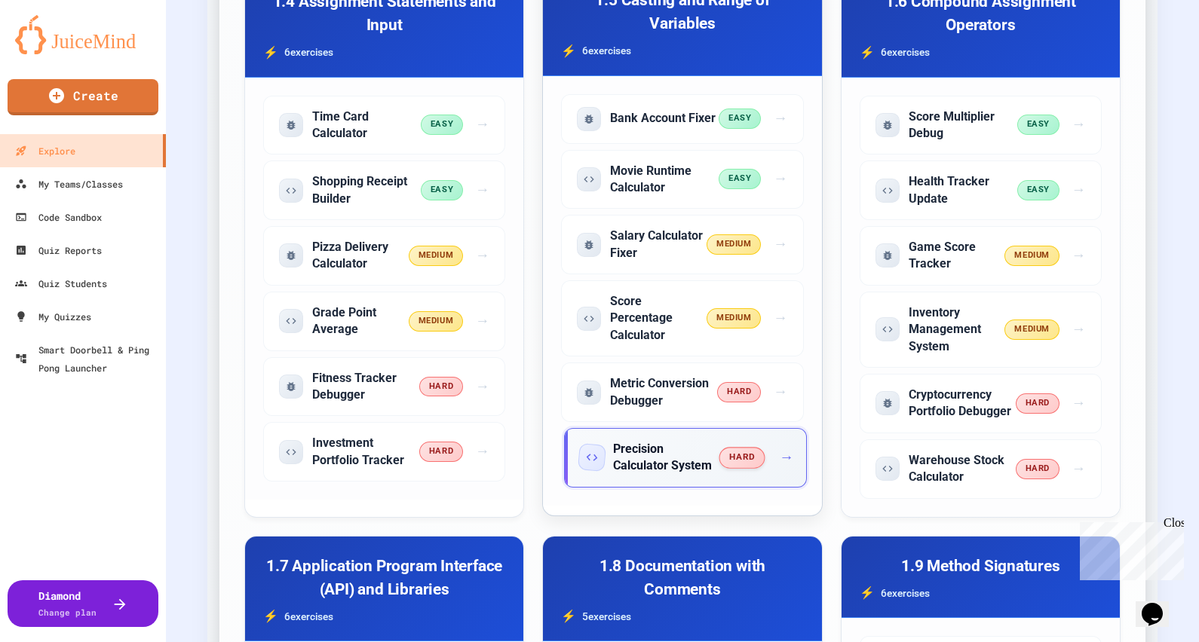
click at [731, 460] on span "hard" at bounding box center [742, 457] width 46 height 21
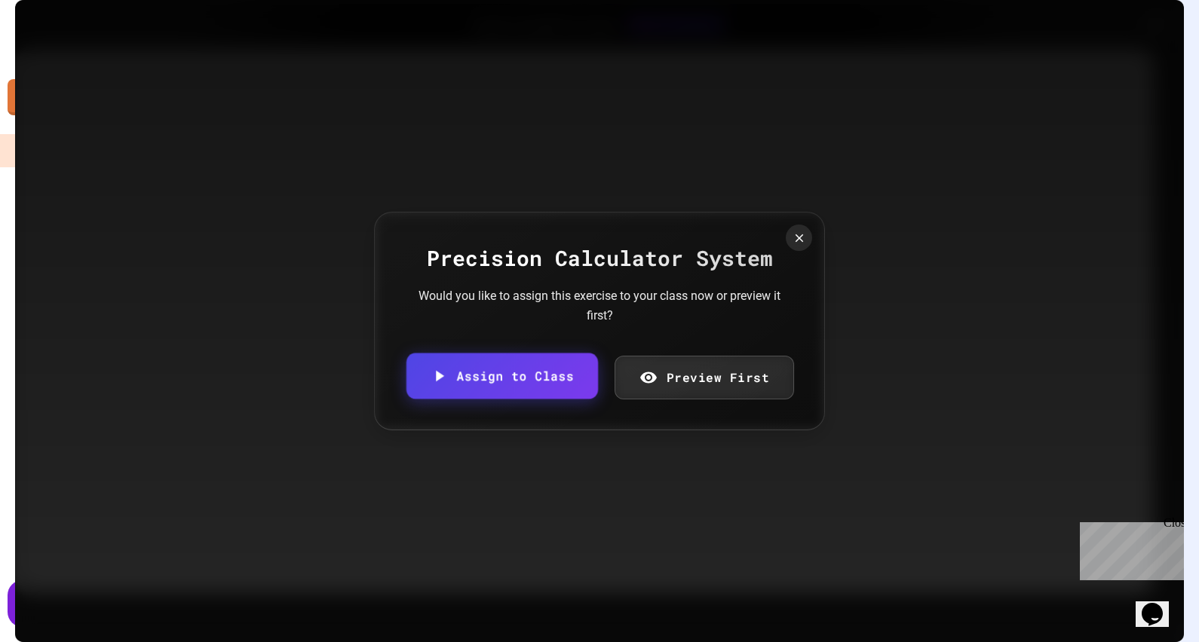
click at [561, 376] on link "Assign to Class" at bounding box center [502, 376] width 192 height 46
click at [569, 351] on body "We are updating our servers at 7PM EST [DATE]. [PERSON_NAME] should continue to…" at bounding box center [599, 321] width 1199 height 642
click at [579, 358] on body "We are updating our servers at 7PM EST [DATE]. [PERSON_NAME] should continue to…" at bounding box center [599, 321] width 1199 height 642
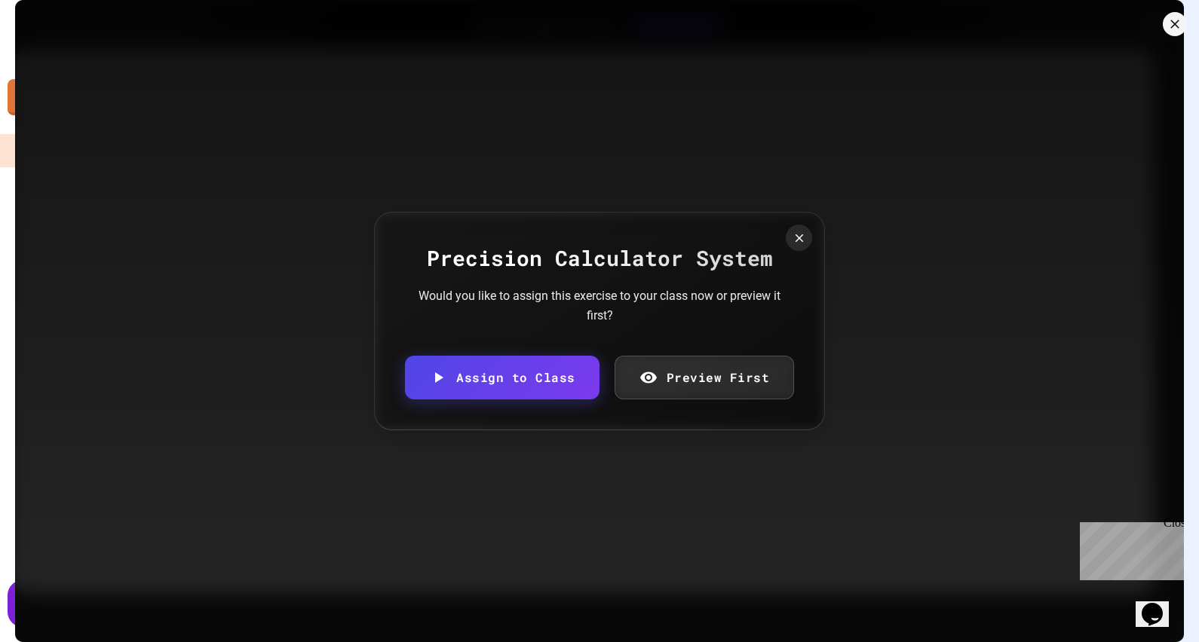
type input "**********"
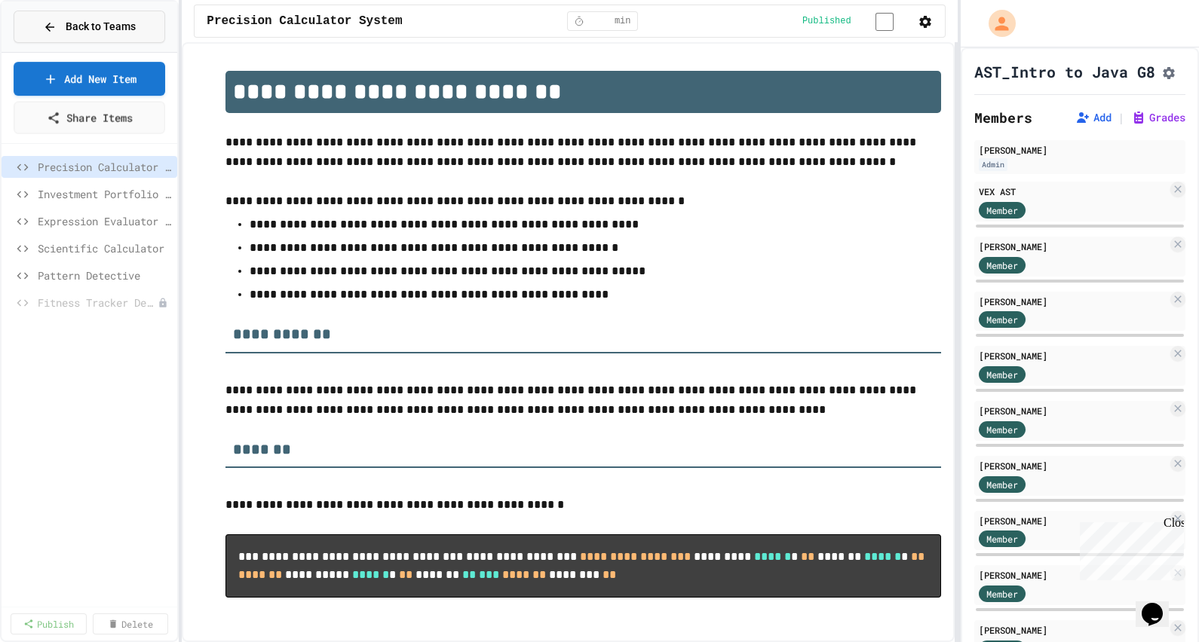
click at [103, 27] on span "Back to Teams" at bounding box center [101, 27] width 70 height 16
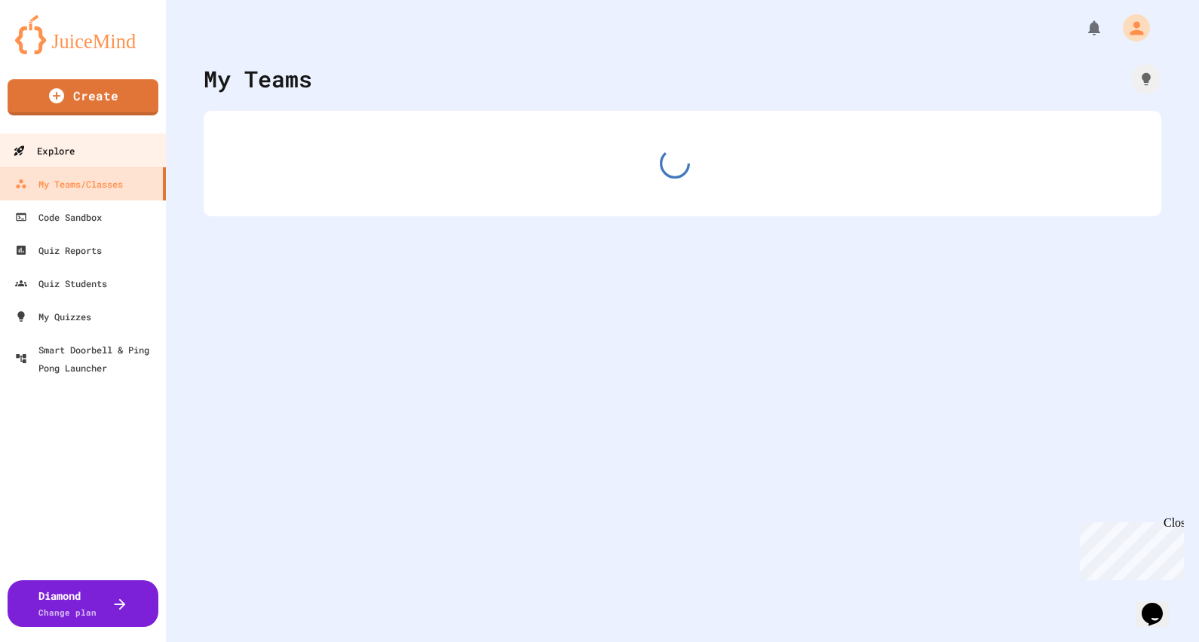
click at [104, 155] on link "Explore" at bounding box center [83, 150] width 171 height 34
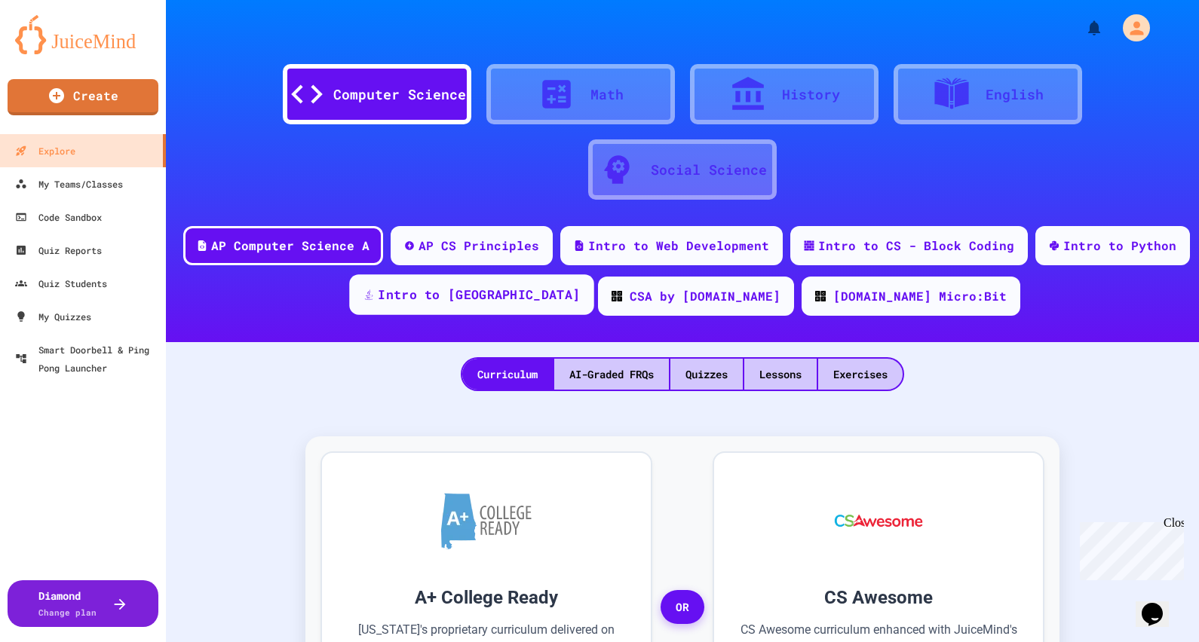
click at [523, 308] on div "Intro to [GEOGRAPHIC_DATA]" at bounding box center [471, 294] width 244 height 41
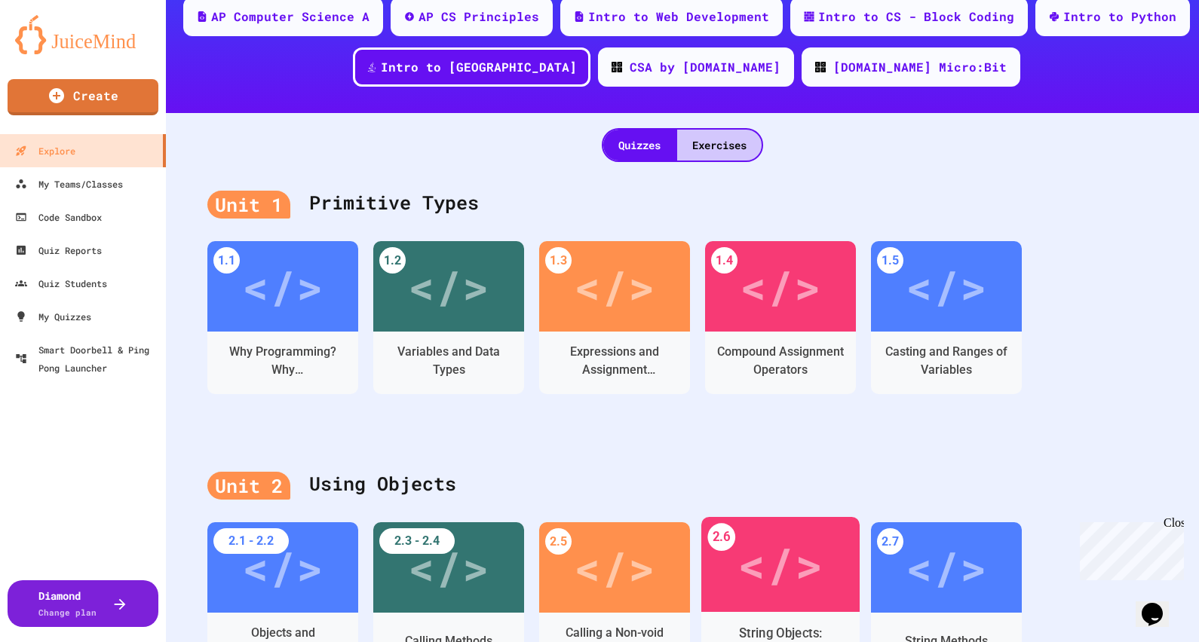
scroll to position [188, 0]
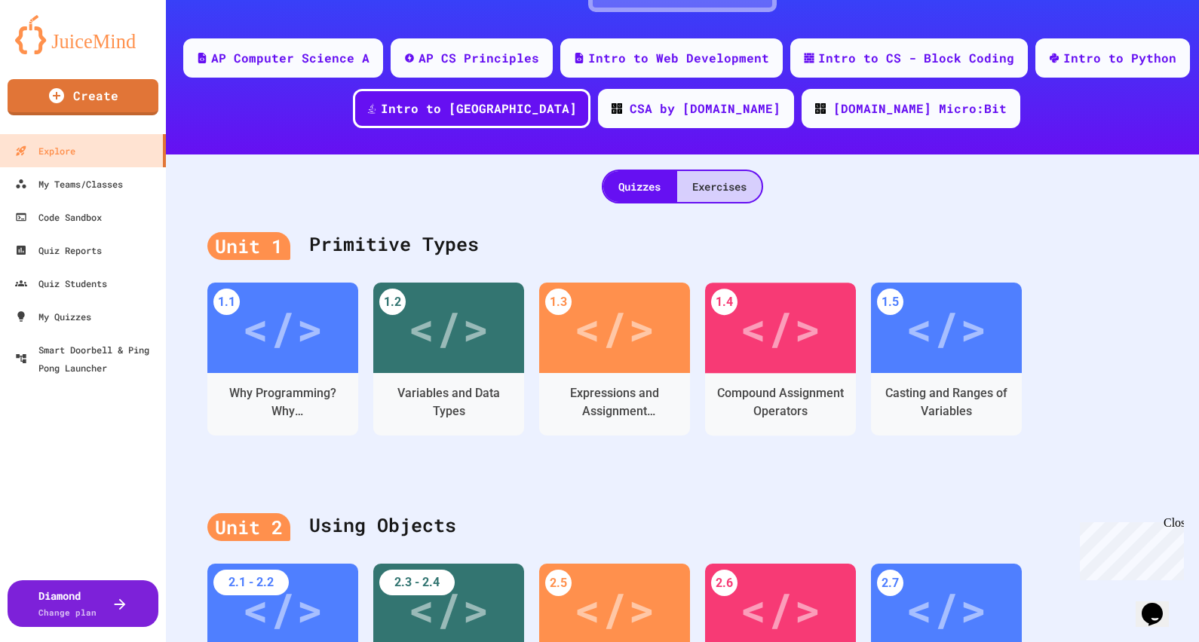
click at [709, 181] on div "Exercises" at bounding box center [719, 186] width 84 height 31
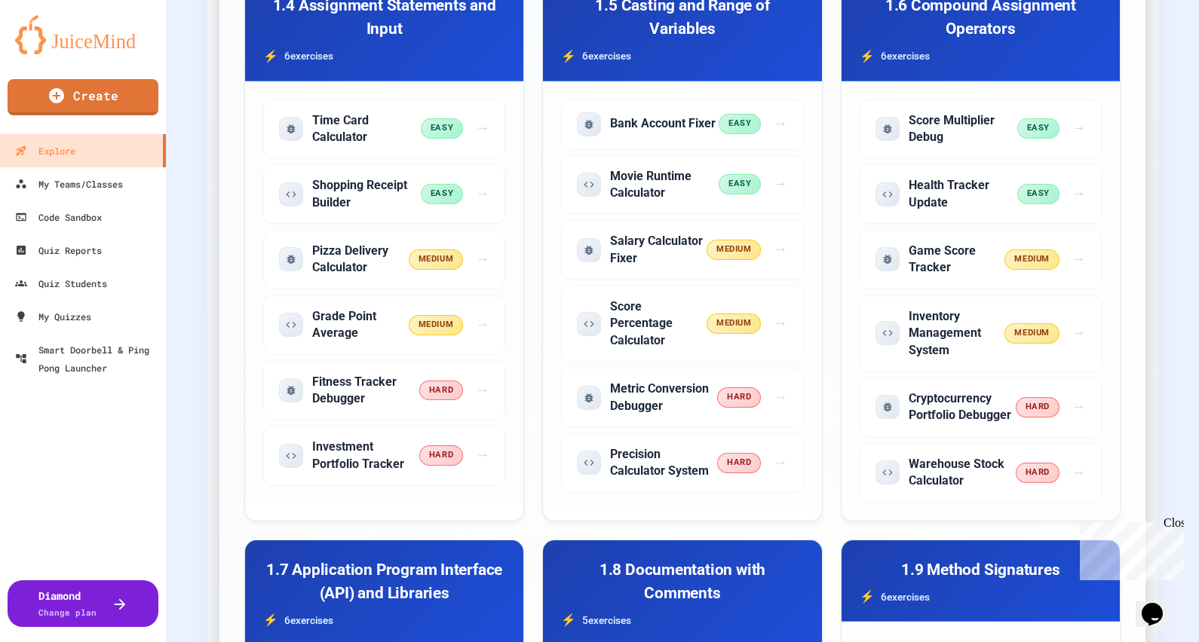
scroll to position [1131, 0]
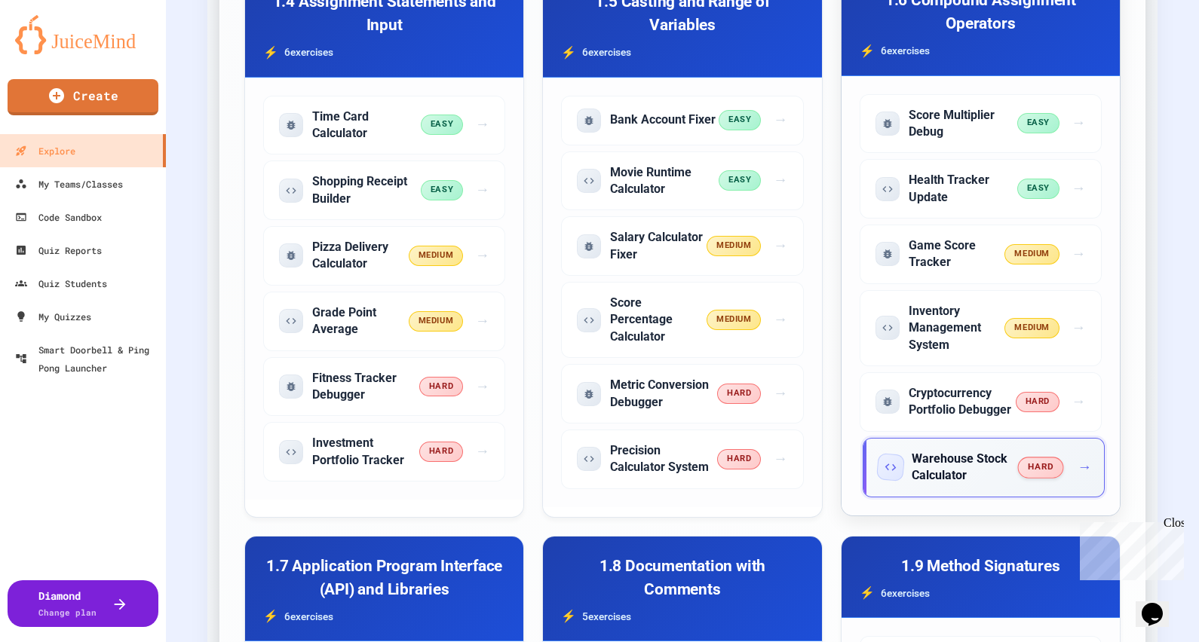
click at [976, 464] on h5 "Warehouse Stock Calculator" at bounding box center [965, 468] width 107 height 34
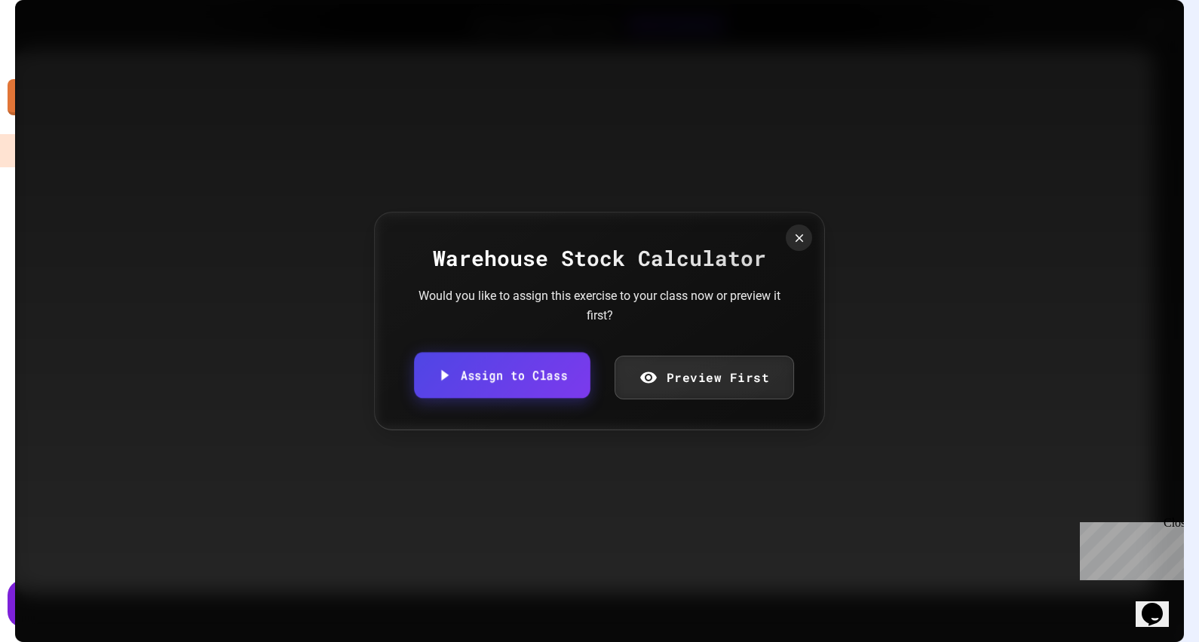
click at [538, 368] on link "Assign to Class" at bounding box center [502, 375] width 176 height 46
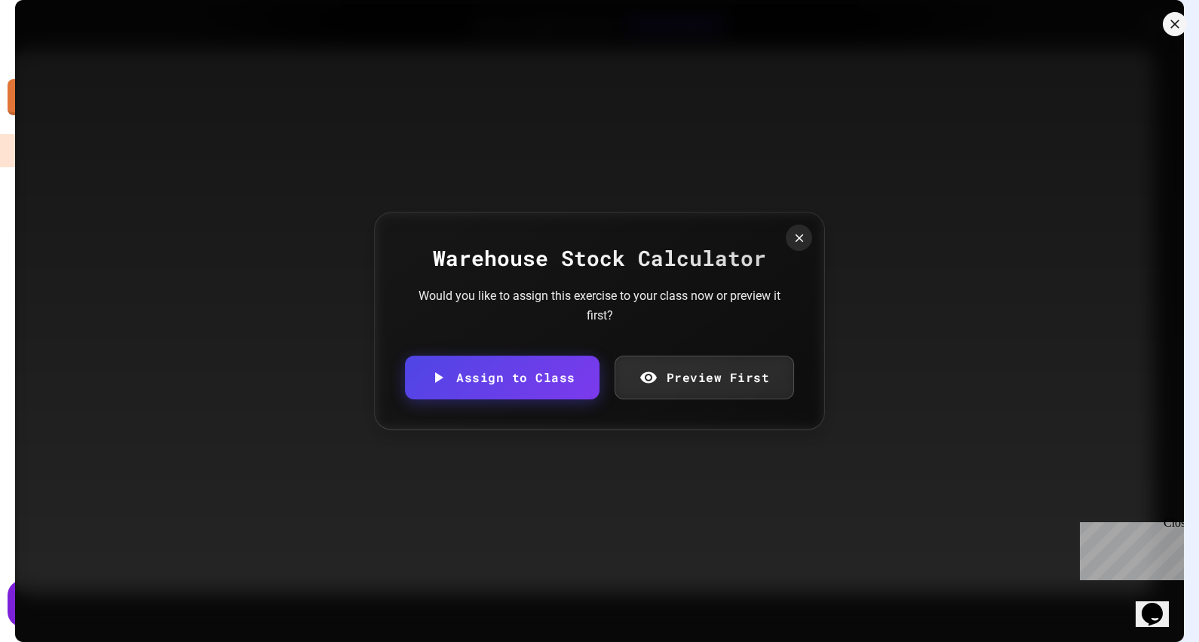
click at [591, 344] on body "We are updating our servers at 7PM EST [DATE]. [PERSON_NAME] should continue to…" at bounding box center [599, 321] width 1199 height 642
type input "**********"
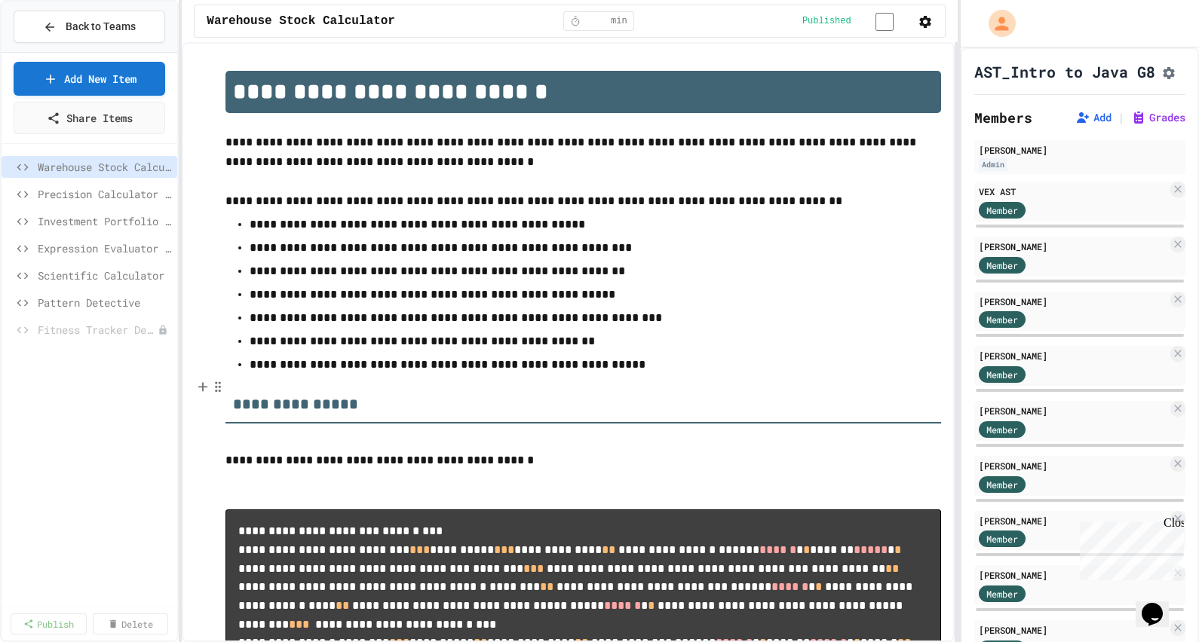
scroll to position [0, 278]
click at [115, 23] on span "Back to Teams" at bounding box center [101, 27] width 70 height 16
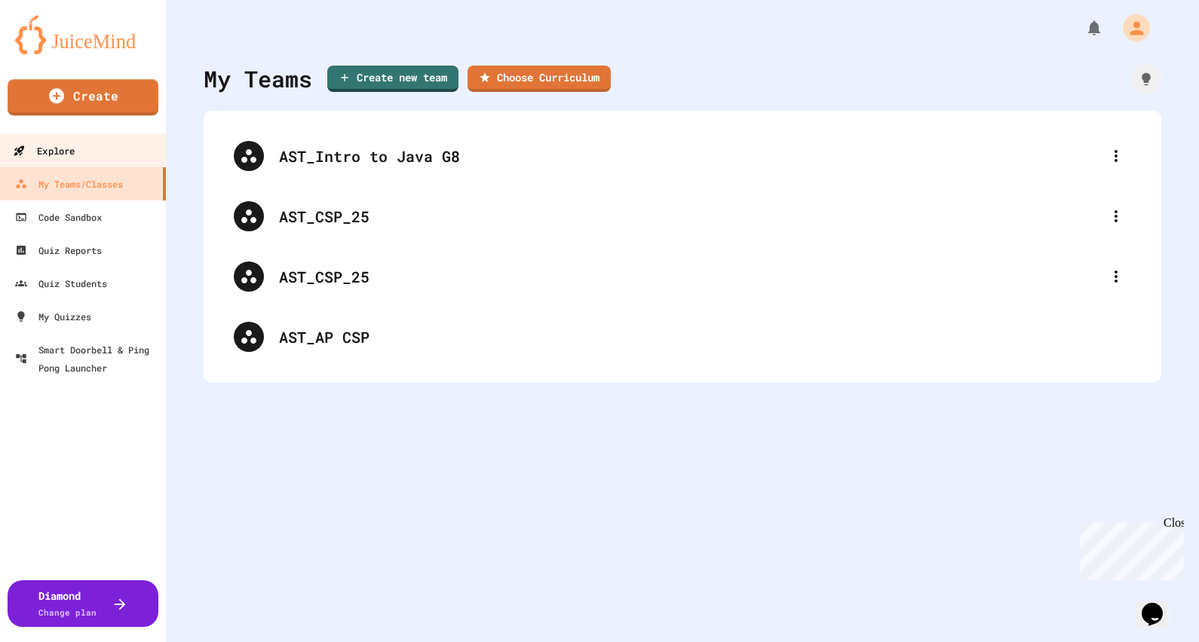
click at [143, 160] on link "Explore" at bounding box center [83, 150] width 171 height 34
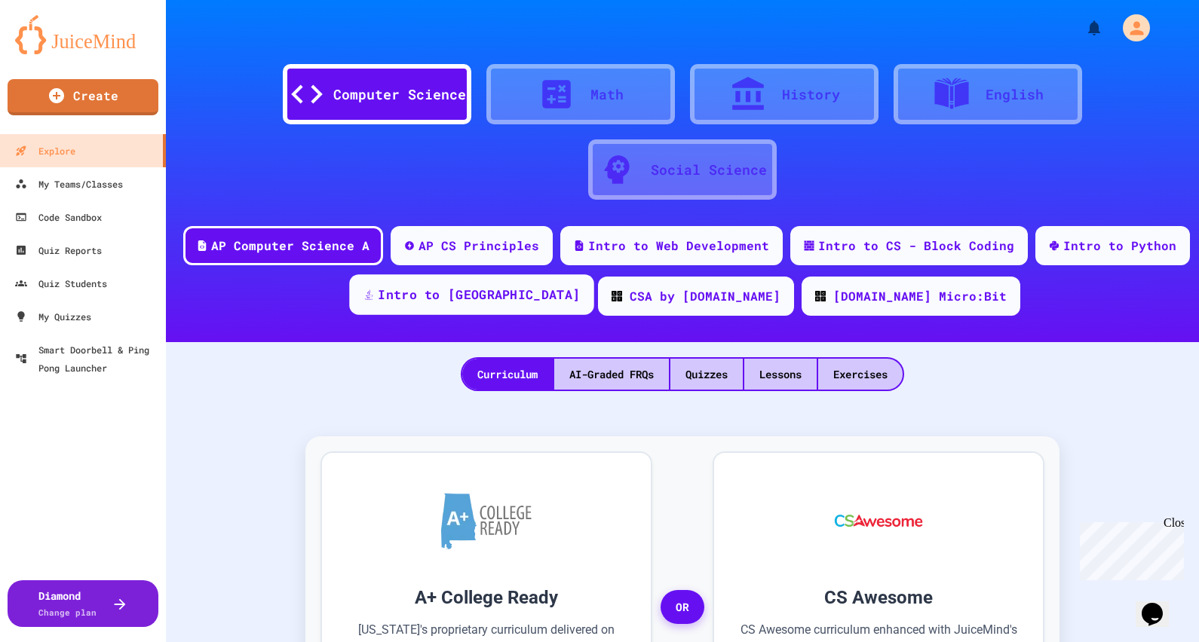
click at [535, 286] on div "Intro to [GEOGRAPHIC_DATA]" at bounding box center [479, 295] width 202 height 19
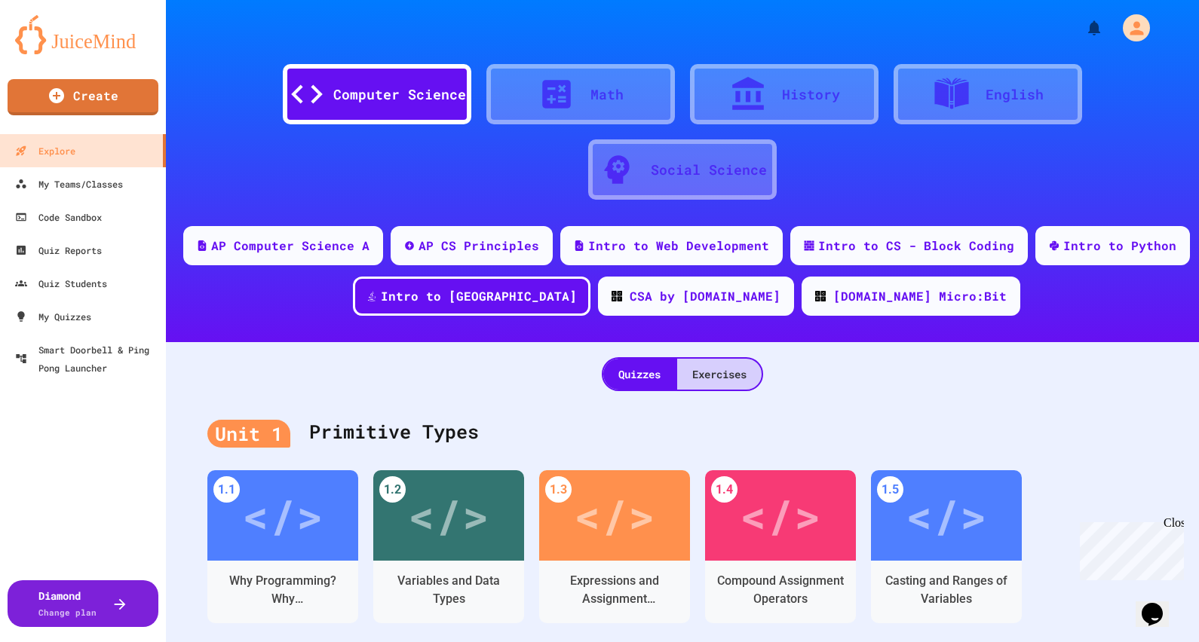
click at [709, 379] on div "Exercises" at bounding box center [719, 374] width 84 height 31
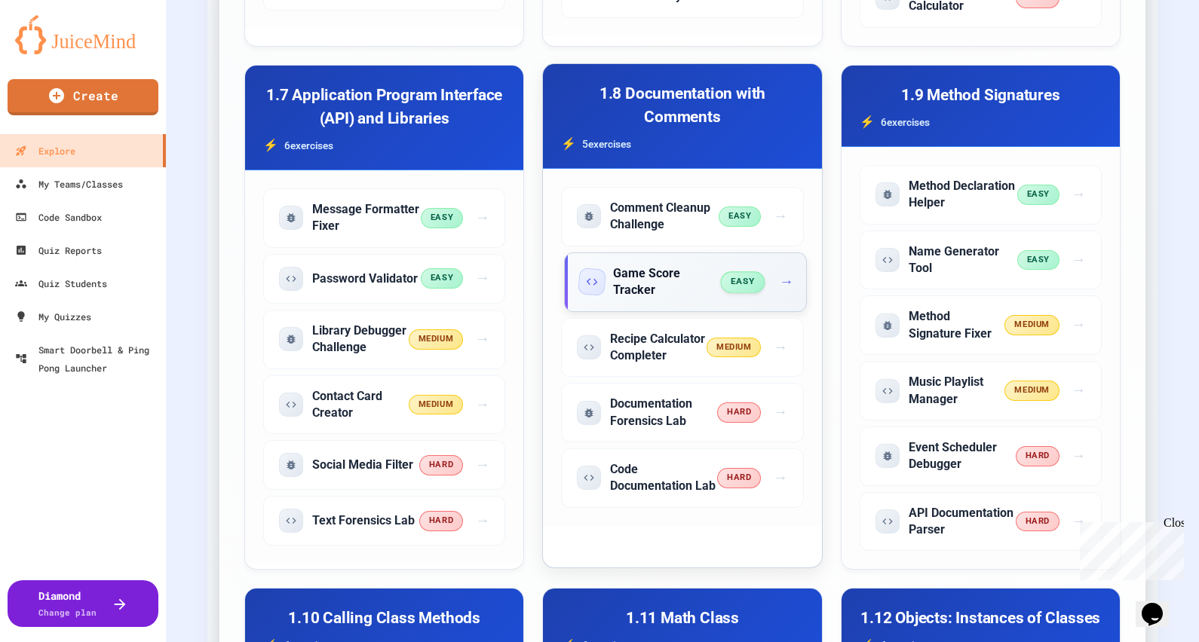
scroll to position [1696, 0]
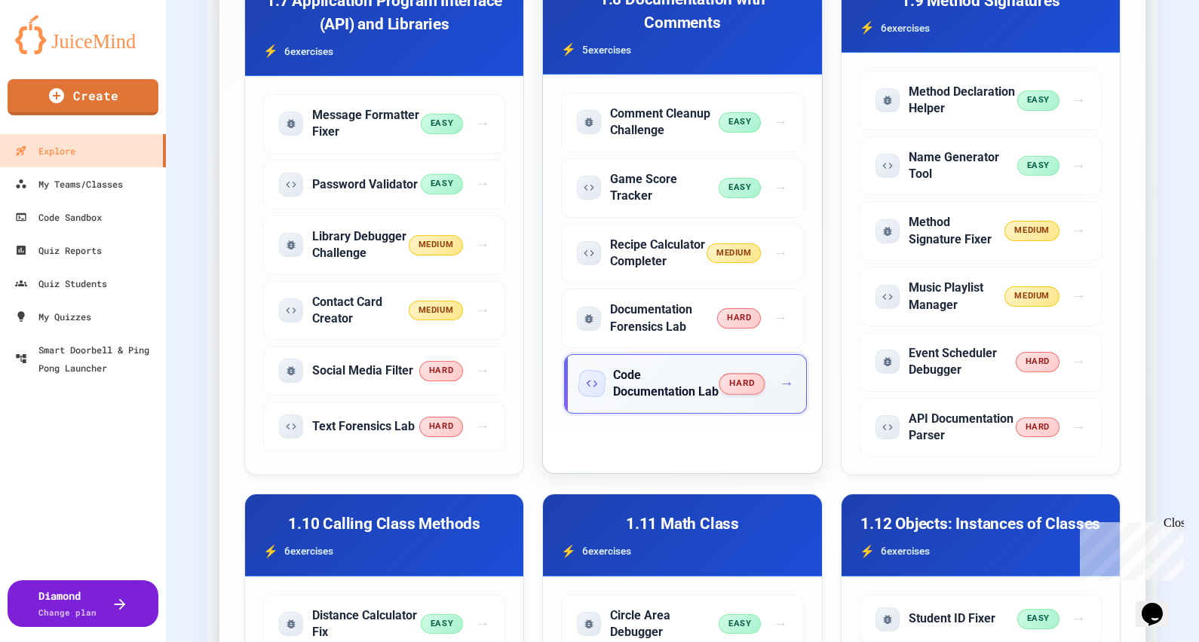
click at [727, 394] on span "hard" at bounding box center [742, 383] width 46 height 21
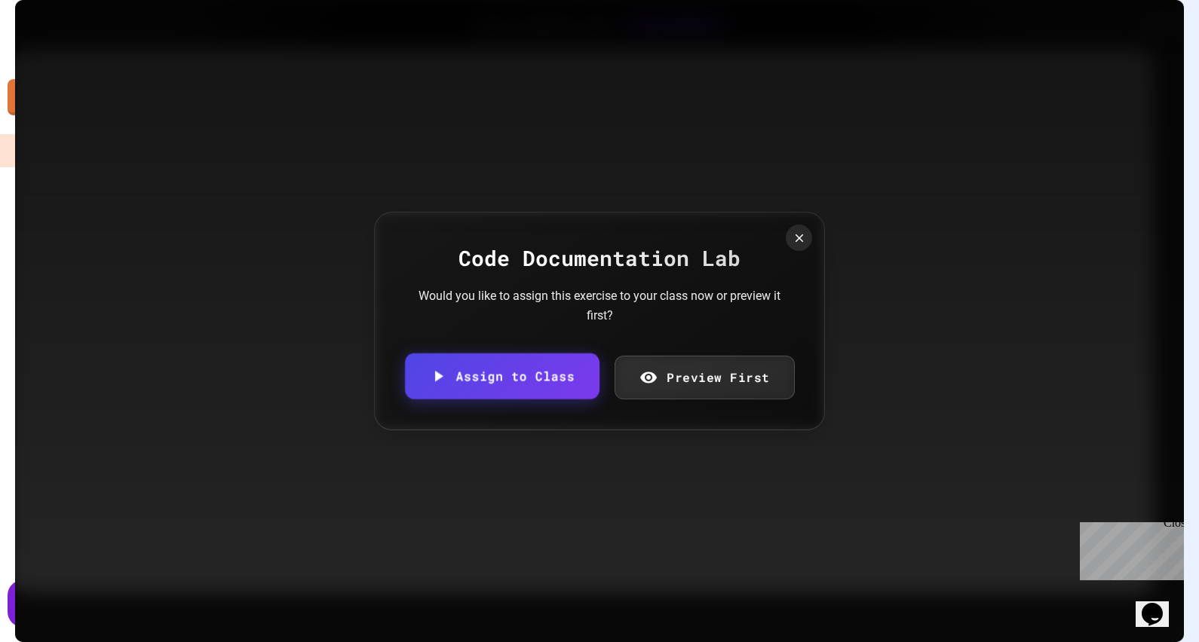
click at [564, 378] on link "Assign to Class" at bounding box center [502, 376] width 195 height 46
click at [575, 354] on body "We are updating our servers at 7PM EST [DATE]. [PERSON_NAME] should continue to…" at bounding box center [599, 321] width 1199 height 642
type input "**********"
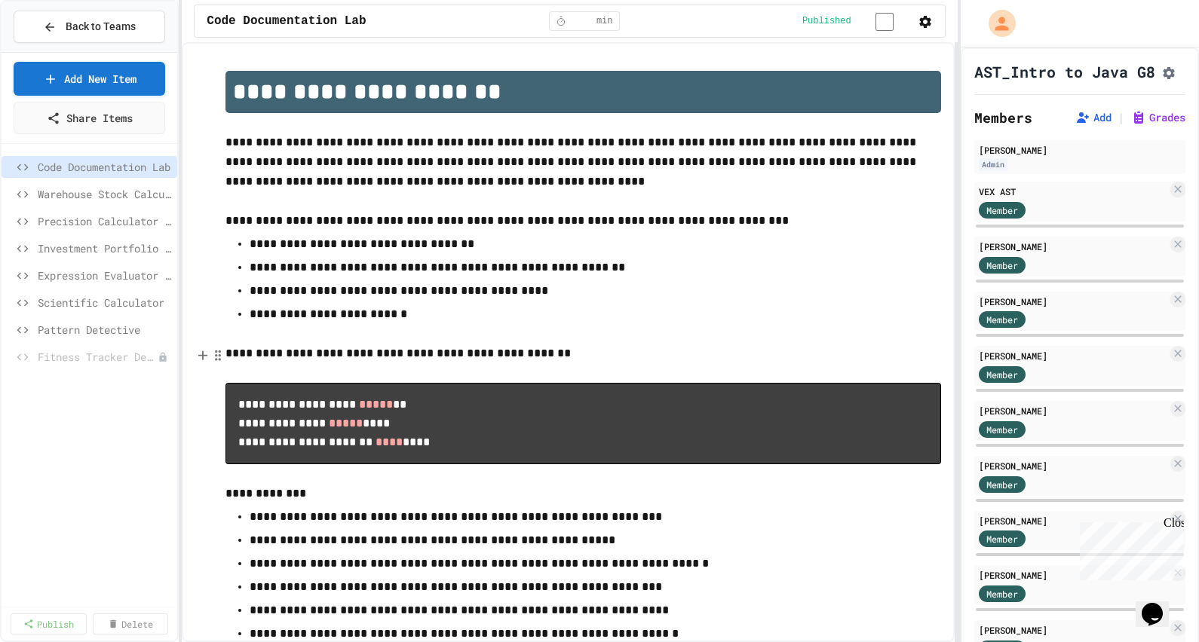
scroll to position [0, 278]
click at [164, 356] on icon at bounding box center [163, 357] width 9 height 9
click at [149, 432] on button "Delete" at bounding box center [123, 437] width 95 height 27
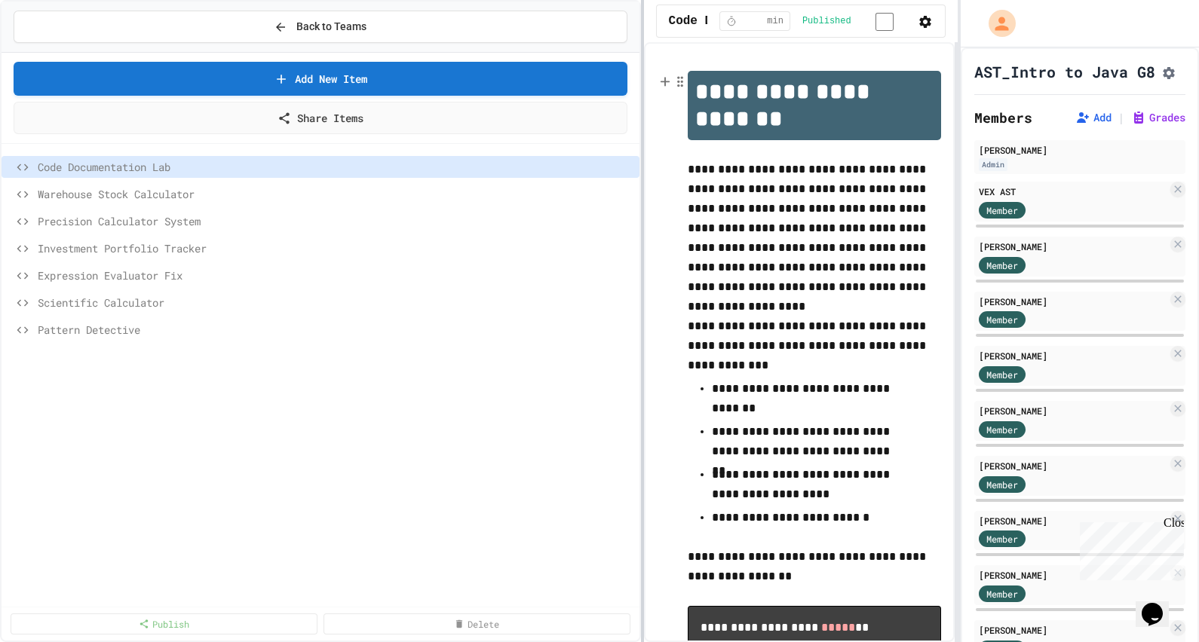
click at [643, 146] on div at bounding box center [642, 321] width 3 height 642
click at [292, 20] on div "Back to Teams" at bounding box center [320, 27] width 93 height 16
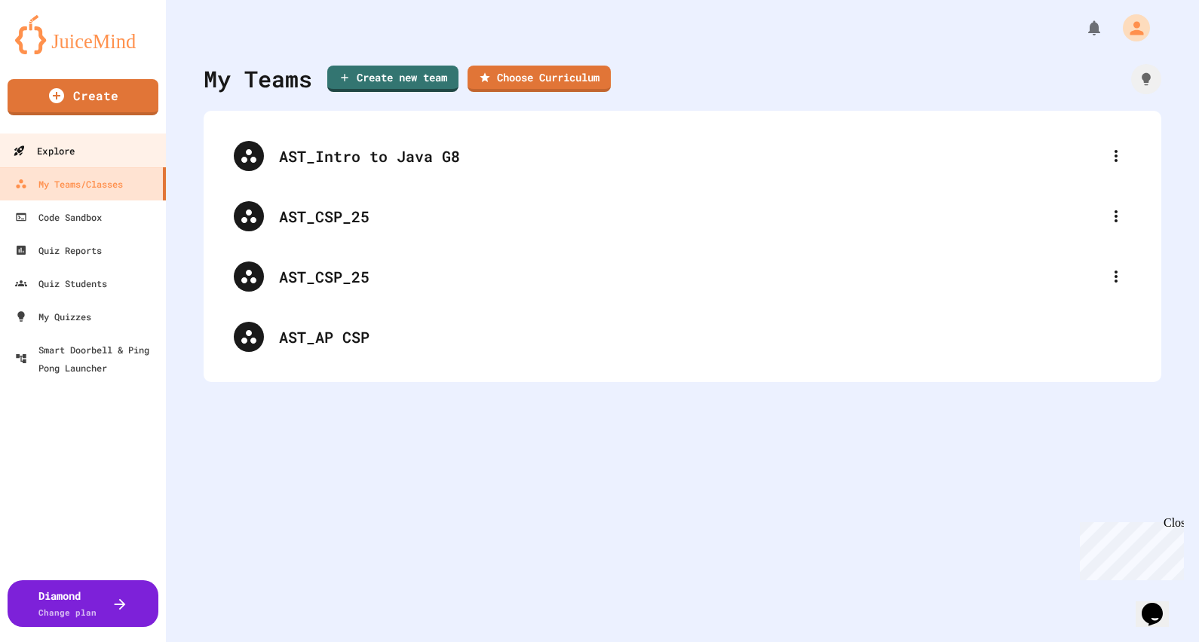
click at [118, 152] on link "Explore" at bounding box center [83, 150] width 171 height 34
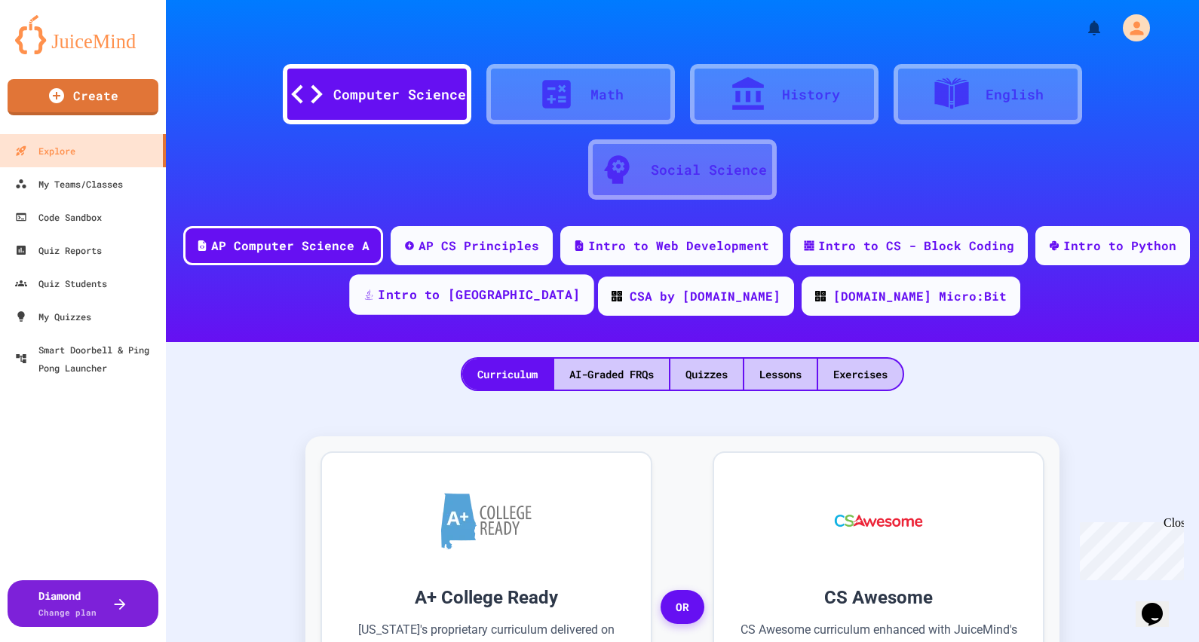
click at [520, 289] on div "Intro to [GEOGRAPHIC_DATA]" at bounding box center [479, 295] width 202 height 19
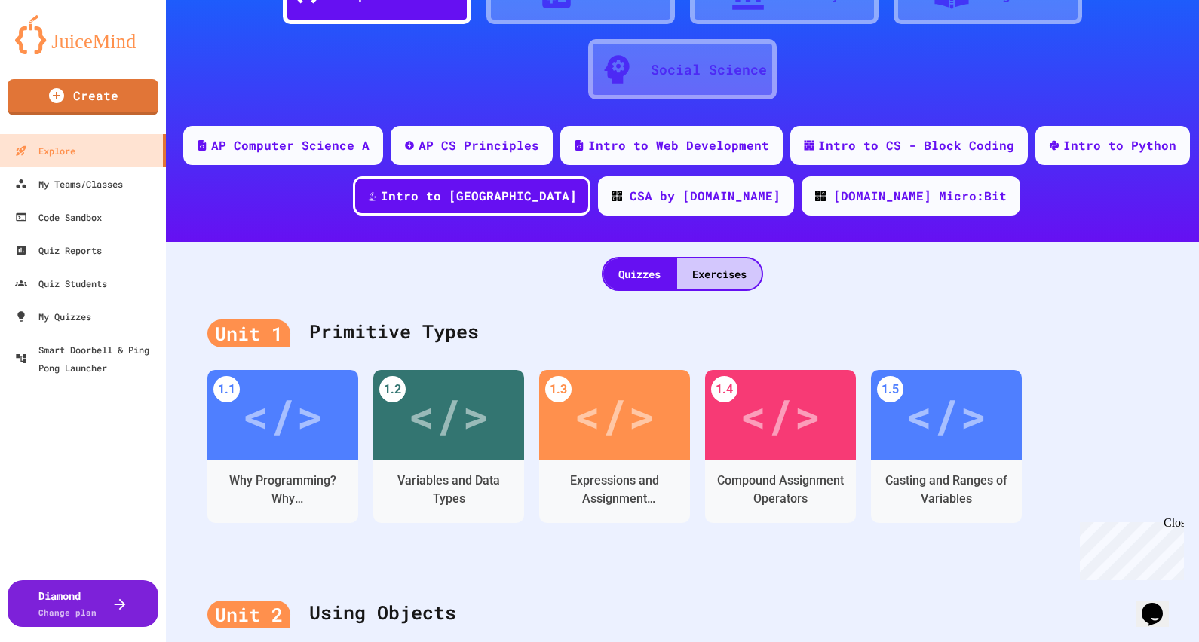
scroll to position [93, 0]
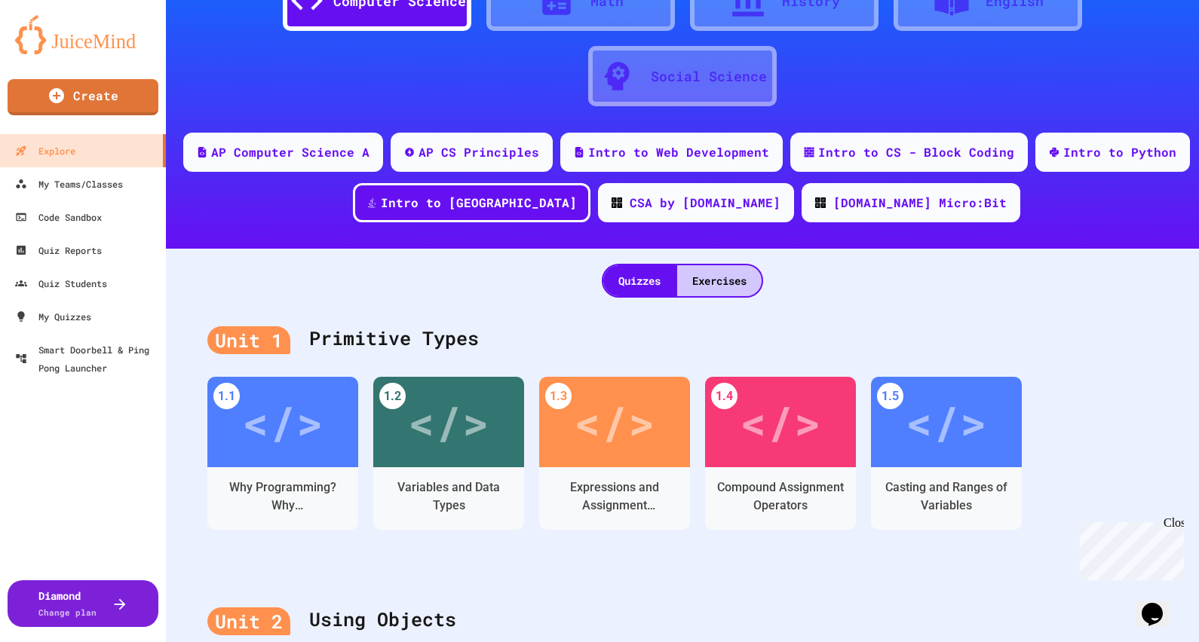
click at [738, 287] on div "Exercises" at bounding box center [719, 280] width 84 height 31
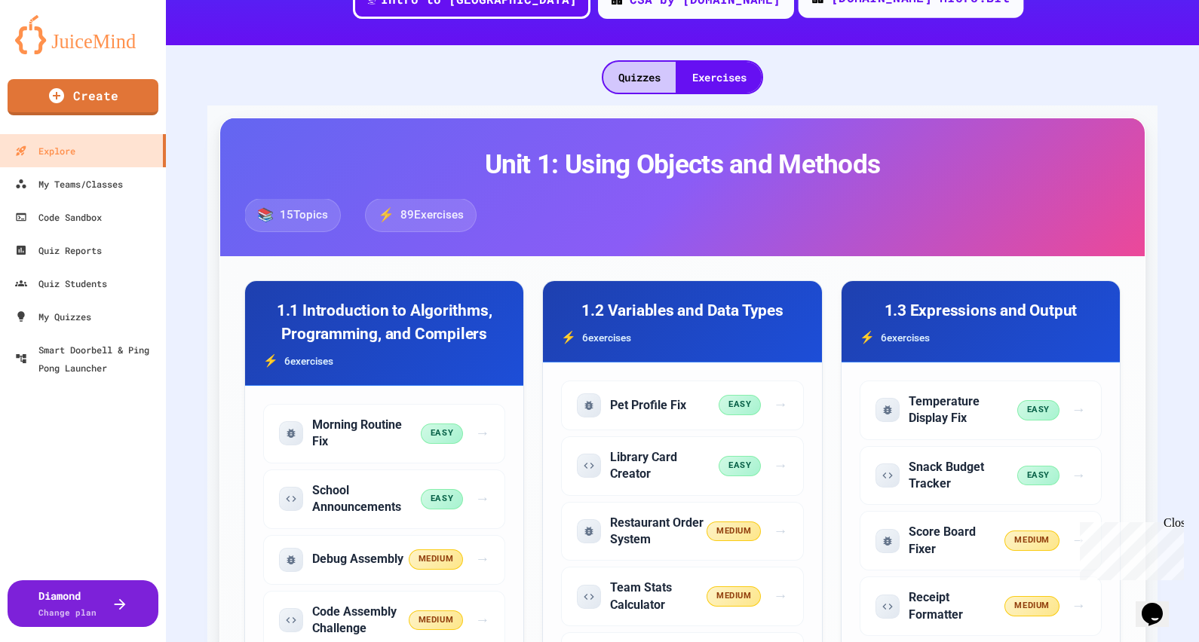
scroll to position [283, 0]
